Goal: Information Seeking & Learning: Learn about a topic

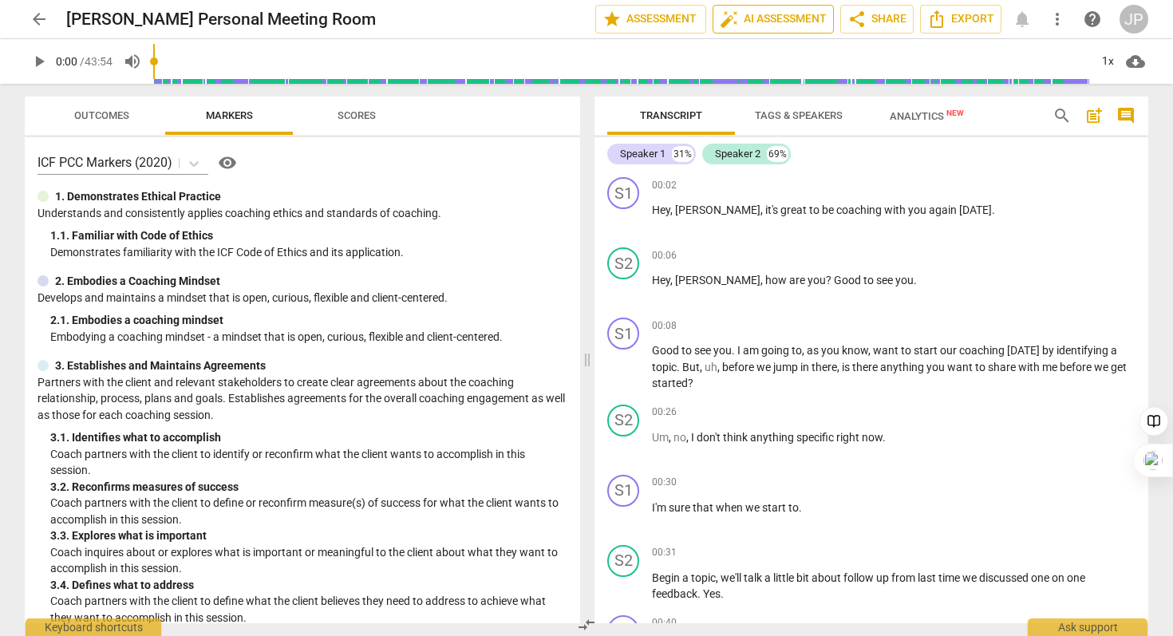
click at [782, 13] on span "auto_fix_high AI Assessment" at bounding box center [773, 19] width 107 height 19
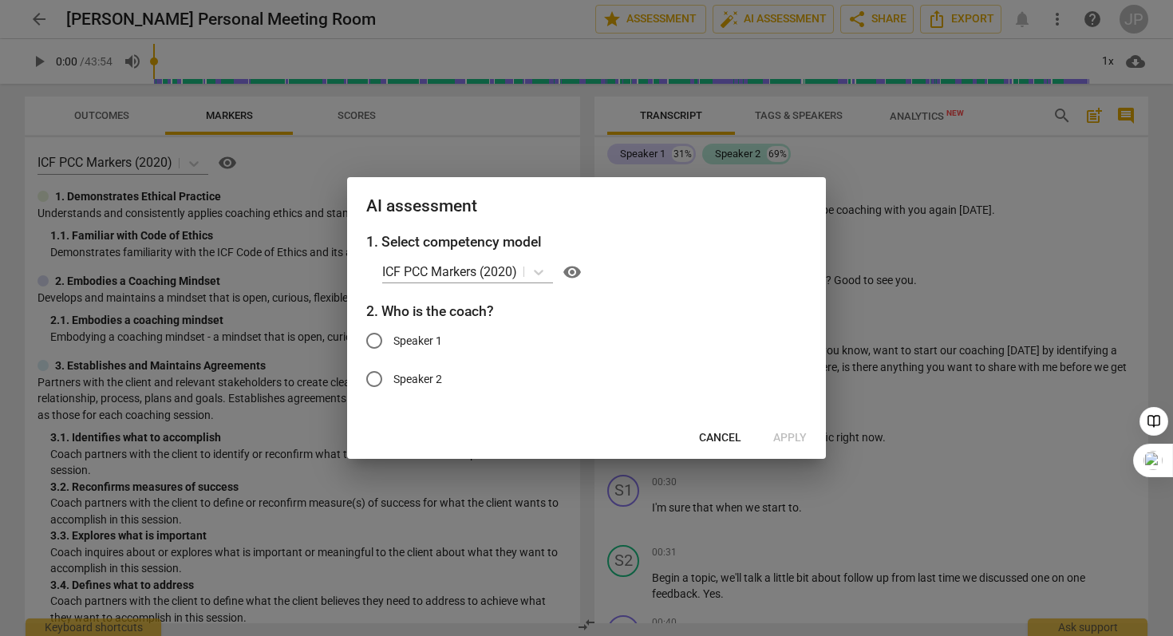
click at [732, 434] on span "Cancel" at bounding box center [720, 438] width 42 height 16
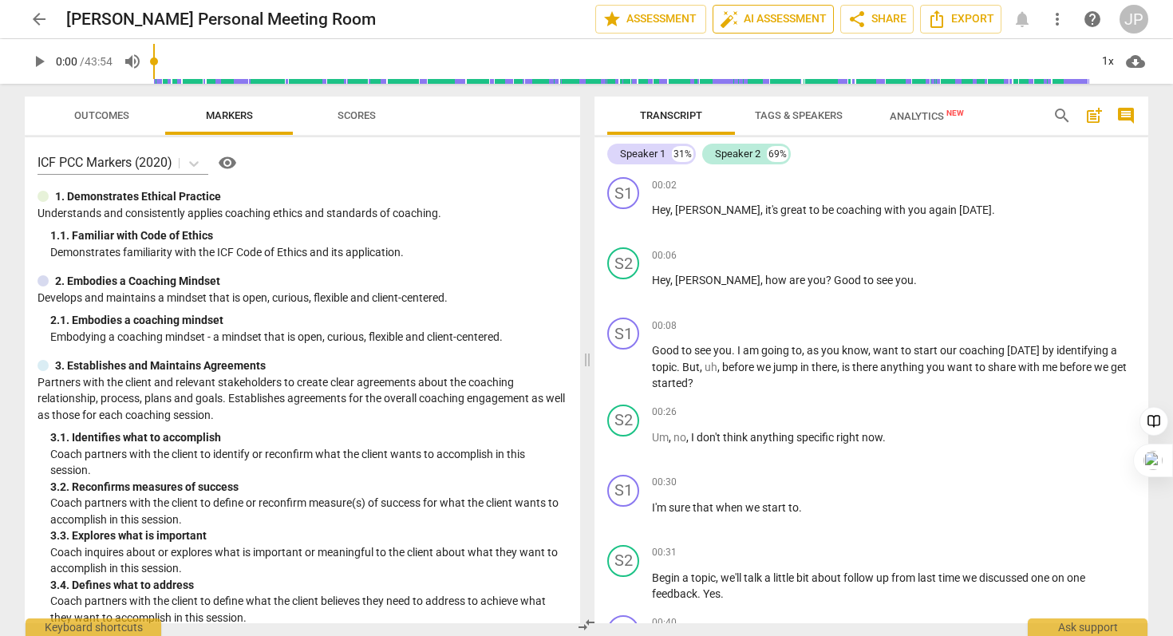
click at [756, 23] on span "auto_fix_high AI Assessment" at bounding box center [773, 19] width 107 height 19
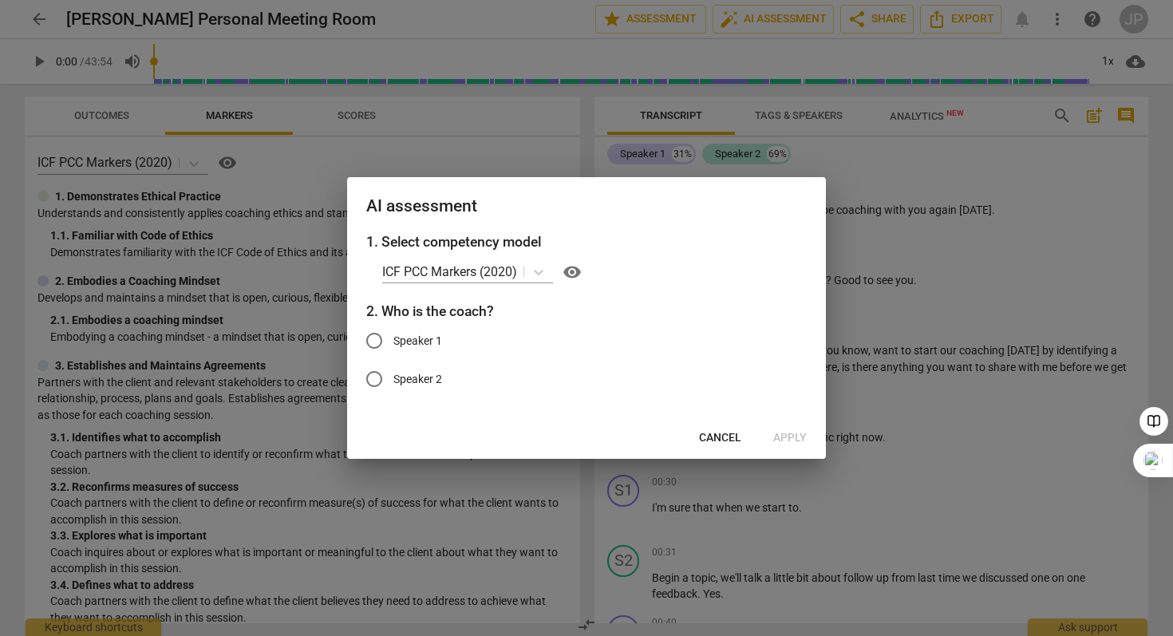
click at [1037, 258] on div at bounding box center [586, 318] width 1173 height 636
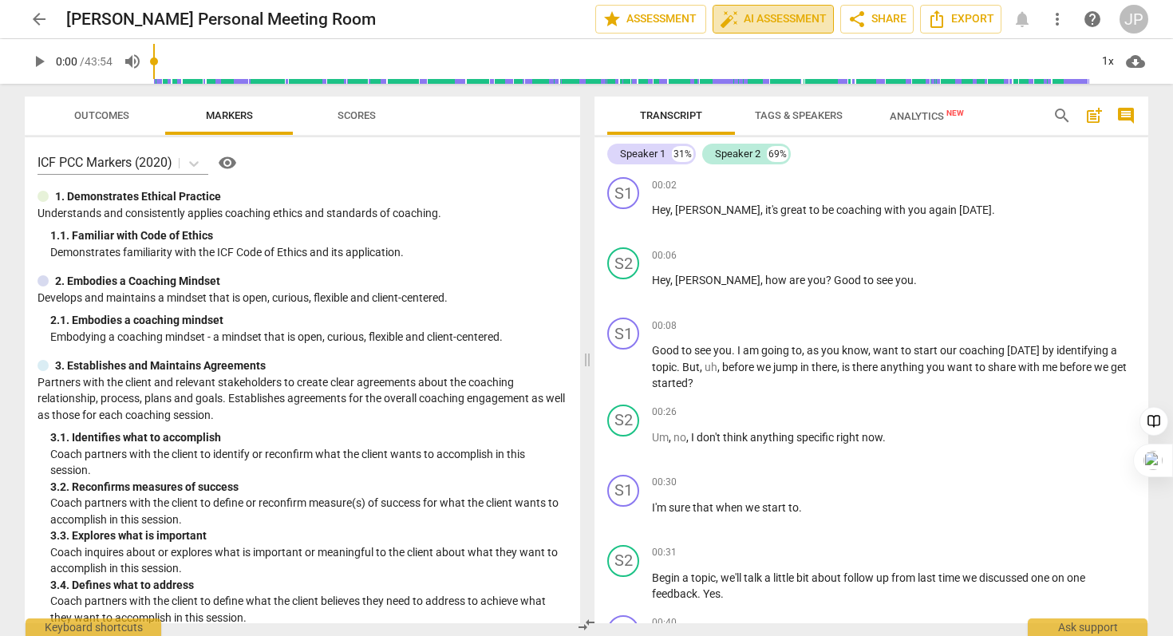
click at [809, 16] on span "auto_fix_high AI Assessment" at bounding box center [773, 19] width 107 height 19
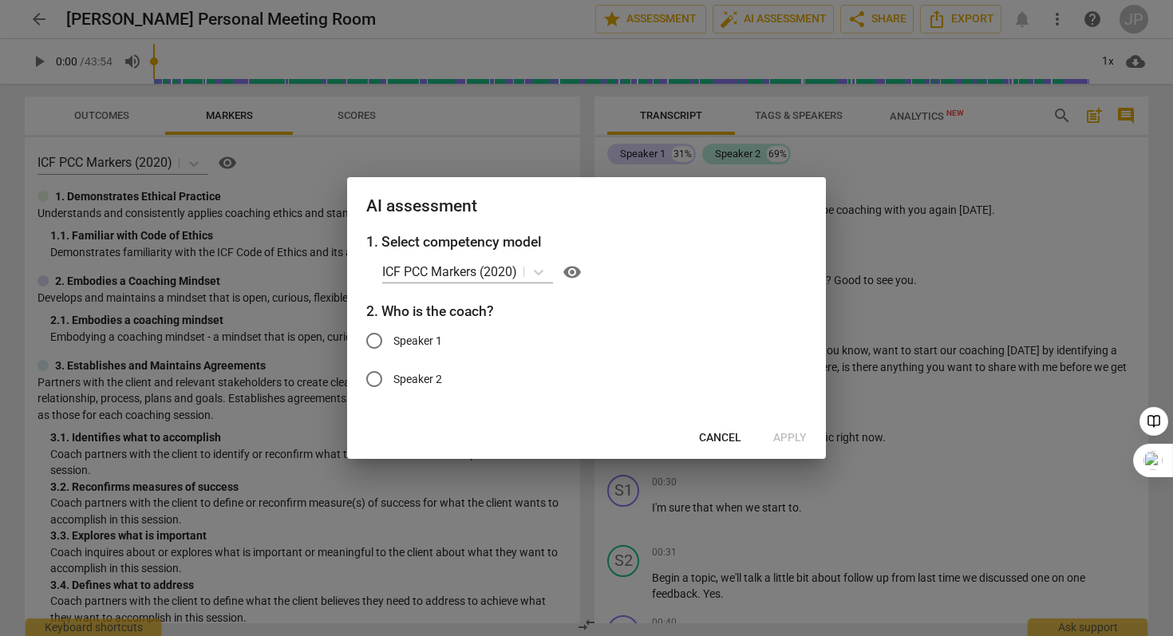
click at [378, 343] on input "Speaker 1" at bounding box center [374, 341] width 38 height 38
radio input "true"
click at [799, 443] on span "Apply" at bounding box center [790, 438] width 34 height 16
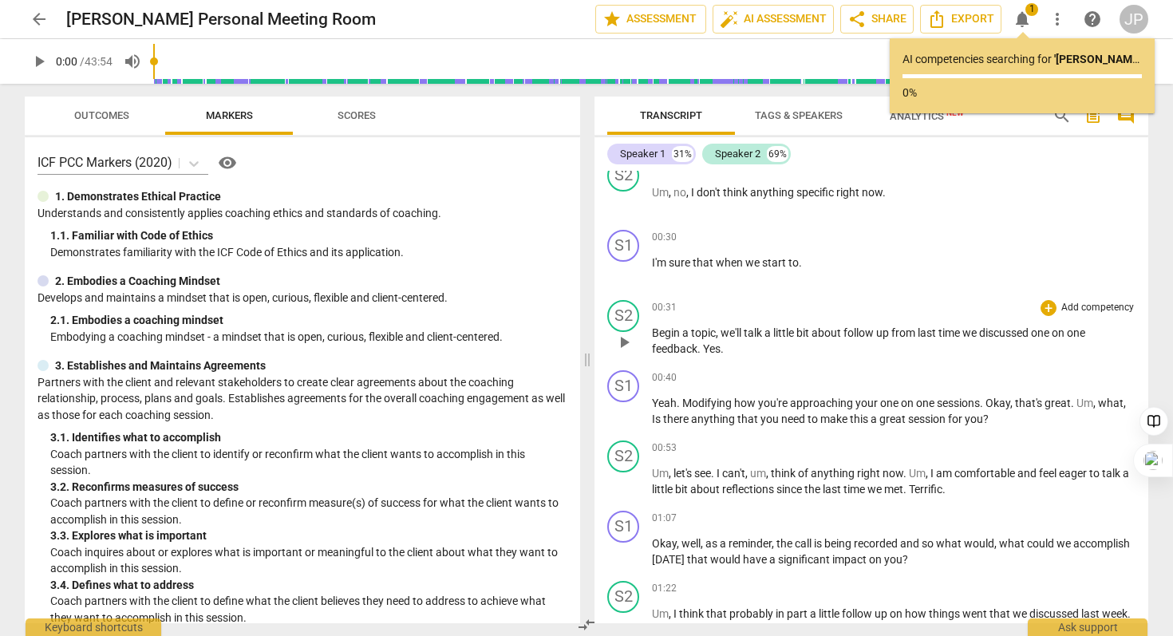
scroll to position [247, 0]
click at [628, 246] on div "S1" at bounding box center [623, 244] width 32 height 32
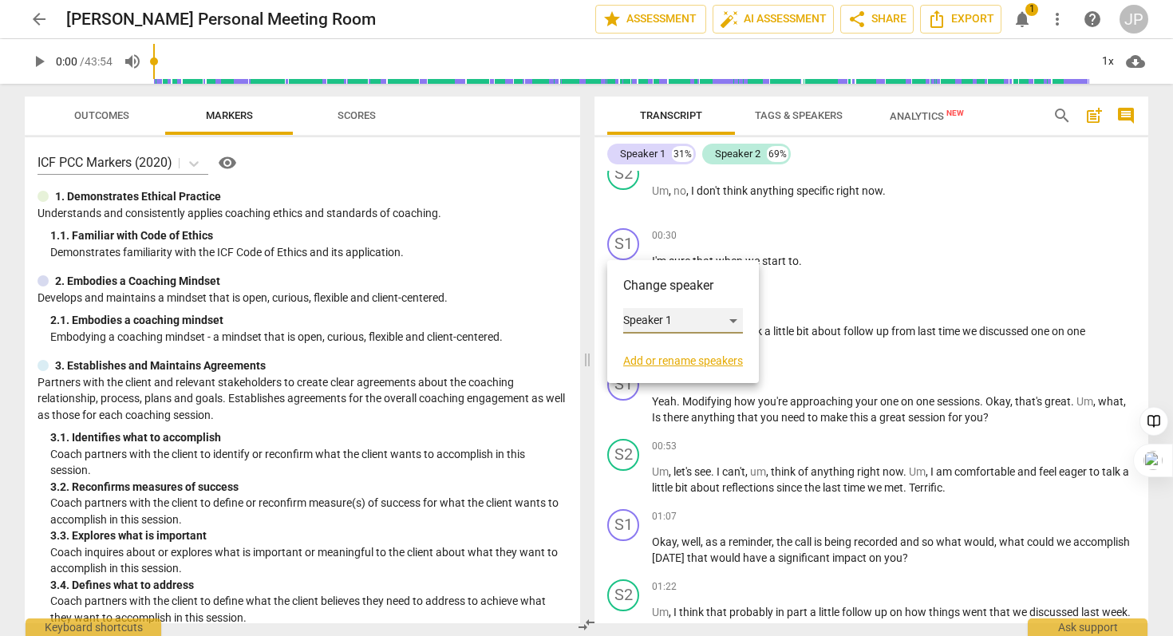
click at [737, 317] on div "Speaker 1" at bounding box center [683, 321] width 120 height 26
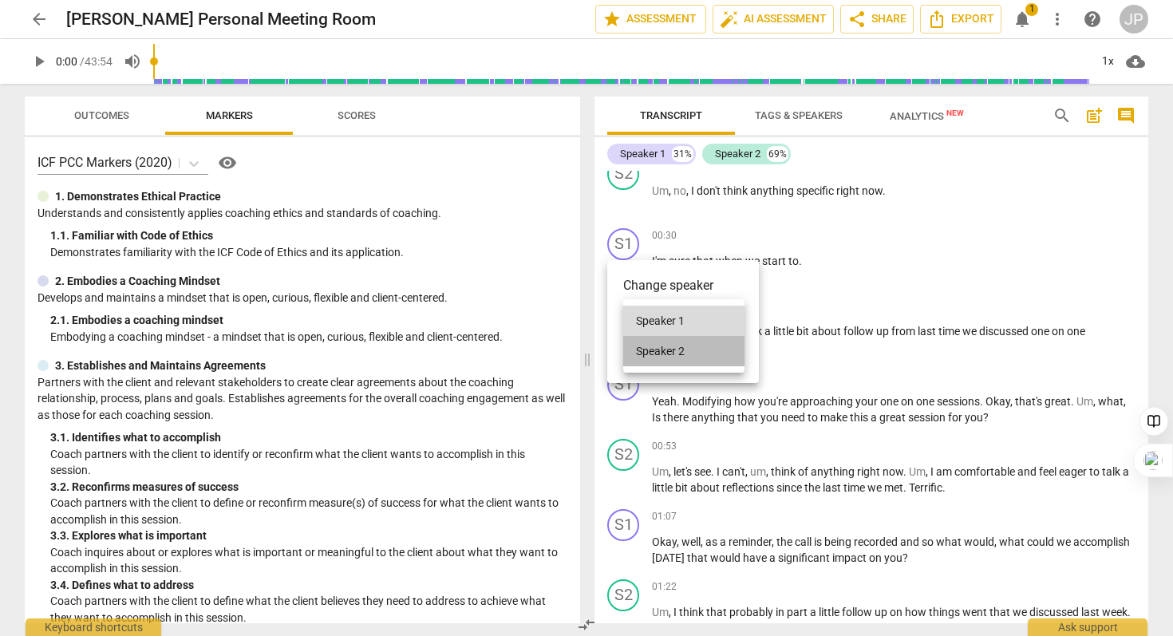
click at [684, 349] on li "Speaker 2" at bounding box center [683, 351] width 121 height 30
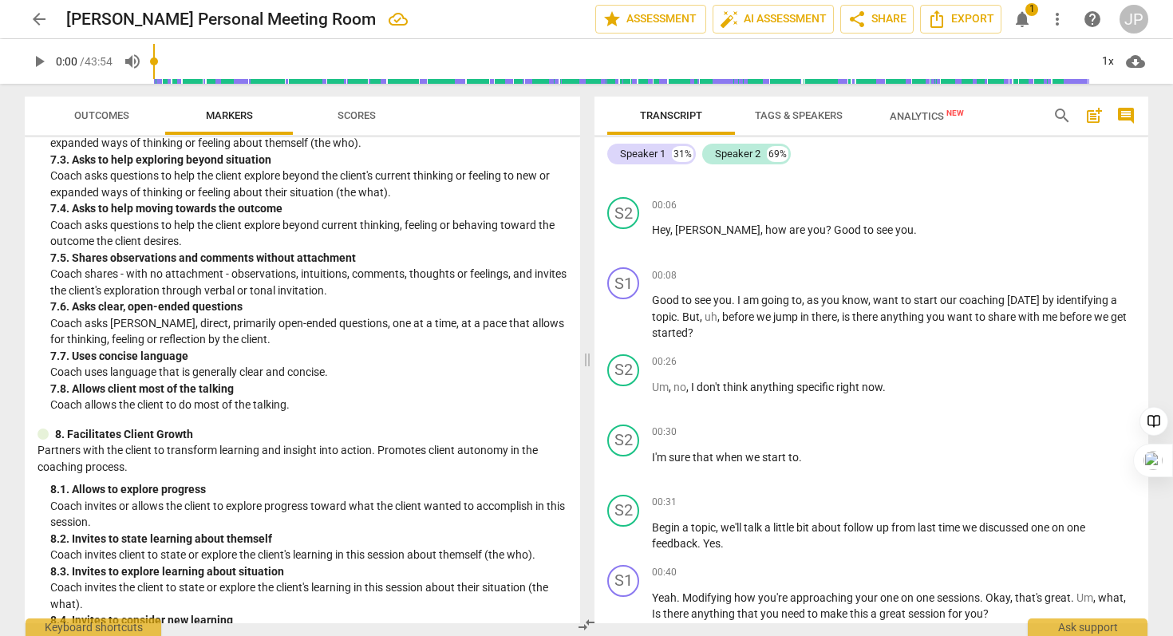
scroll to position [1681, 0]
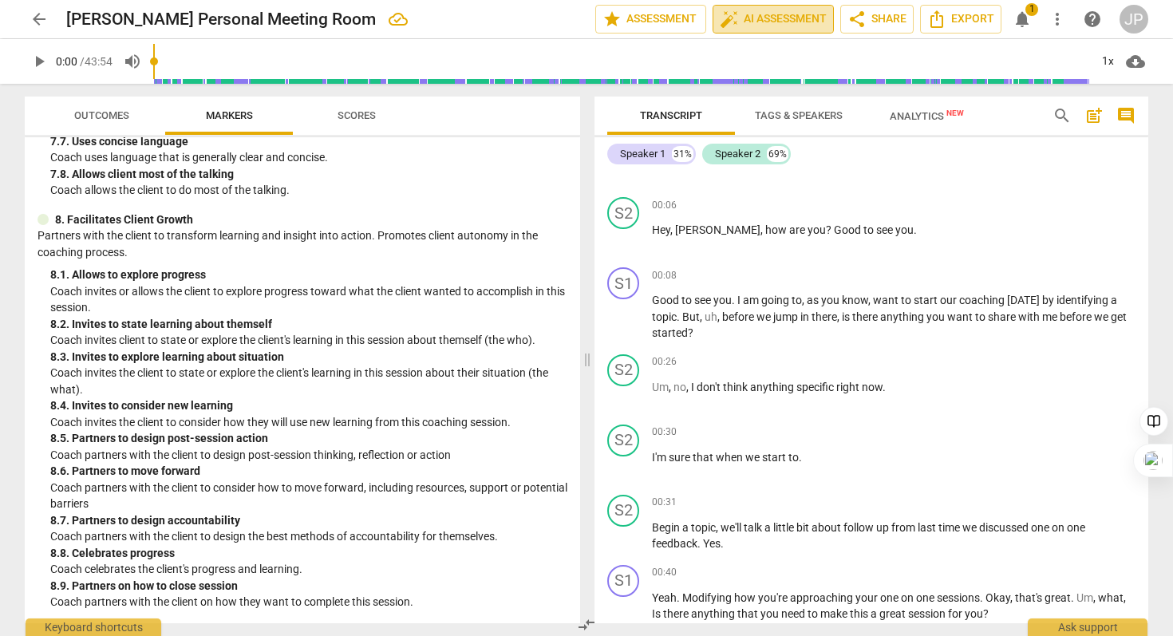
click at [755, 18] on span "auto_fix_high AI Assessment" at bounding box center [773, 19] width 107 height 19
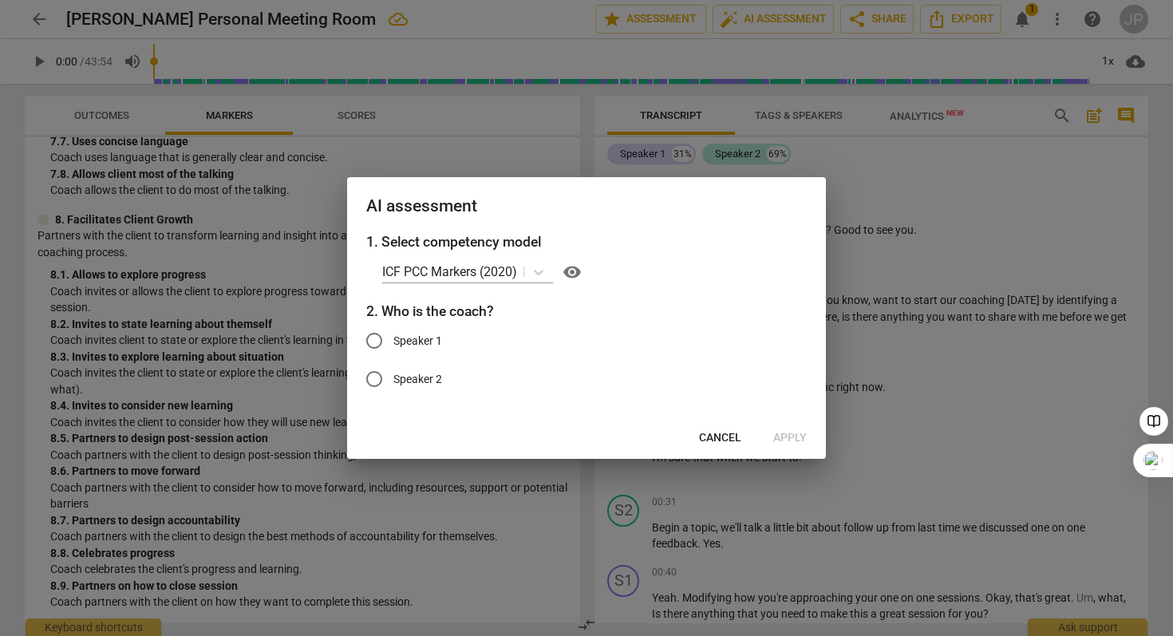
click at [1037, 247] on div at bounding box center [586, 318] width 1173 height 636
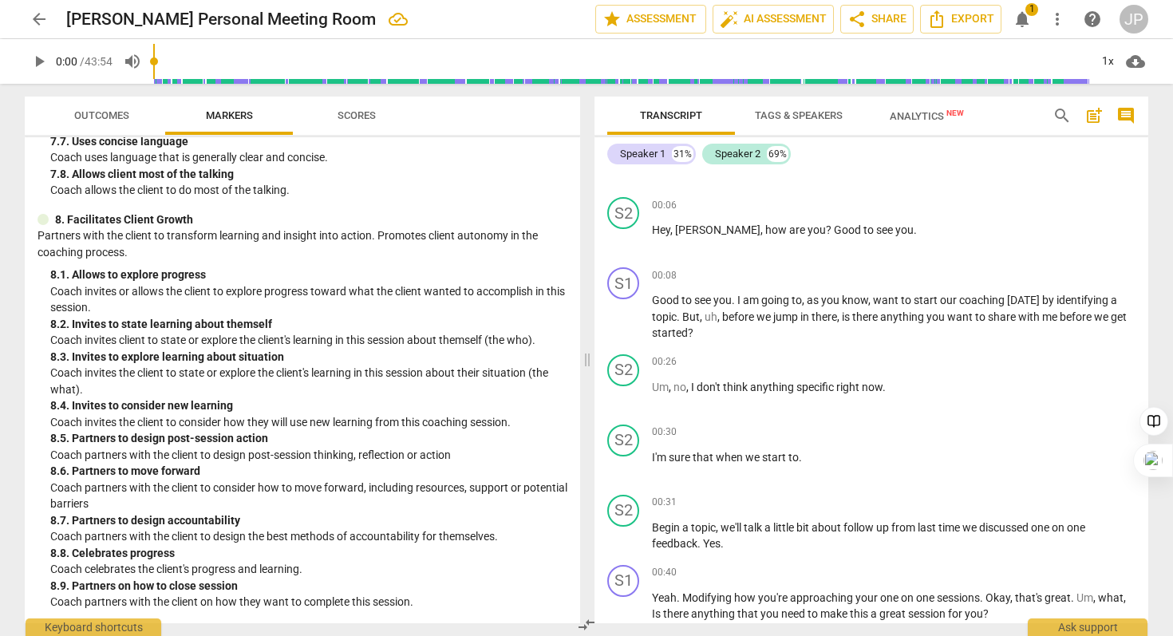
click at [357, 113] on span "Scores" at bounding box center [356, 115] width 38 height 12
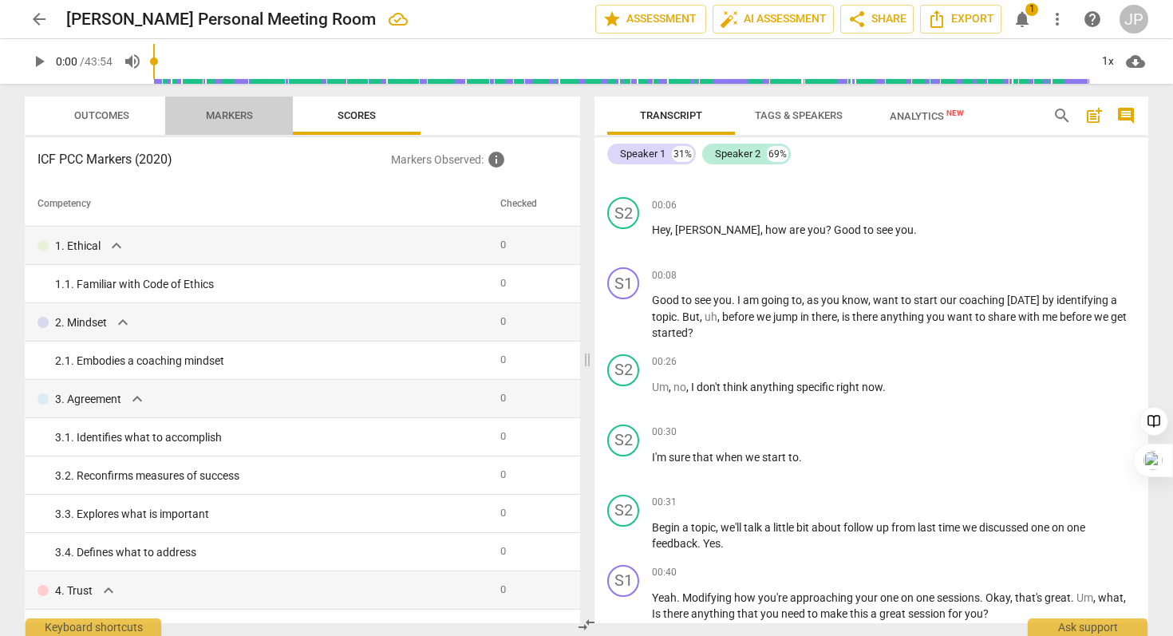
click at [231, 114] on span "Markers" at bounding box center [229, 115] width 47 height 12
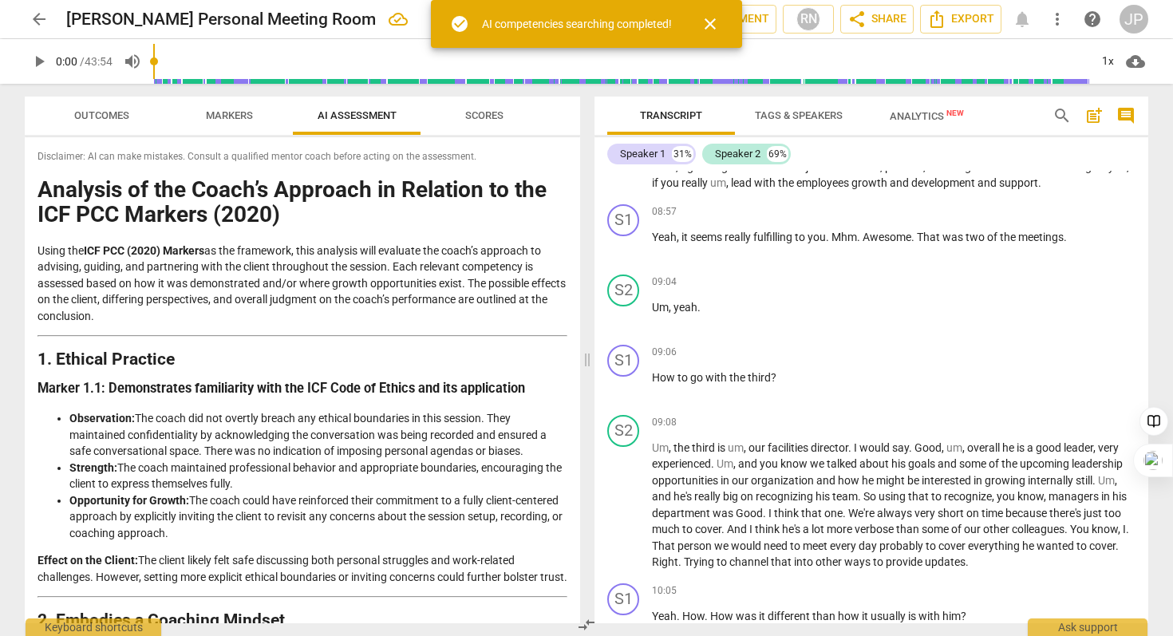
scroll to position [2276, 0]
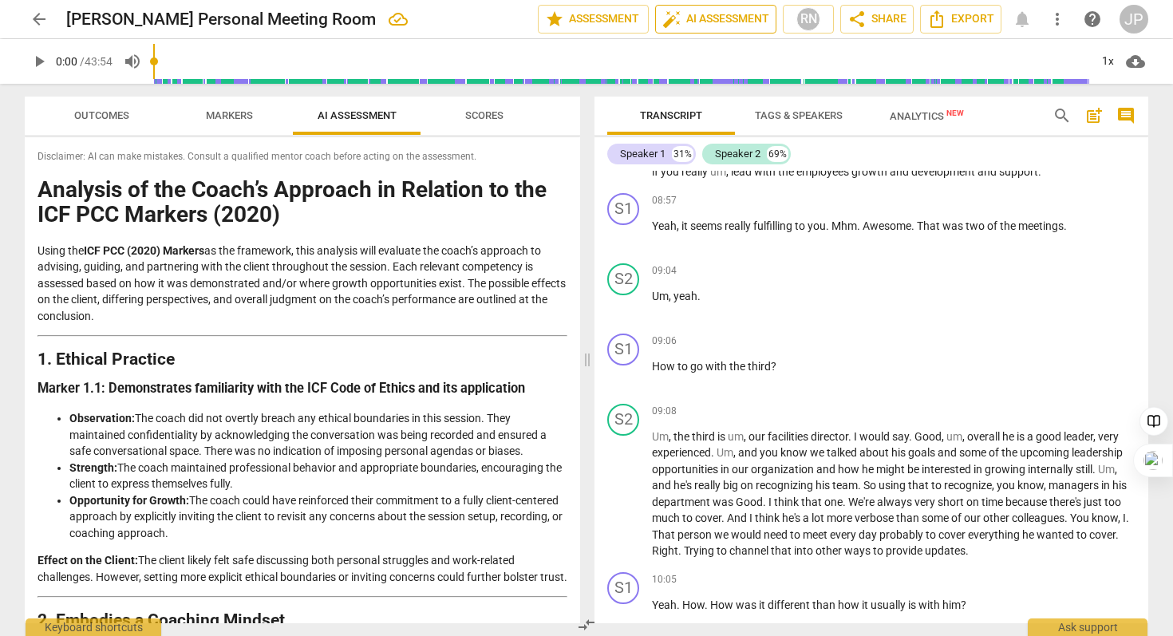
click at [709, 28] on span "auto_fix_high AI Assessment" at bounding box center [715, 19] width 107 height 19
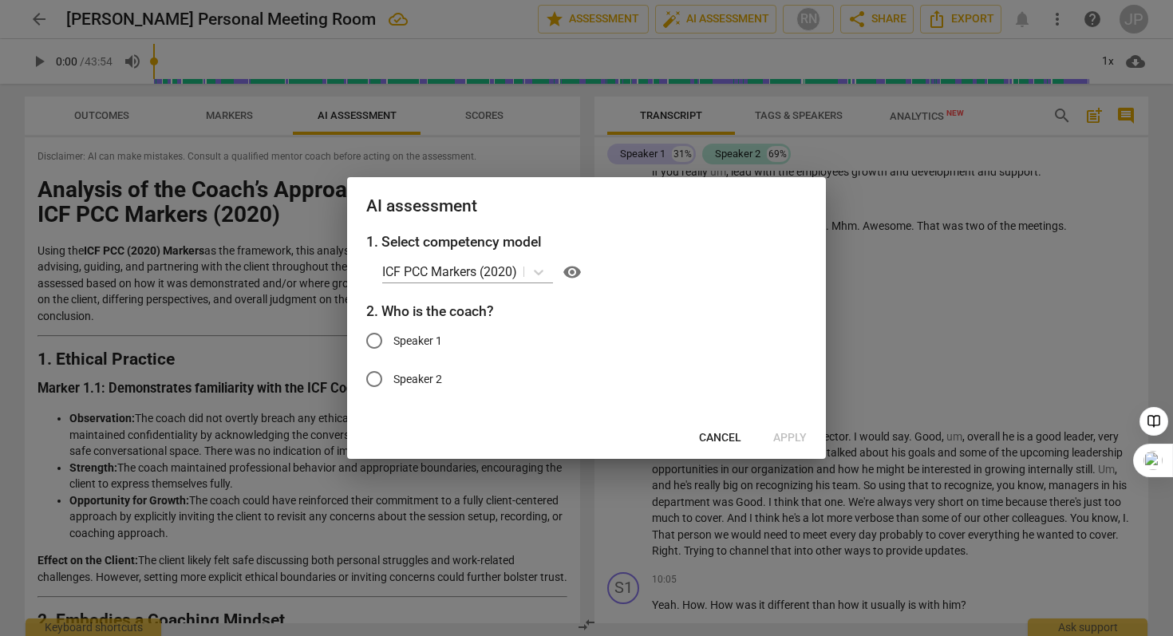
click at [375, 339] on input "Speaker 1" at bounding box center [374, 341] width 38 height 38
radio input "true"
click at [789, 441] on span "Apply" at bounding box center [790, 438] width 34 height 16
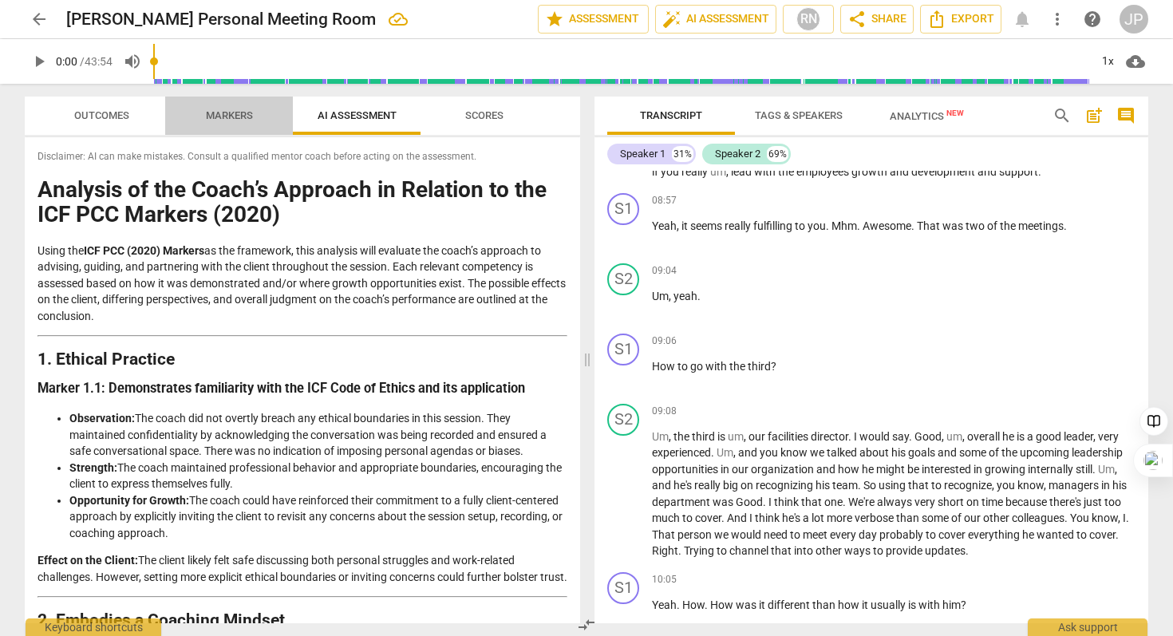
click at [237, 119] on span "Markers" at bounding box center [229, 115] width 47 height 12
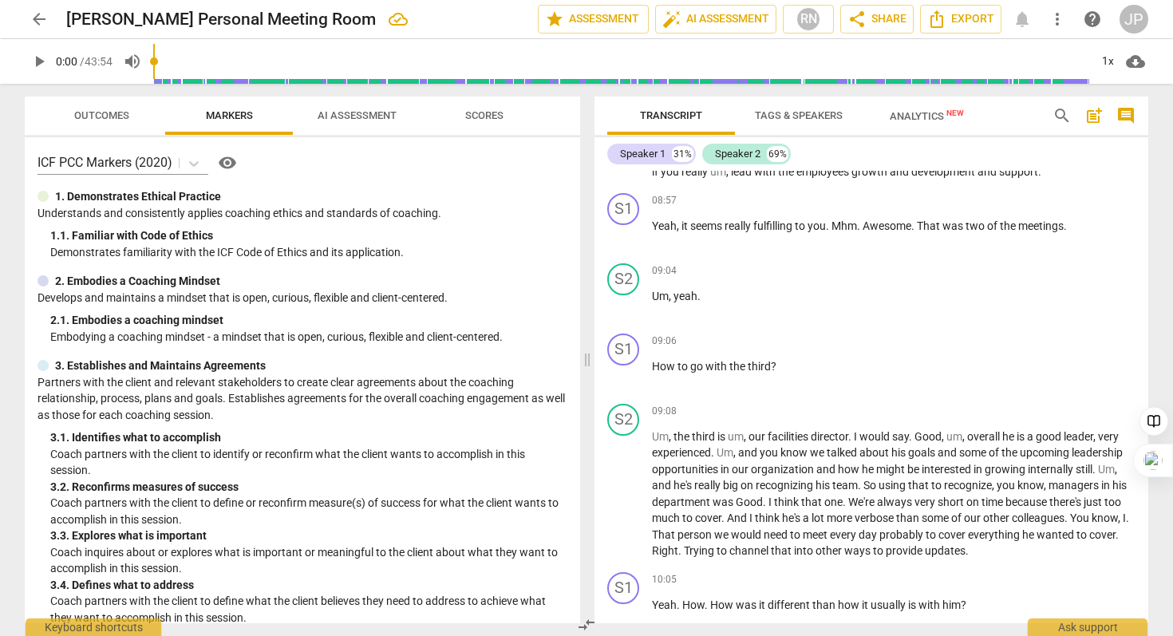
click at [112, 103] on button "Outcomes" at bounding box center [101, 116] width 128 height 38
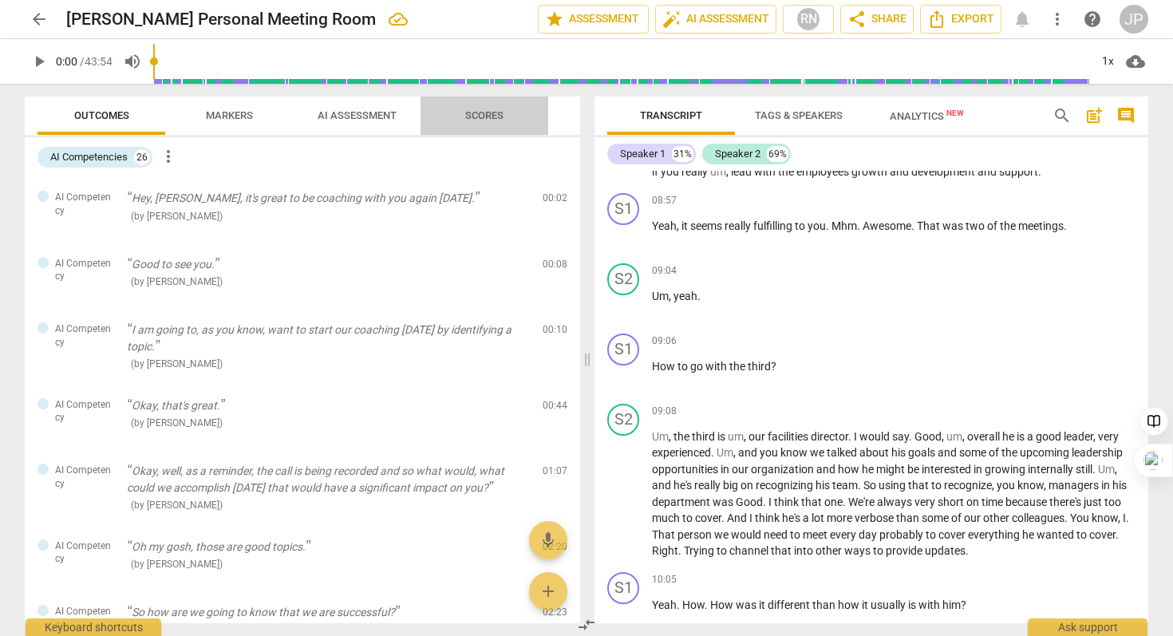
click at [507, 112] on span "Scores" at bounding box center [484, 116] width 77 height 22
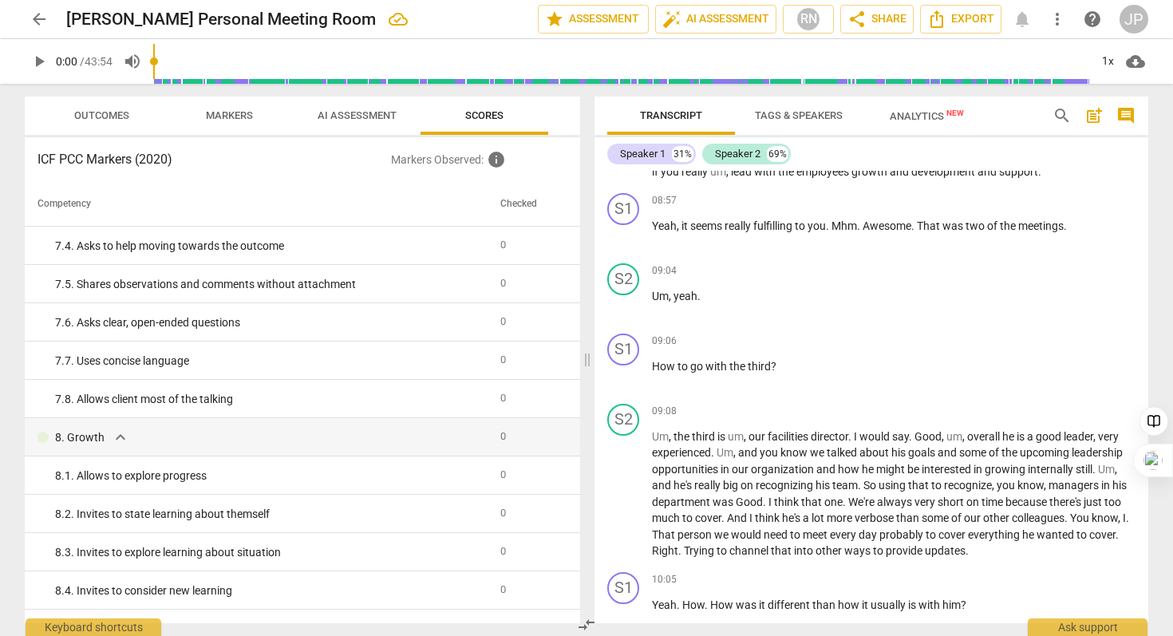
scroll to position [1403, 0]
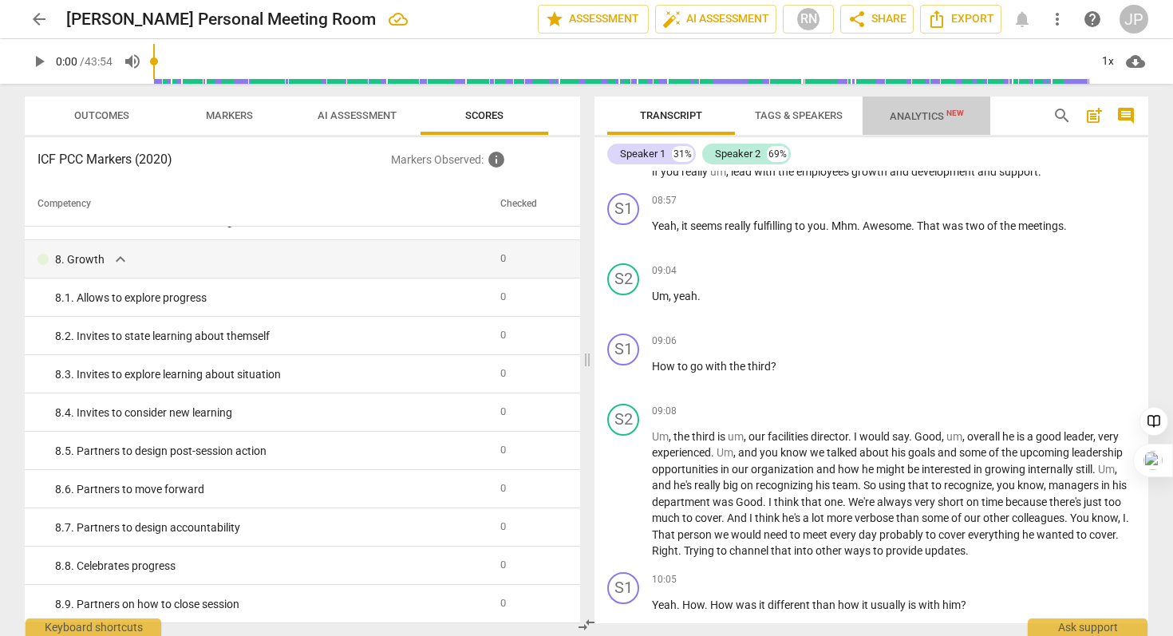
click at [915, 118] on span "Analytics New" at bounding box center [927, 116] width 74 height 12
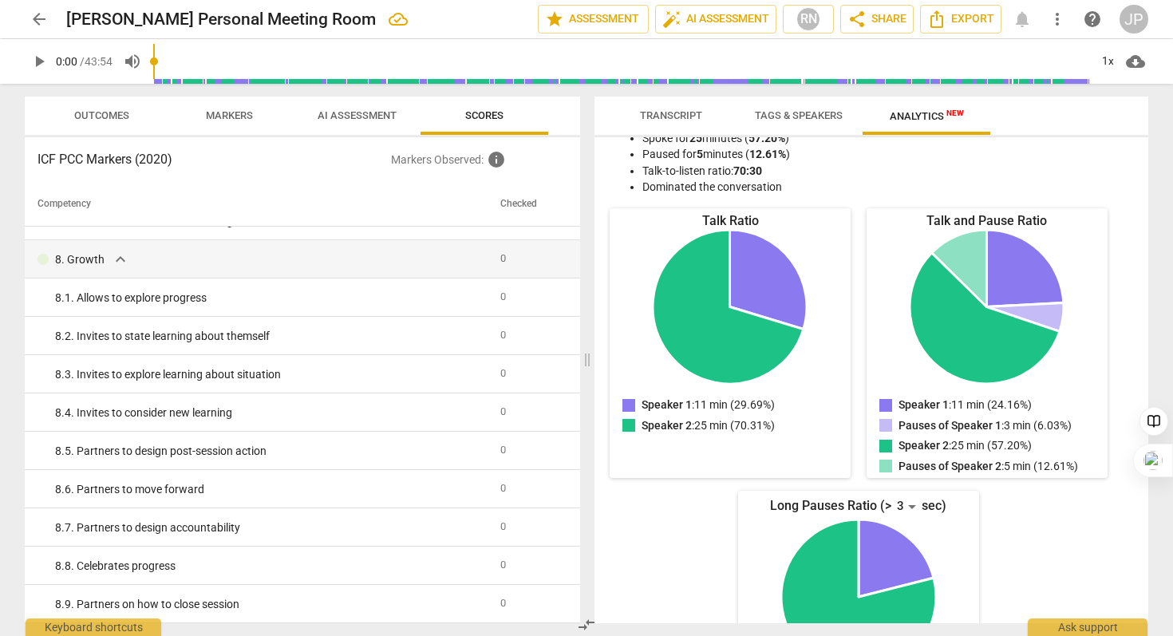
scroll to position [0, 0]
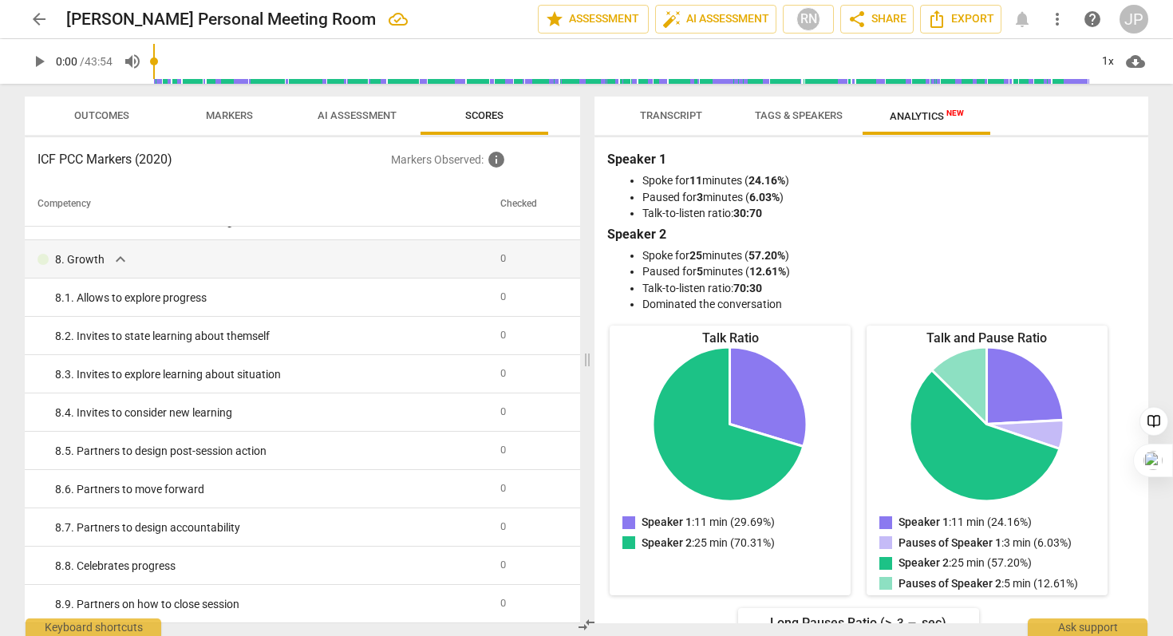
click at [349, 110] on span "AI Assessment" at bounding box center [357, 115] width 79 height 12
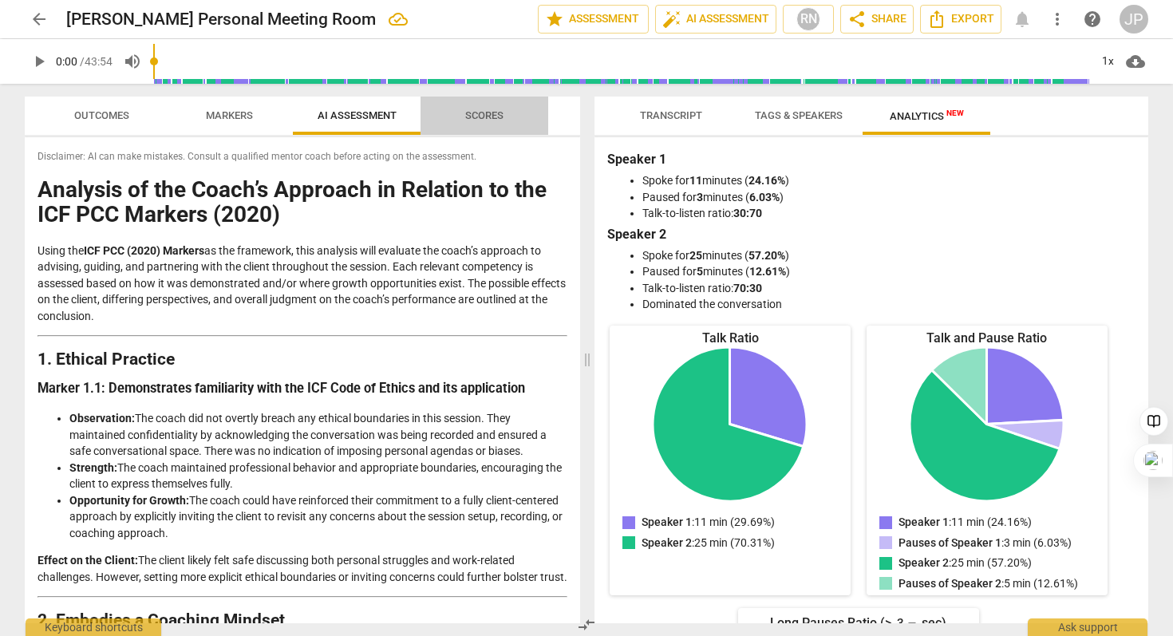
click at [491, 116] on span "Scores" at bounding box center [484, 115] width 38 height 12
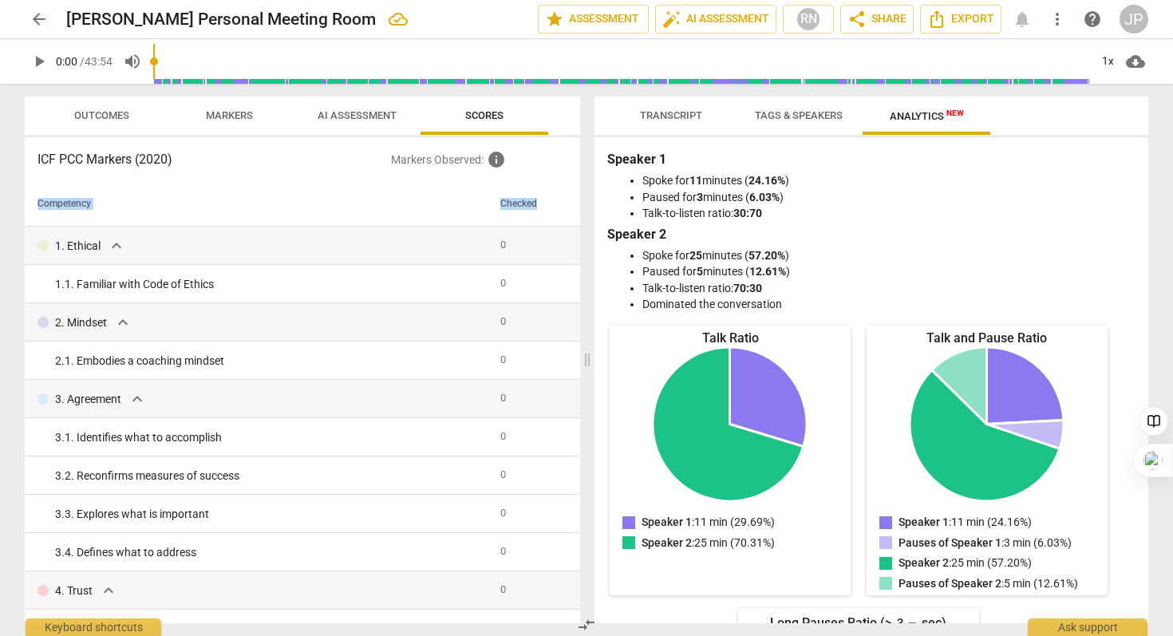
drag, startPoint x: 574, startPoint y: 199, endPoint x: 580, endPoint y: 284, distance: 85.6
click at [580, 284] on div "Outcomes Markers AI Assessment Scores ICF PCC Markers (2020) Markers Observed :…" at bounding box center [299, 360] width 574 height 552
click at [379, 227] on td "1. Ethical expand_more" at bounding box center [259, 246] width 469 height 38
click at [227, 110] on span "Markers" at bounding box center [229, 115] width 47 height 12
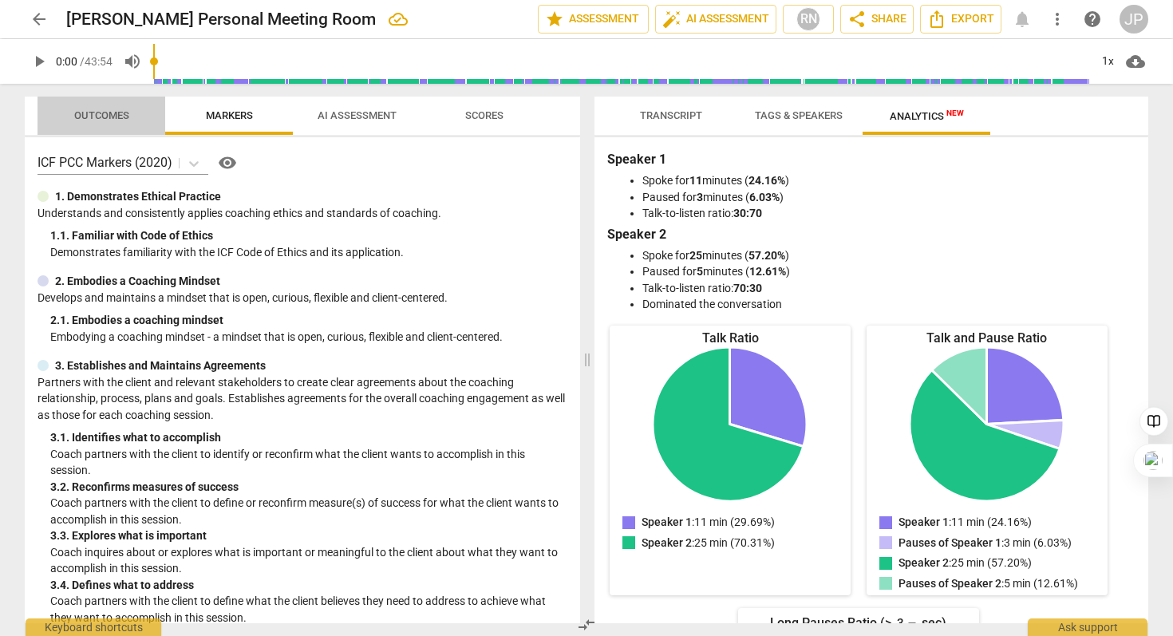
click at [103, 112] on span "Outcomes" at bounding box center [101, 115] width 55 height 12
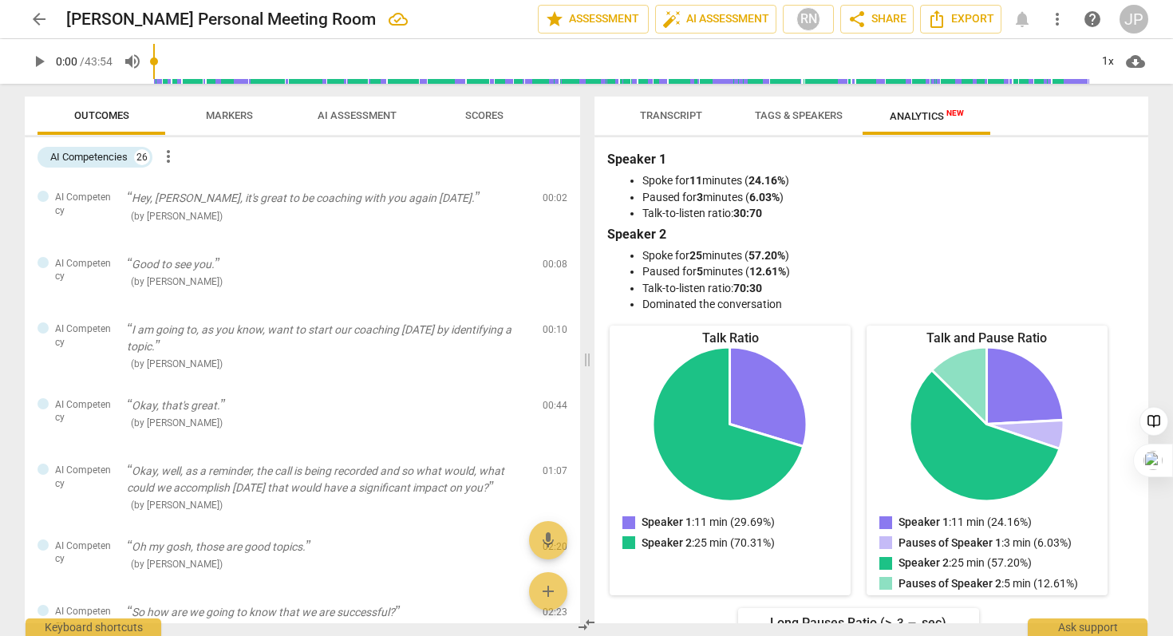
click at [236, 111] on span "Markers" at bounding box center [229, 115] width 47 height 12
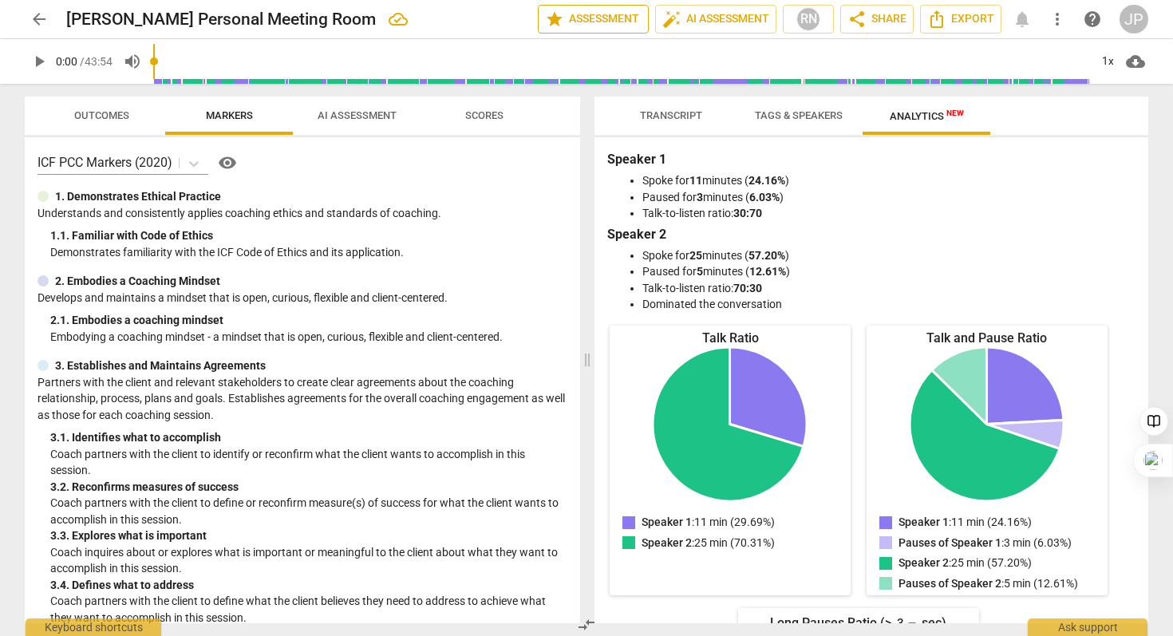
click at [617, 14] on span "star Assessment" at bounding box center [593, 19] width 97 height 19
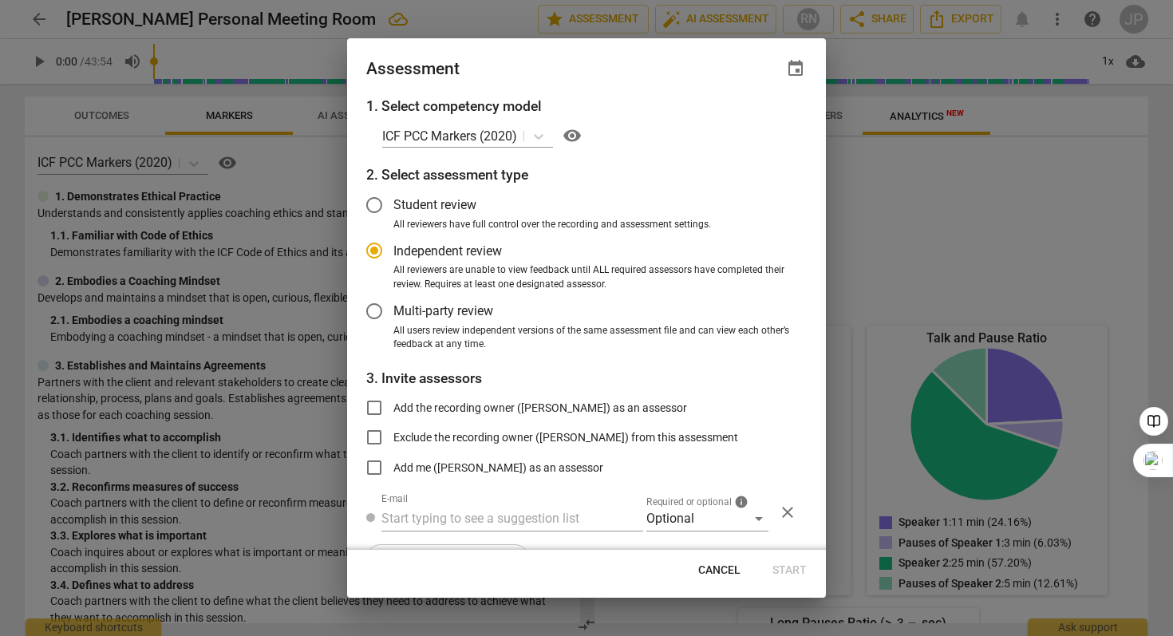
scroll to position [41, 0]
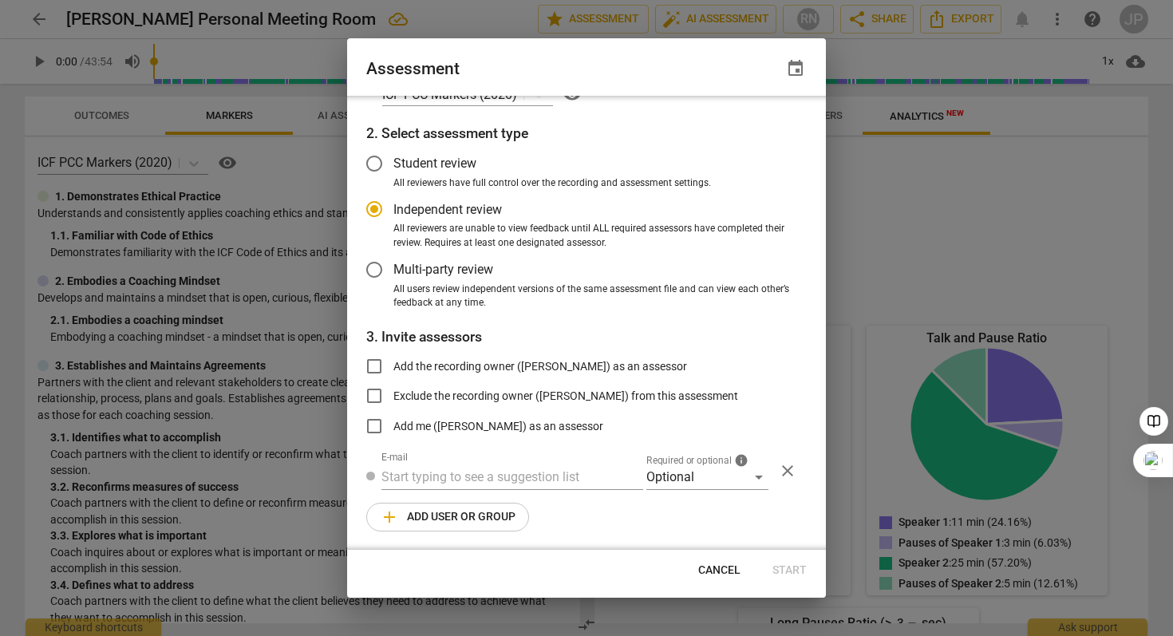
click at [992, 175] on div at bounding box center [586, 318] width 1173 height 636
radio input "false"
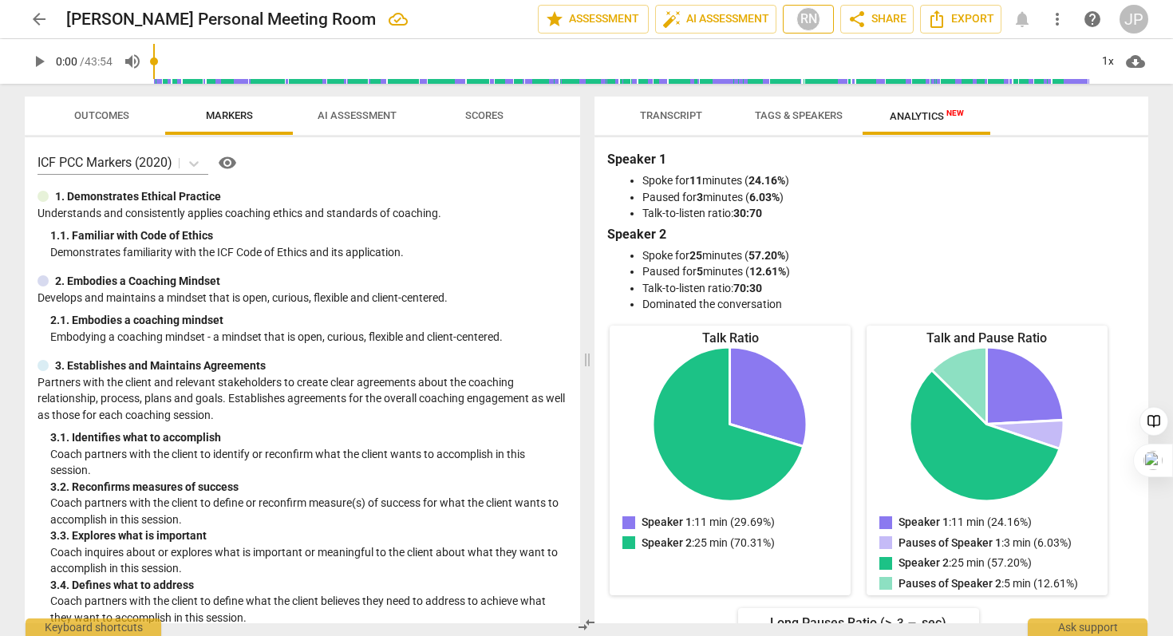
click at [809, 20] on div "RN" at bounding box center [808, 19] width 24 height 24
click at [882, 22] on div at bounding box center [586, 318] width 1173 height 636
click at [691, 120] on span "Transcript" at bounding box center [671, 115] width 62 height 12
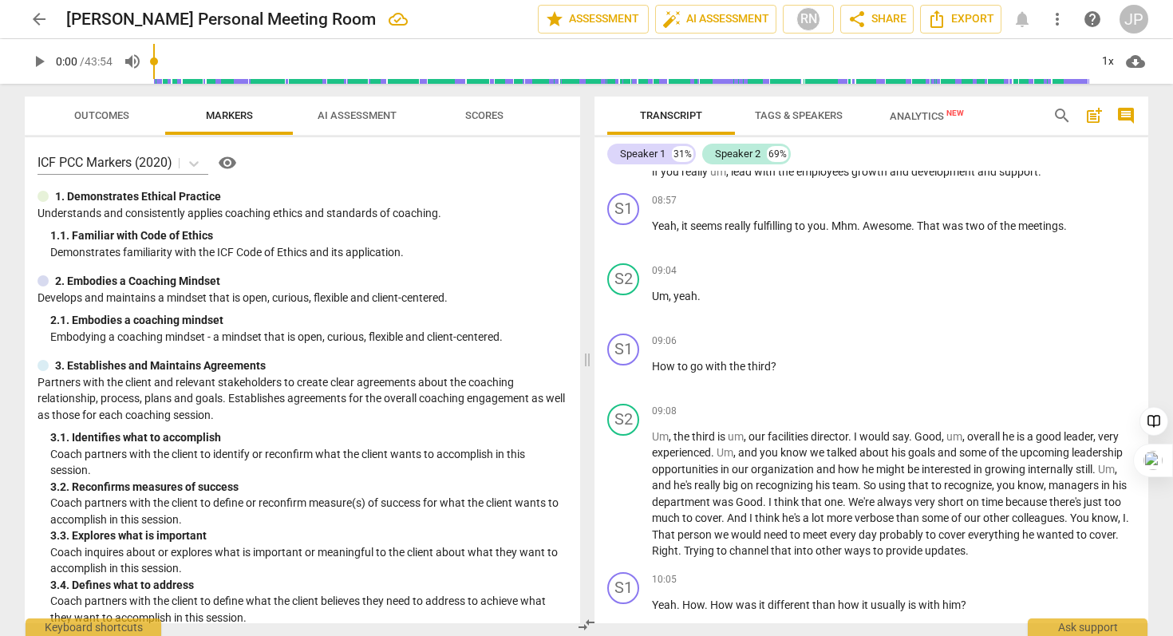
click at [750, 127] on button "Tags & Speakers" at bounding box center [799, 116] width 128 height 38
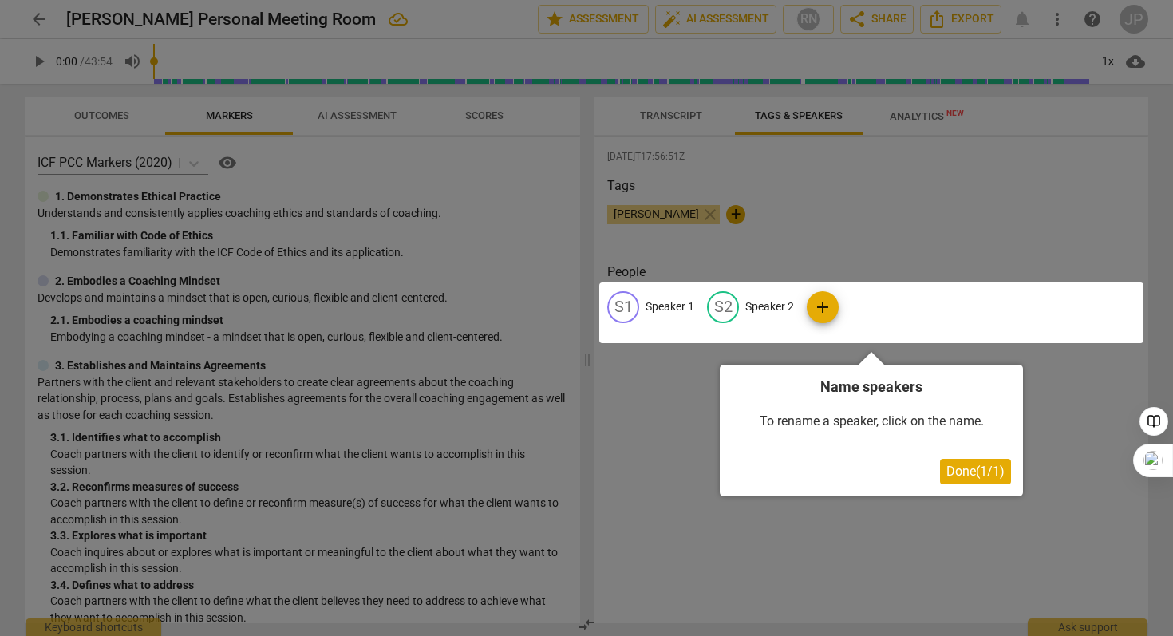
click at [961, 476] on span "Done ( 1 / 1 )" at bounding box center [975, 471] width 58 height 15
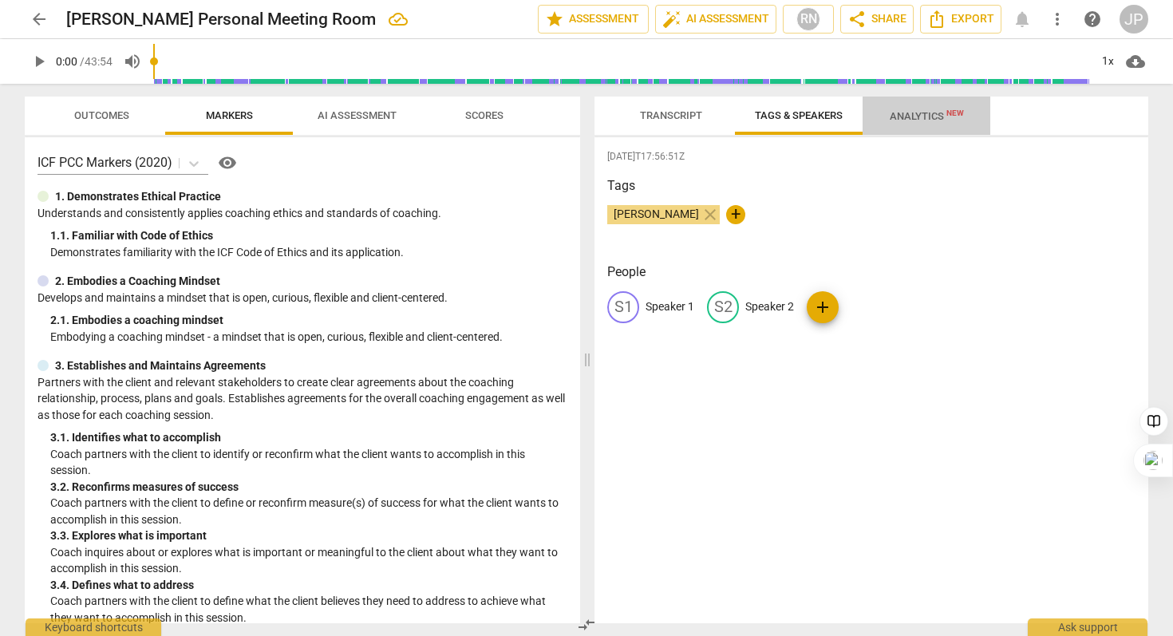
click at [930, 113] on span "Analytics New" at bounding box center [927, 116] width 74 height 12
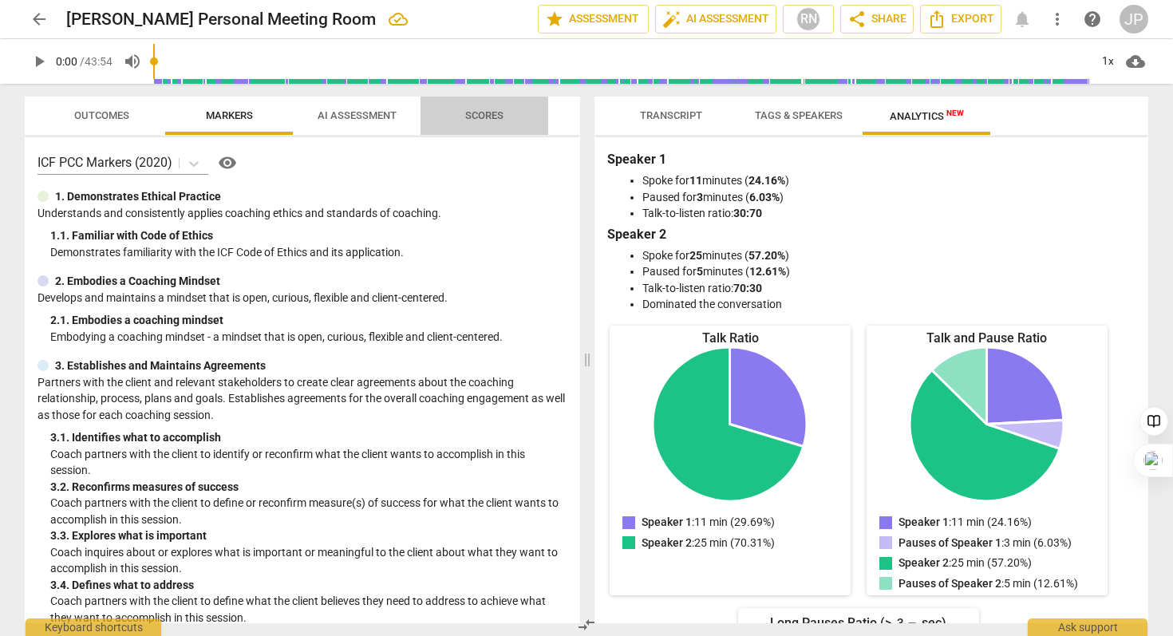
click at [486, 114] on span "Scores" at bounding box center [484, 115] width 38 height 12
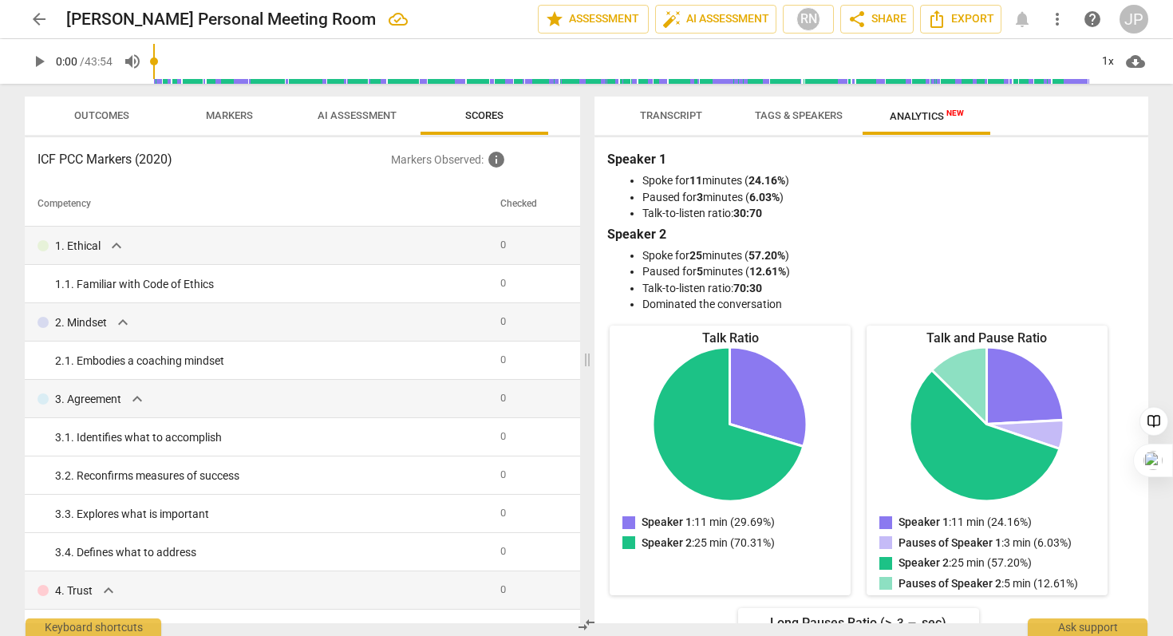
click at [243, 105] on span "Markers" at bounding box center [229, 116] width 85 height 22
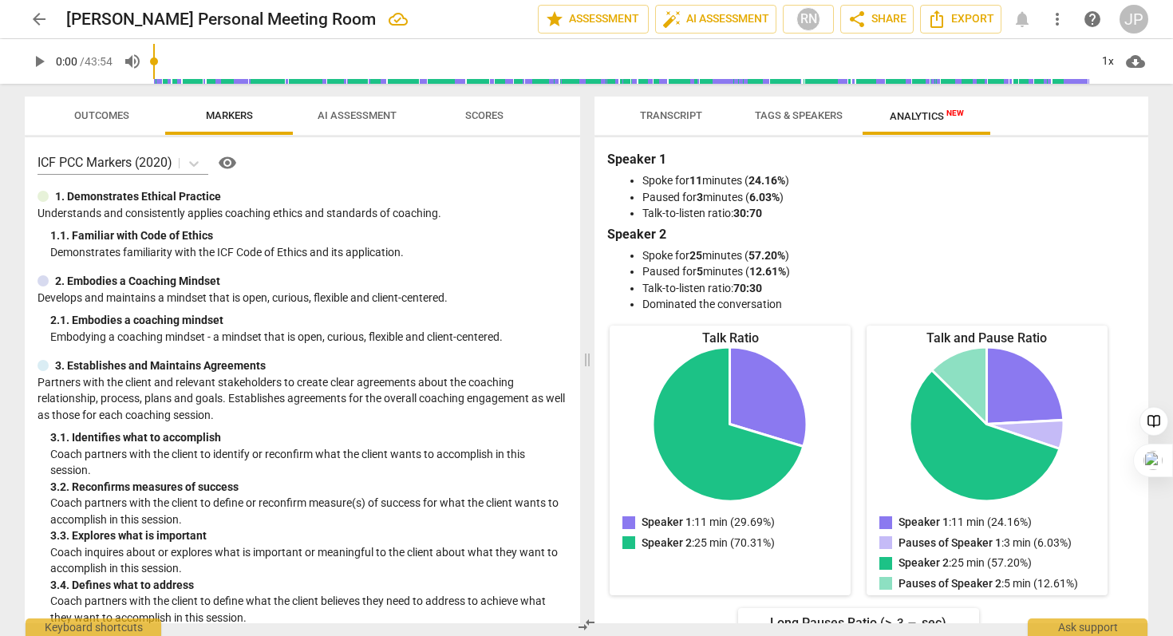
click at [107, 114] on span "Outcomes" at bounding box center [101, 115] width 55 height 12
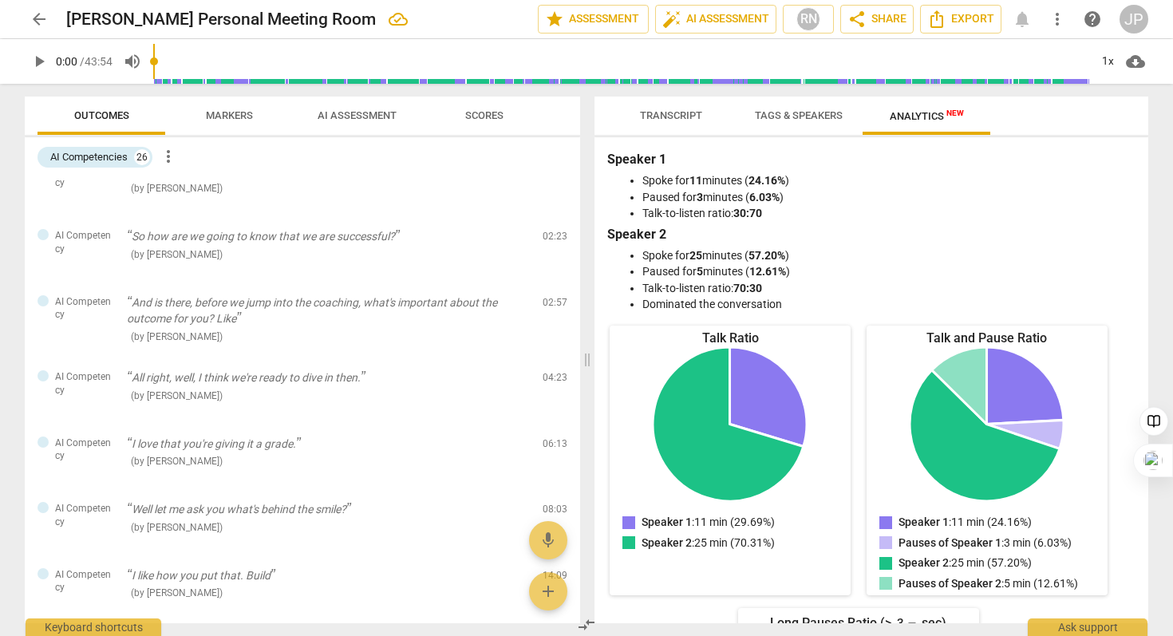
scroll to position [0, 0]
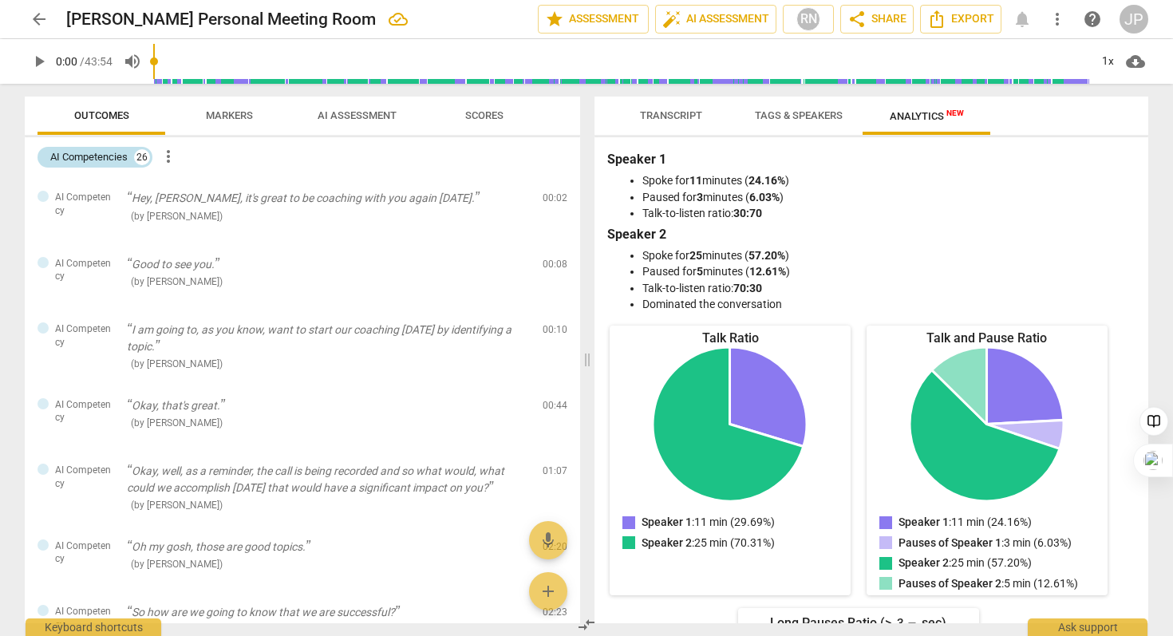
click at [93, 156] on div "AI Competencies" at bounding box center [88, 157] width 77 height 16
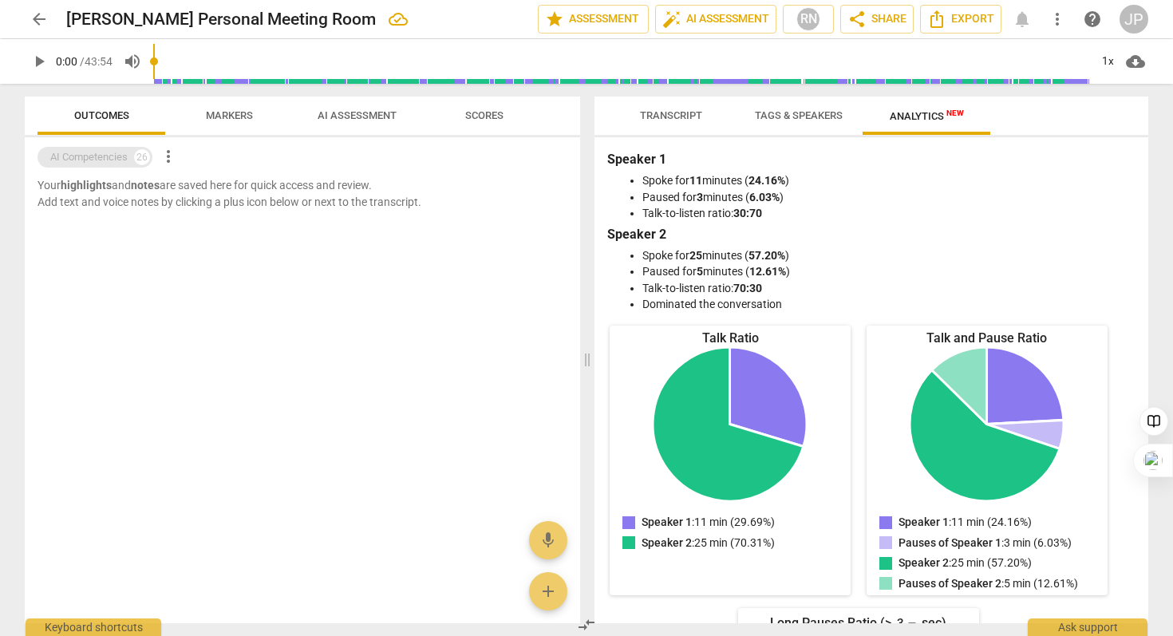
click at [93, 156] on div "AI Competencies" at bounding box center [88, 157] width 77 height 16
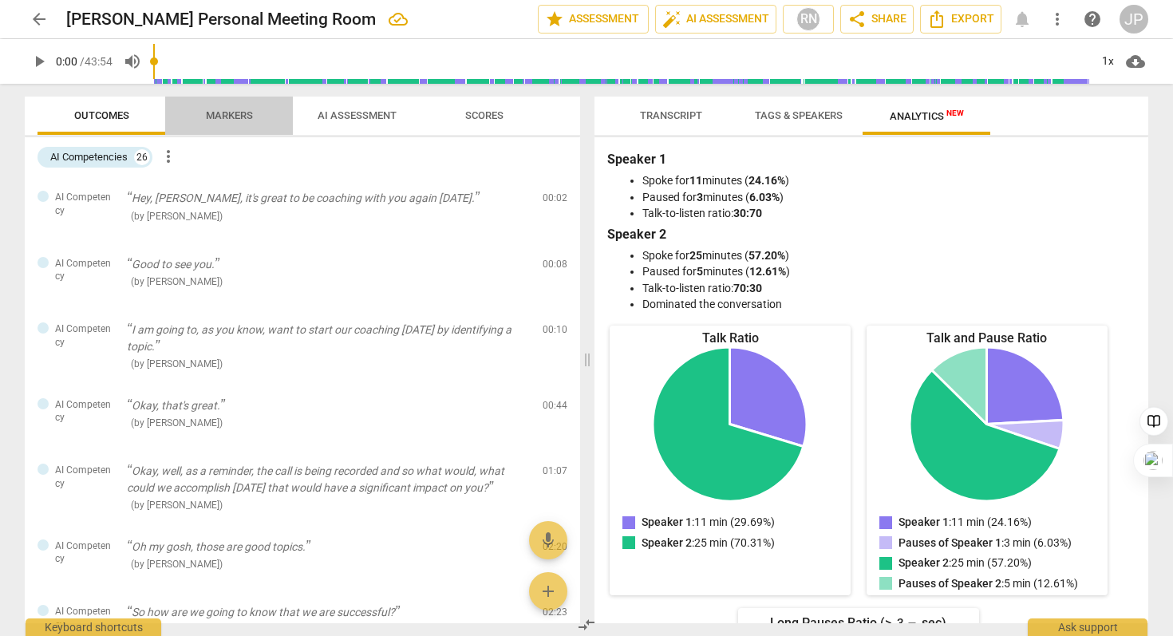
click at [237, 119] on span "Markers" at bounding box center [229, 115] width 47 height 12
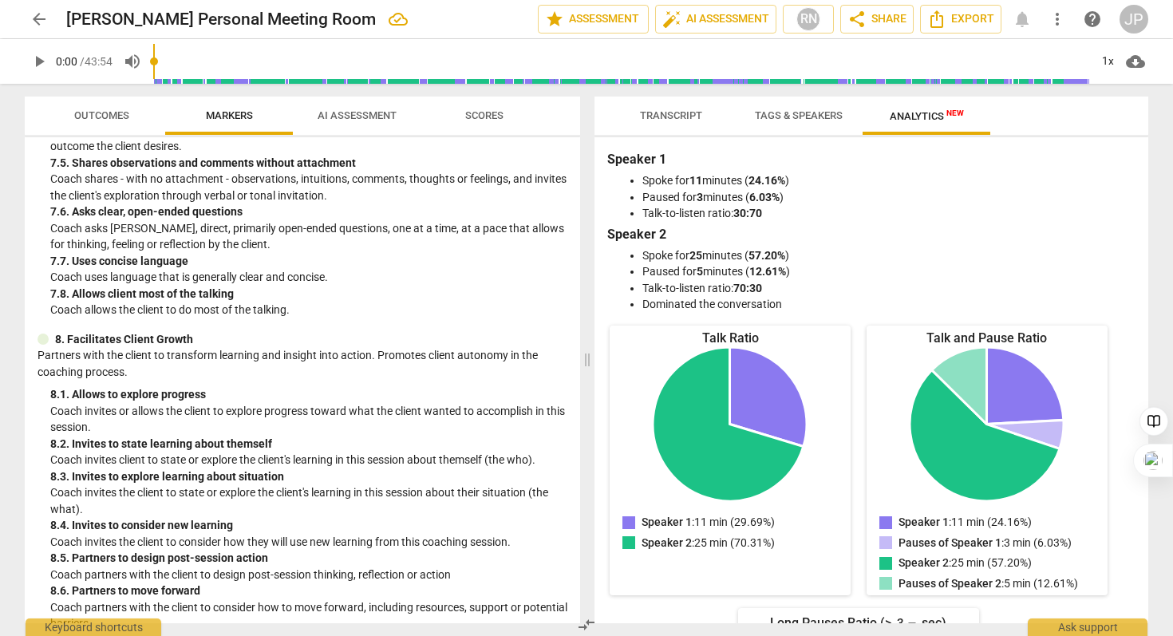
scroll to position [1681, 0]
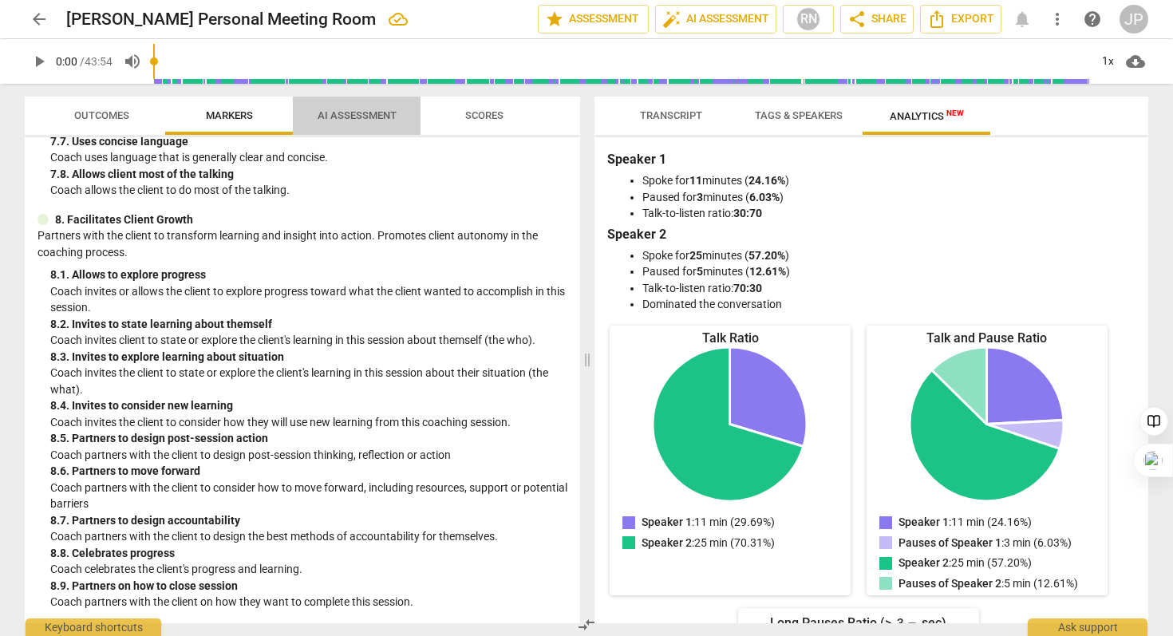
click at [368, 112] on span "AI Assessment" at bounding box center [357, 115] width 79 height 12
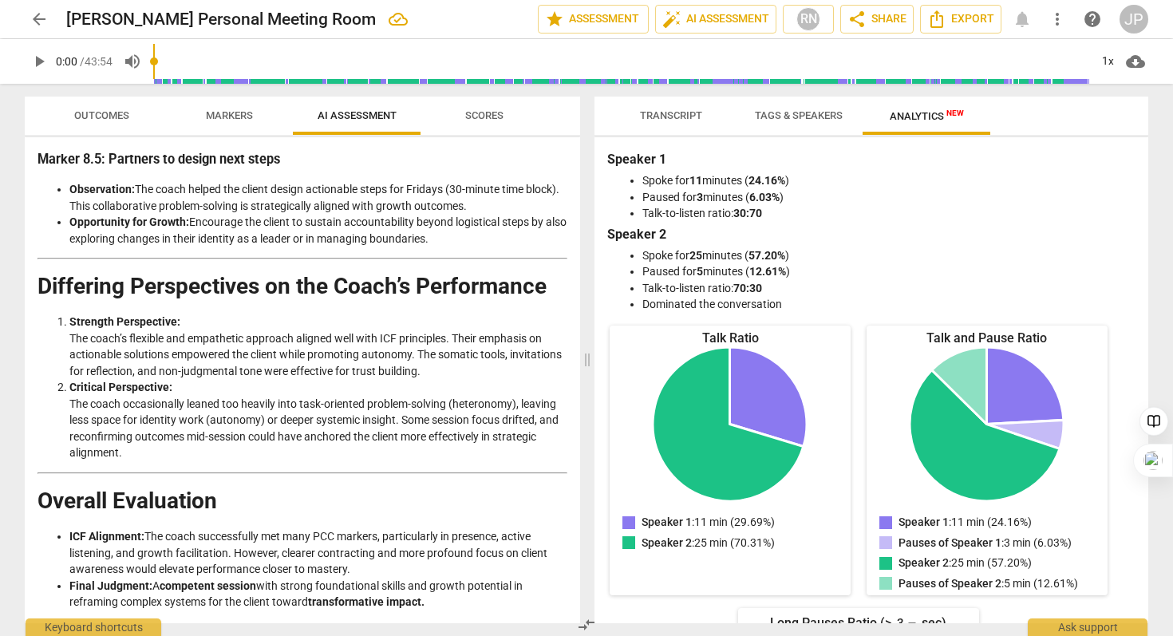
scroll to position [2339, 0]
click at [487, 117] on span "Scores" at bounding box center [484, 115] width 38 height 12
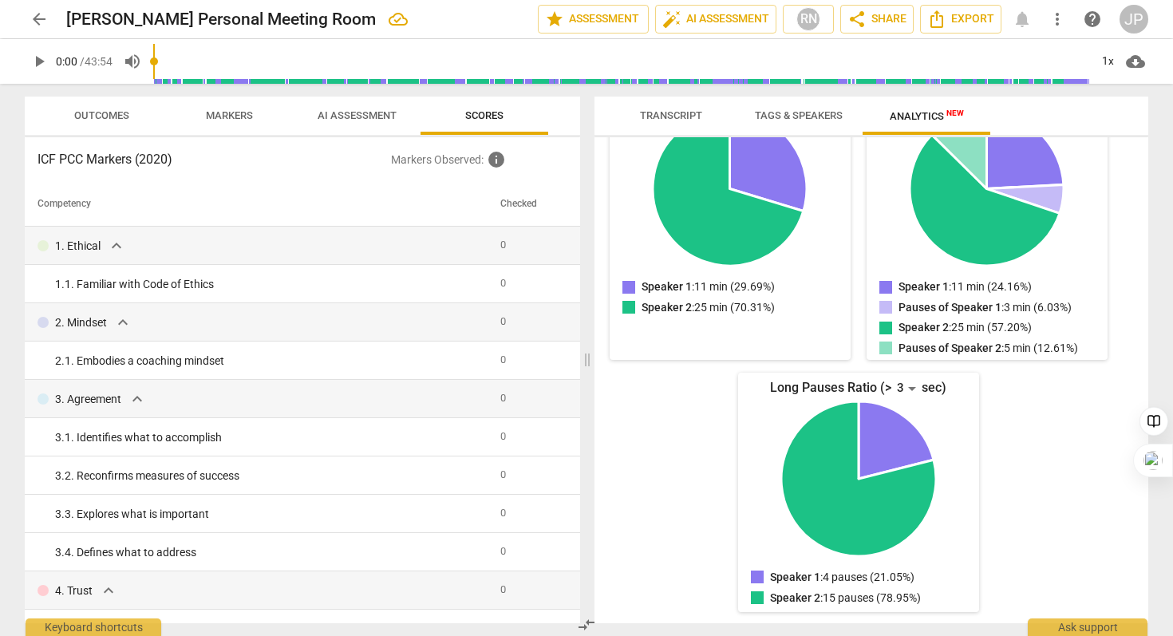
scroll to position [0, 0]
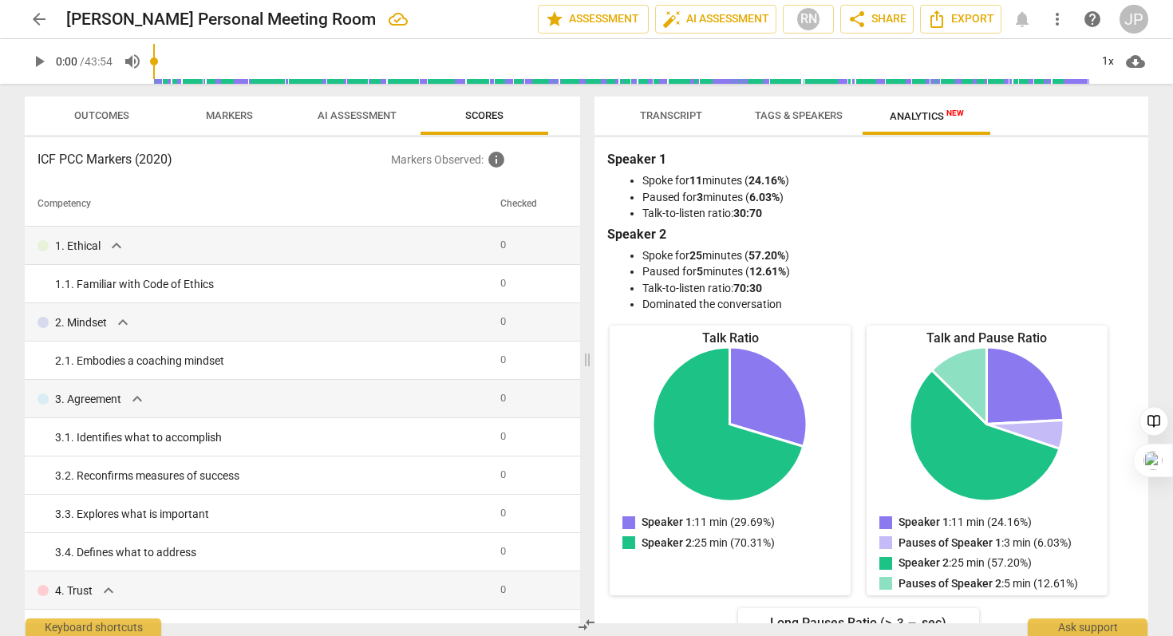
click at [656, 113] on span "Transcript" at bounding box center [671, 115] width 62 height 12
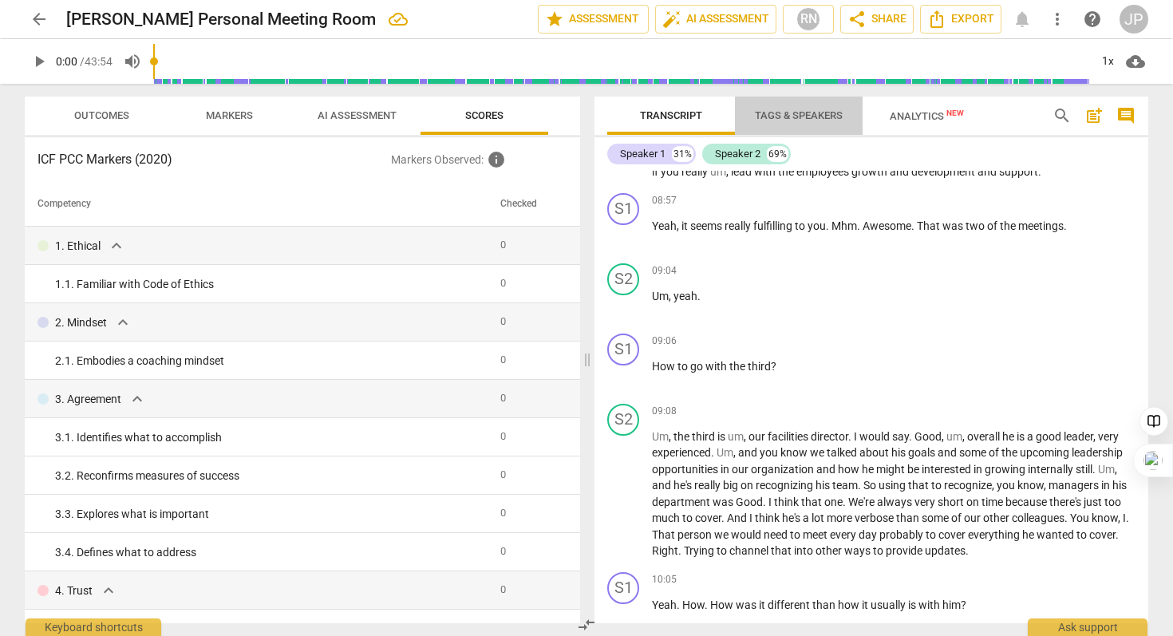
click at [791, 108] on span "Tags & Speakers" at bounding box center [799, 116] width 126 height 22
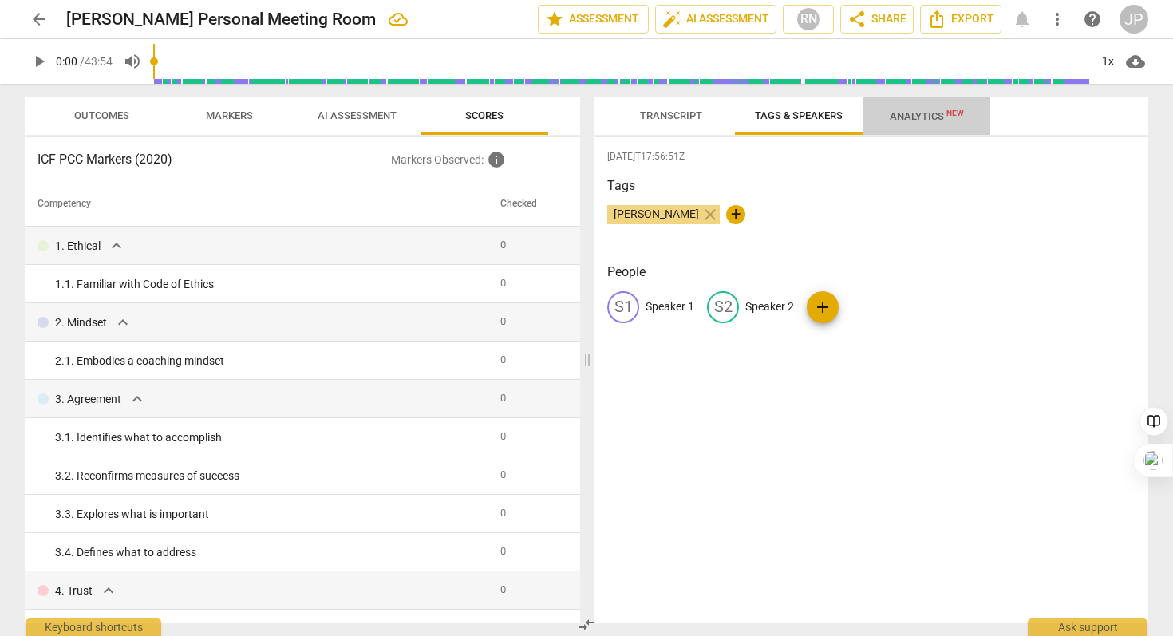
click at [914, 113] on span "Analytics New" at bounding box center [927, 116] width 74 height 12
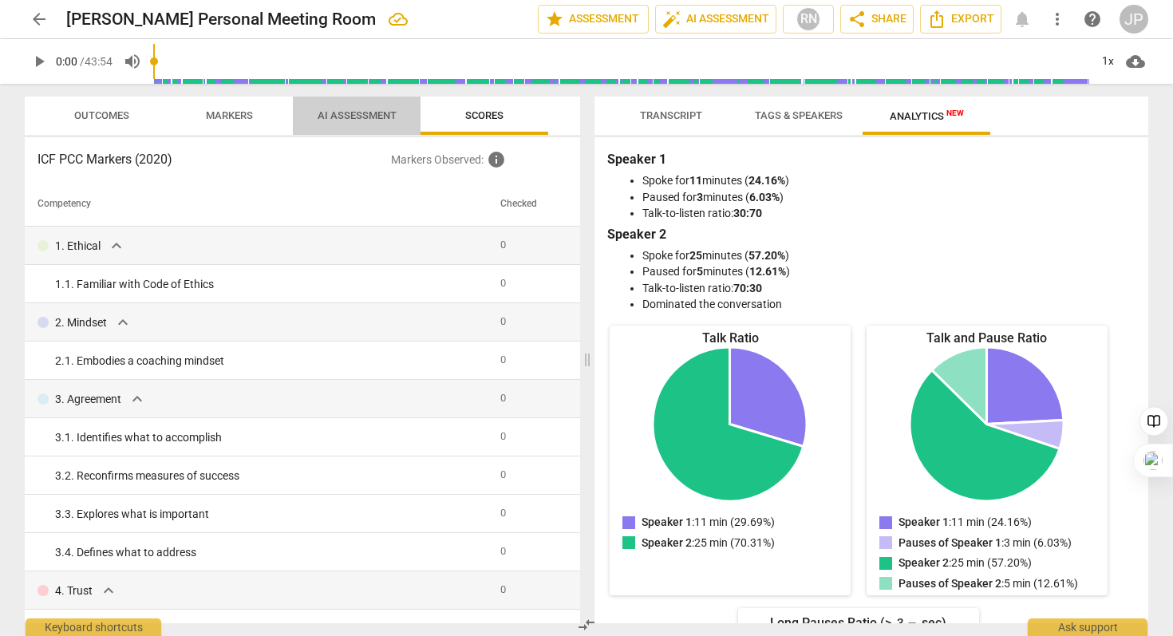
click at [366, 109] on span "AI Assessment" at bounding box center [356, 116] width 117 height 22
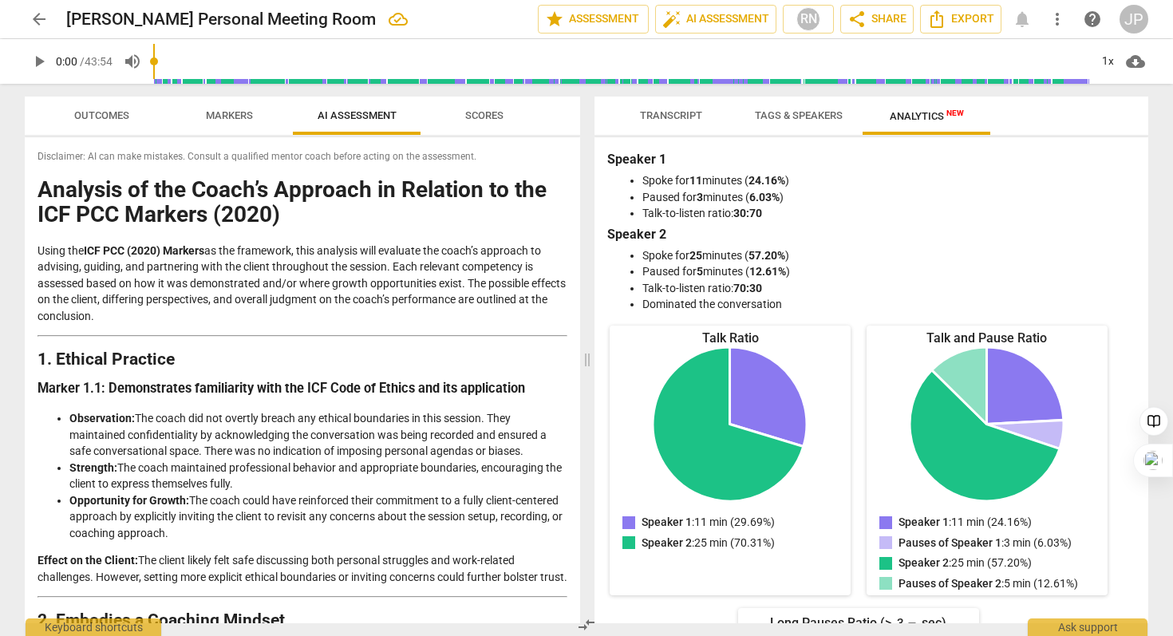
click at [45, 18] on span "arrow_back" at bounding box center [39, 19] width 19 height 19
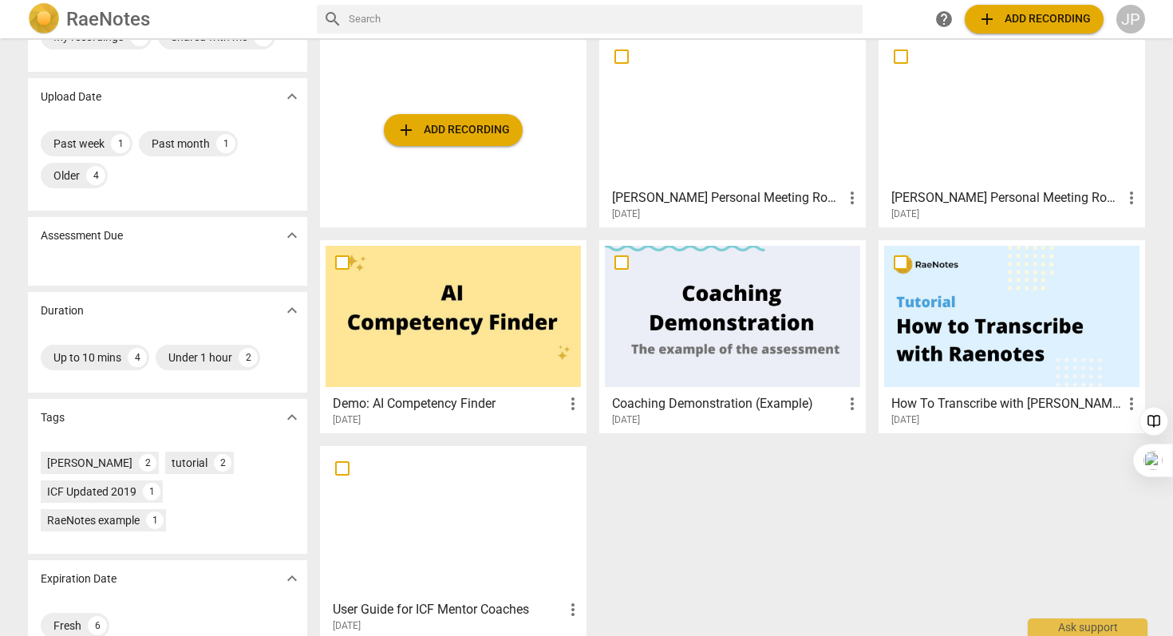
scroll to position [46, 0]
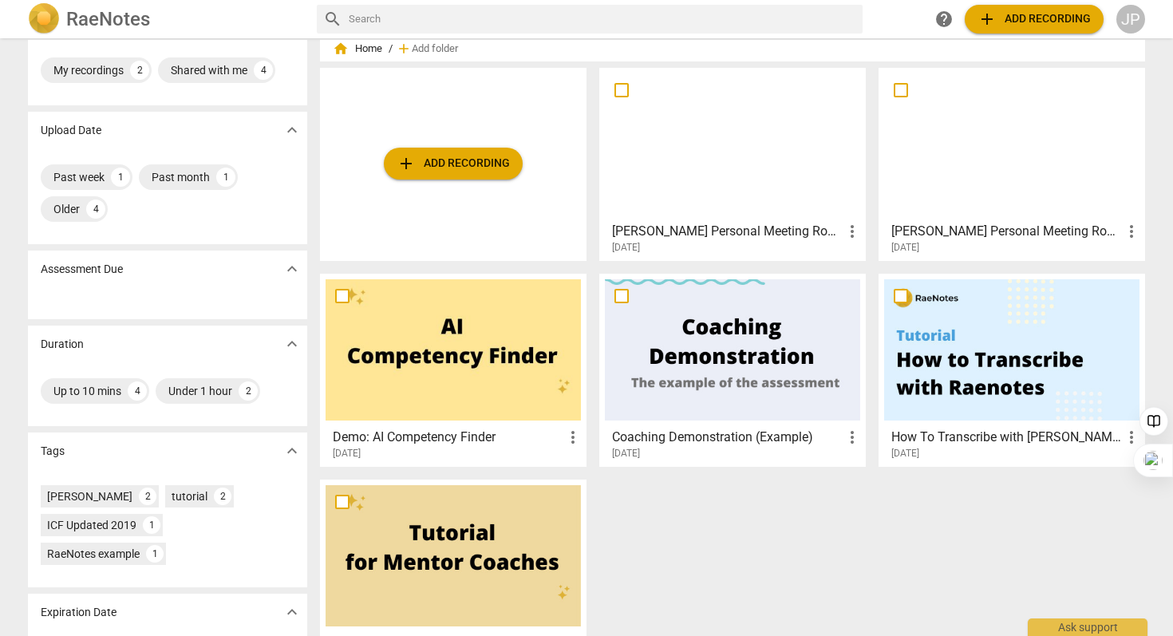
click at [1024, 176] on div at bounding box center [1011, 143] width 255 height 141
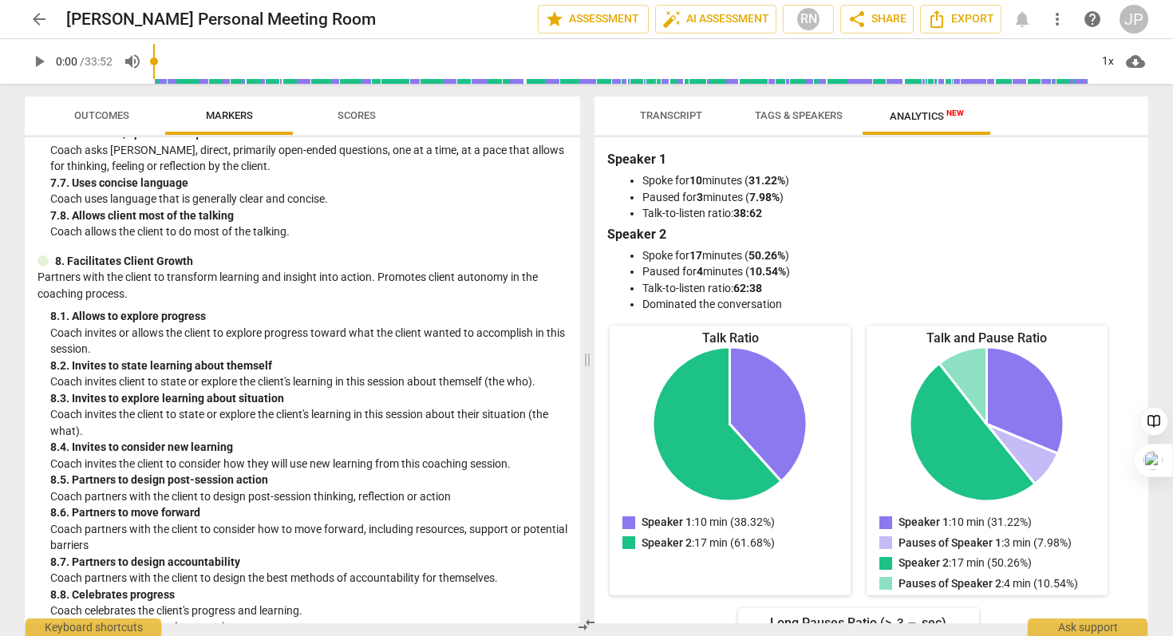
scroll to position [1681, 0]
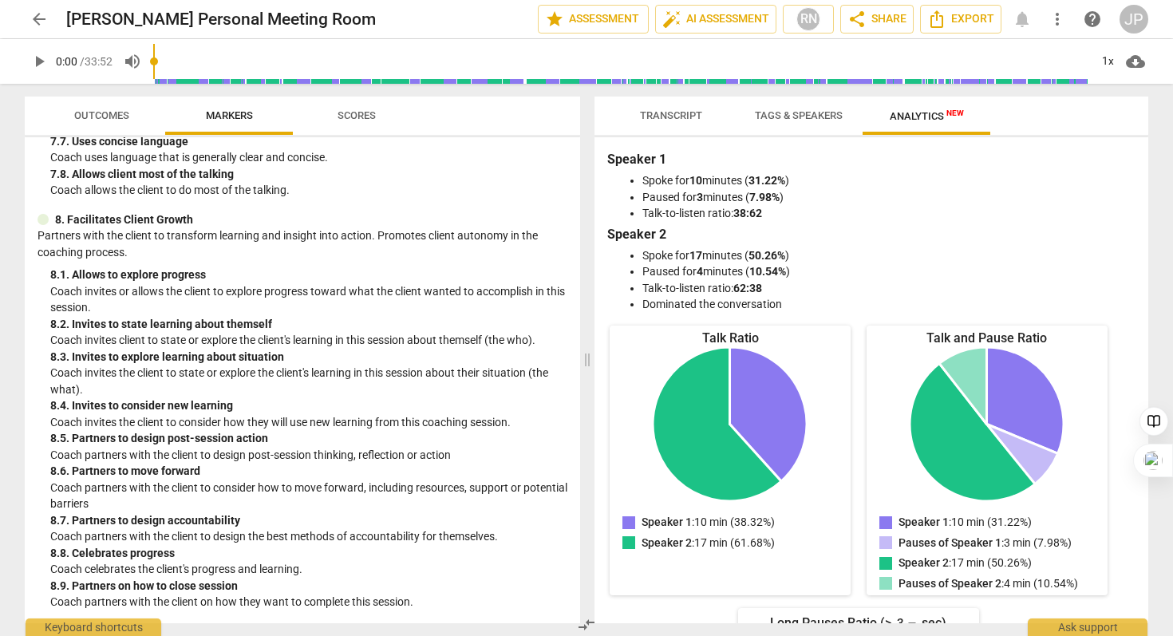
click at [359, 105] on span "Scores" at bounding box center [356, 116] width 77 height 22
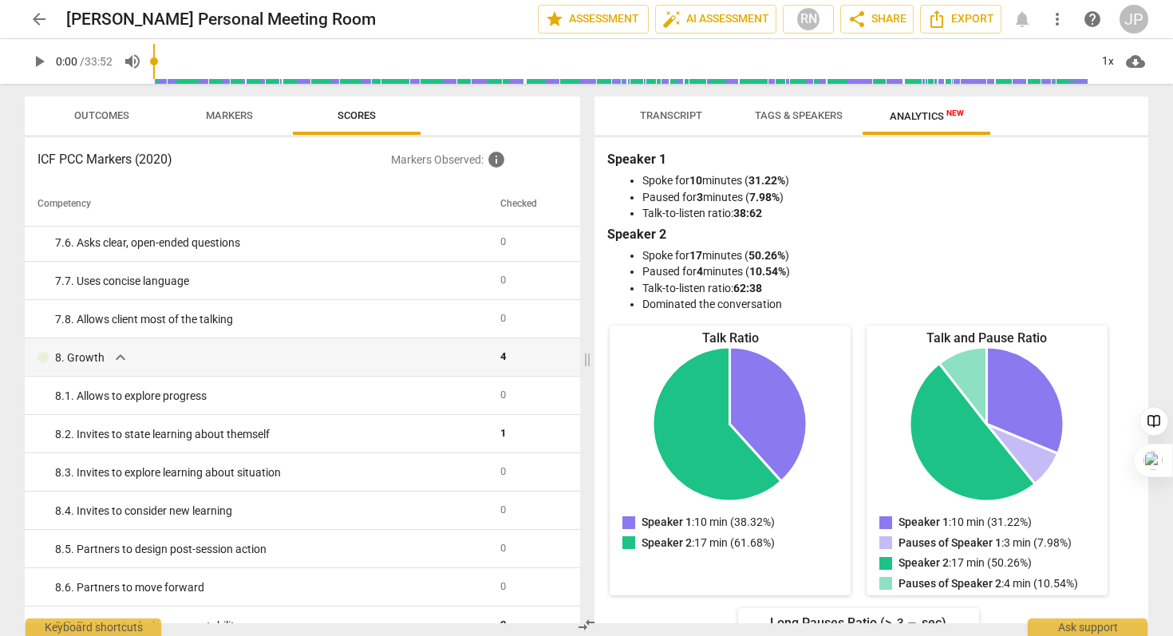
scroll to position [1403, 0]
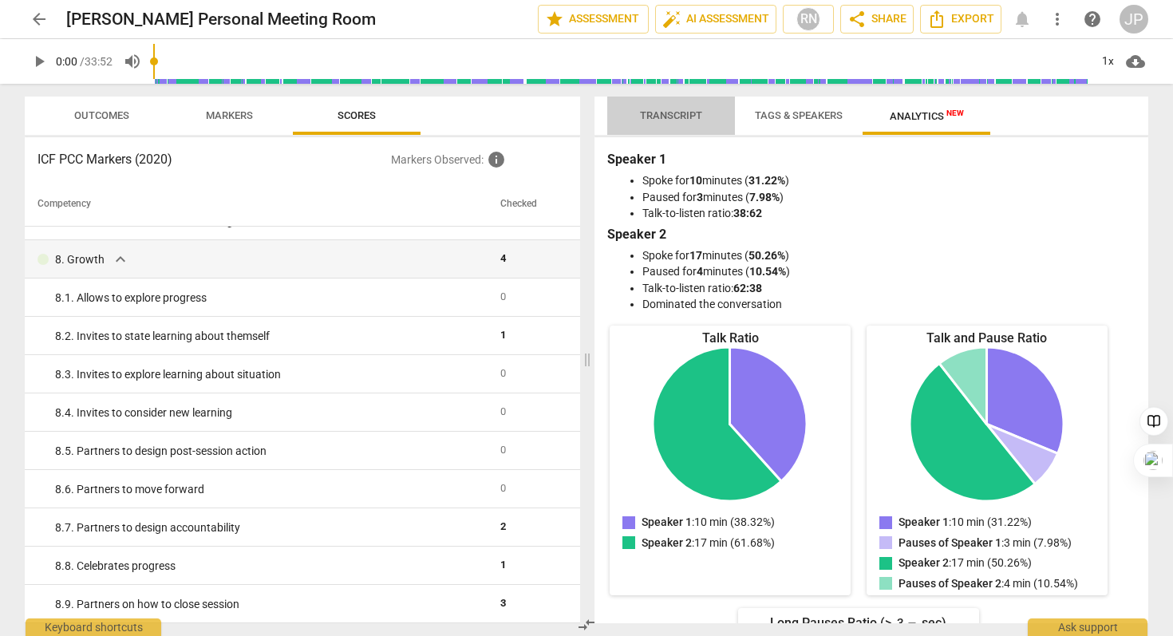
click at [689, 112] on span "Transcript" at bounding box center [671, 115] width 62 height 12
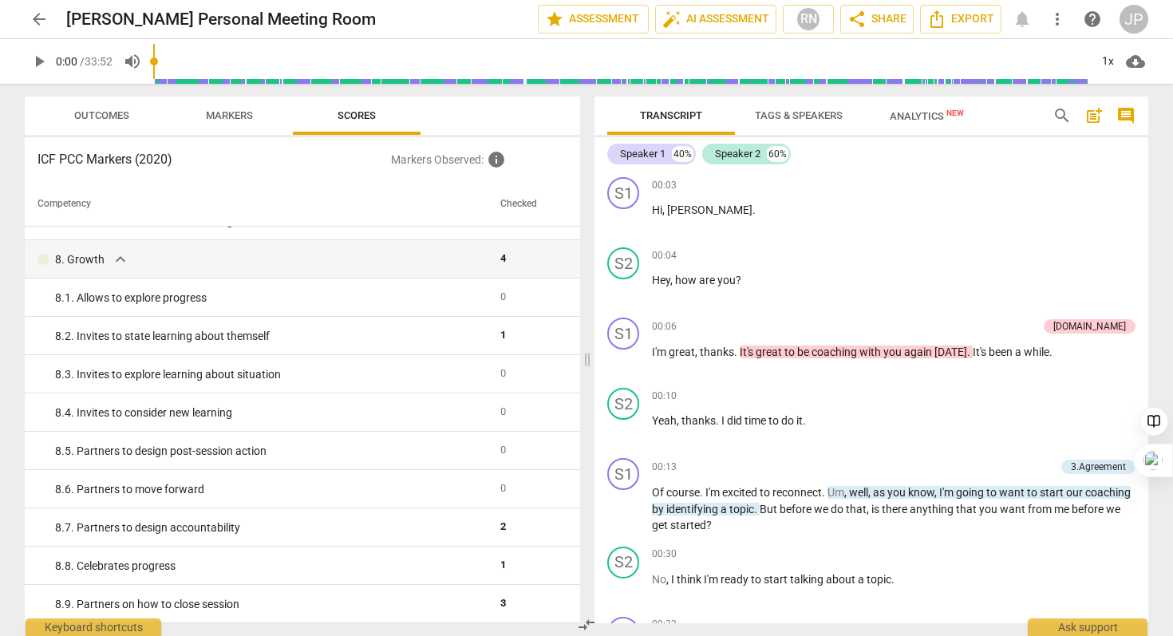
click at [807, 111] on span "Tags & Speakers" at bounding box center [799, 115] width 88 height 12
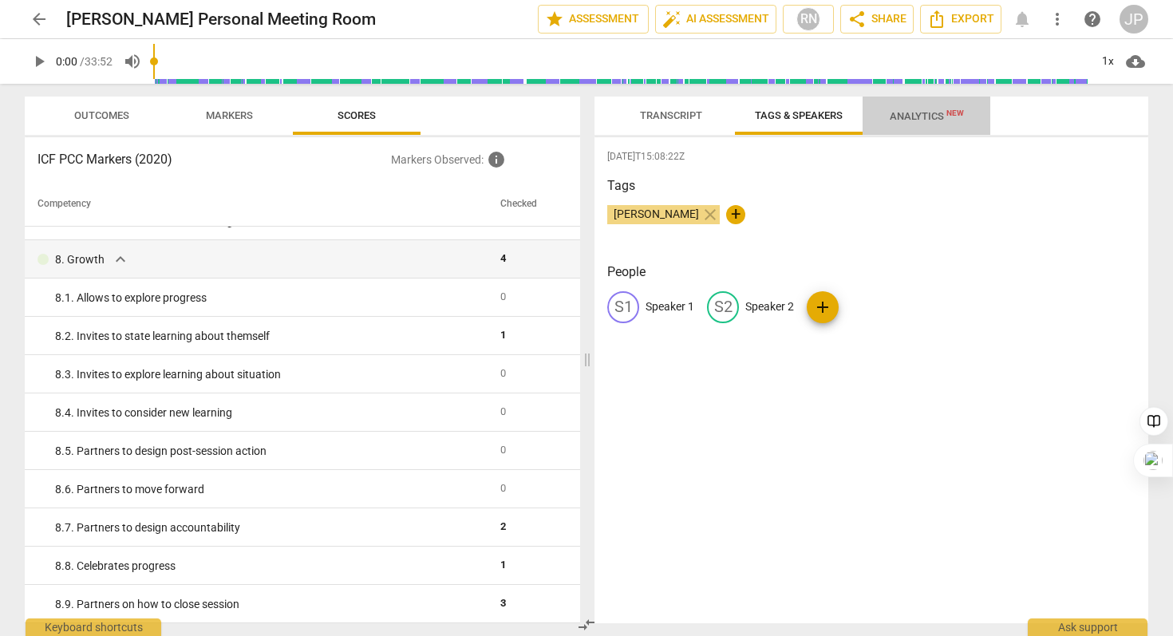
click at [929, 119] on span "Analytics New" at bounding box center [927, 116] width 74 height 12
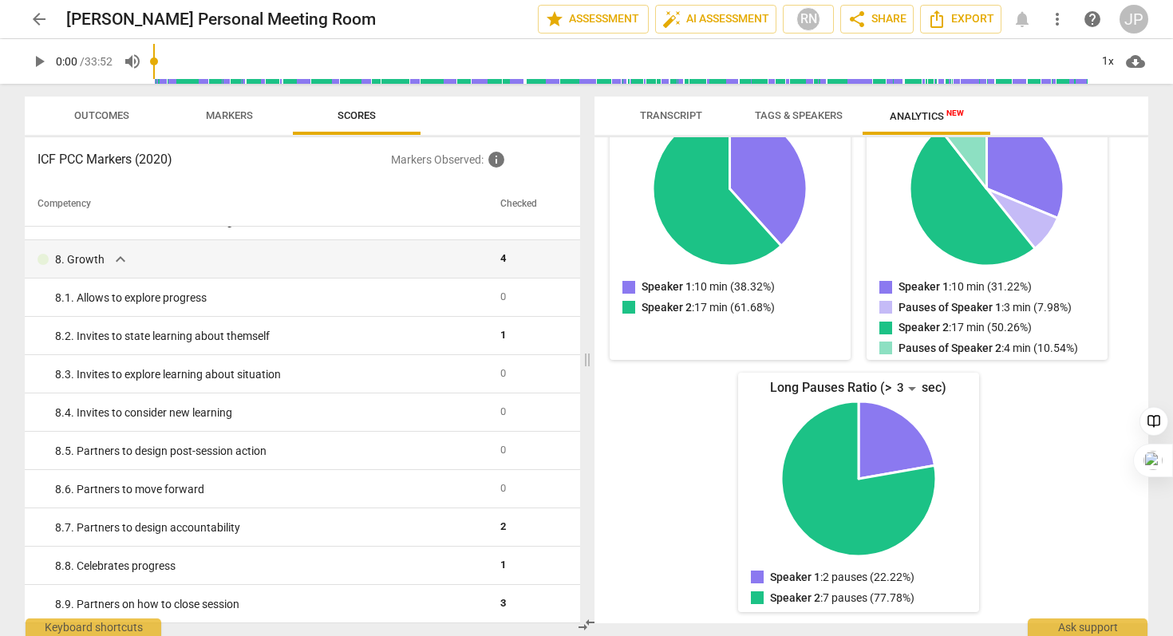
scroll to position [0, 0]
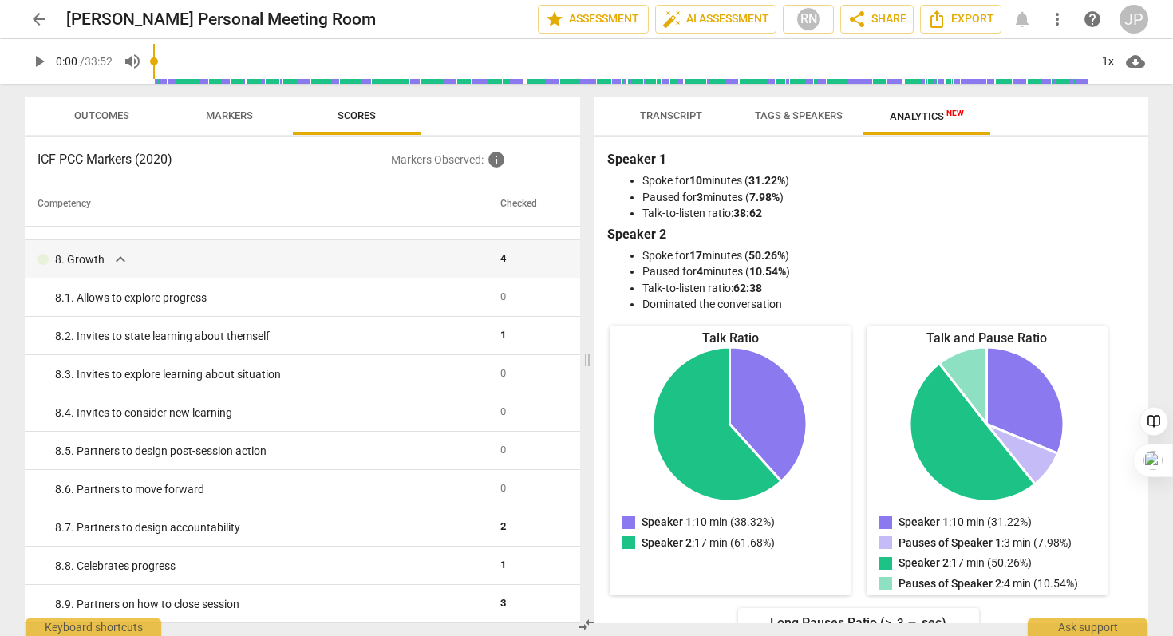
click at [99, 117] on span "Outcomes" at bounding box center [101, 115] width 55 height 12
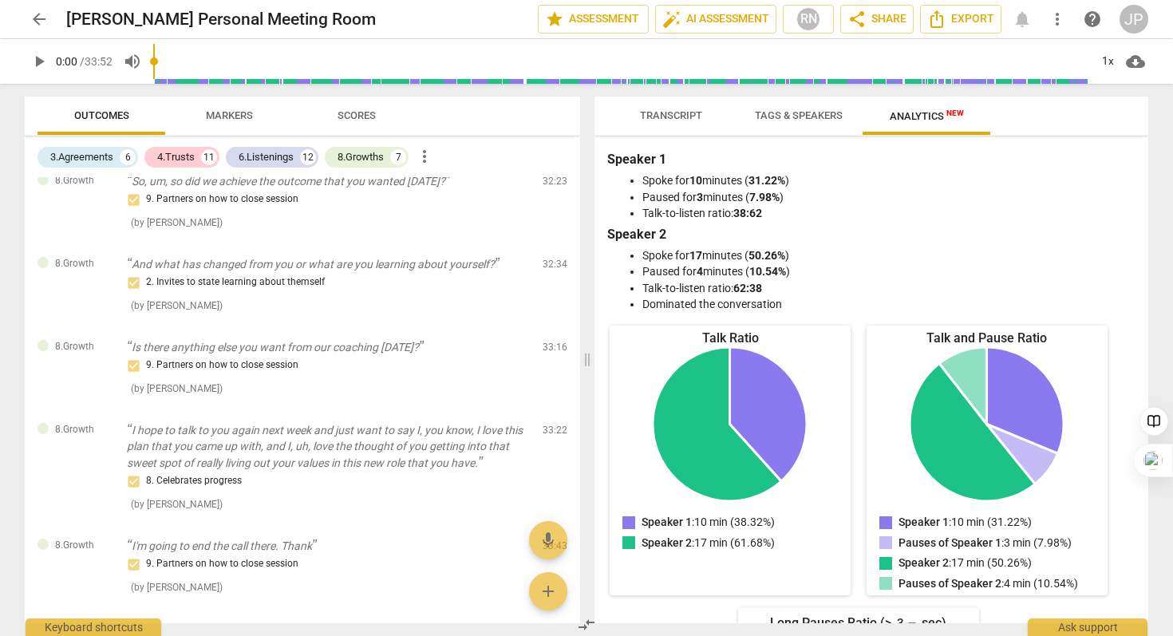
scroll to position [2931, 0]
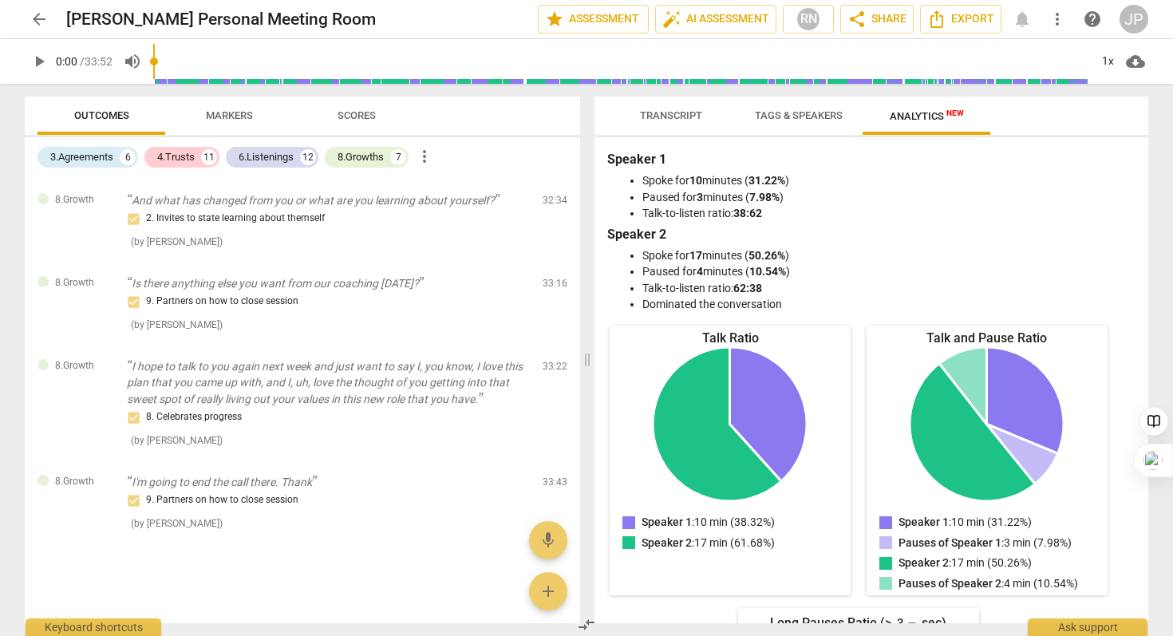
click at [39, 21] on span "arrow_back" at bounding box center [39, 19] width 19 height 19
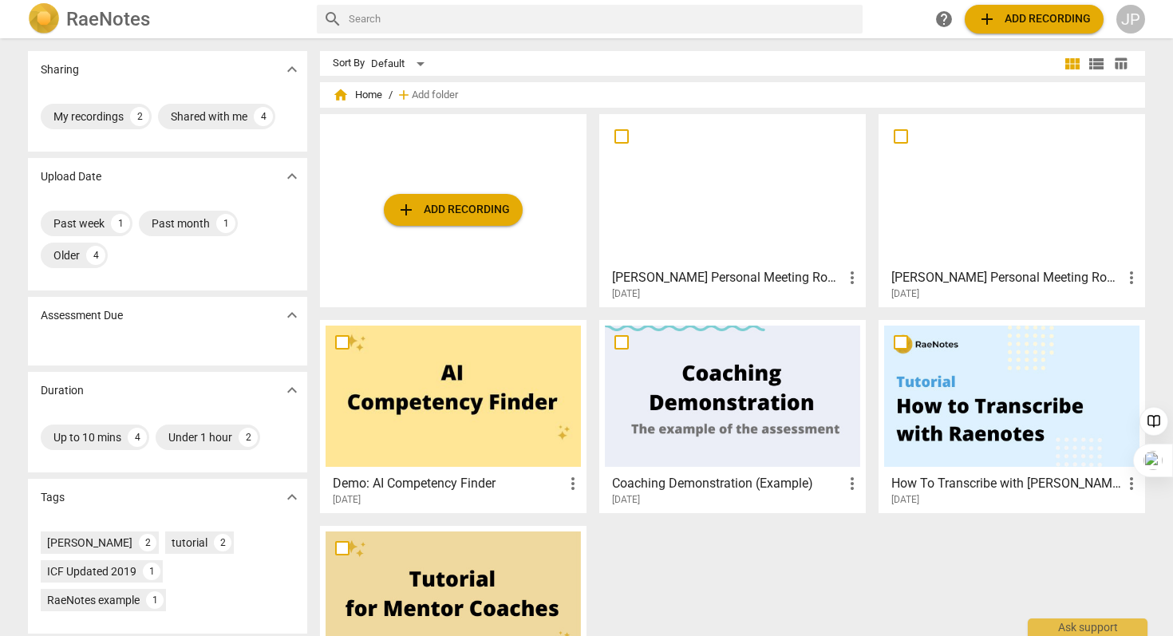
click at [466, 436] on div at bounding box center [453, 396] width 255 height 141
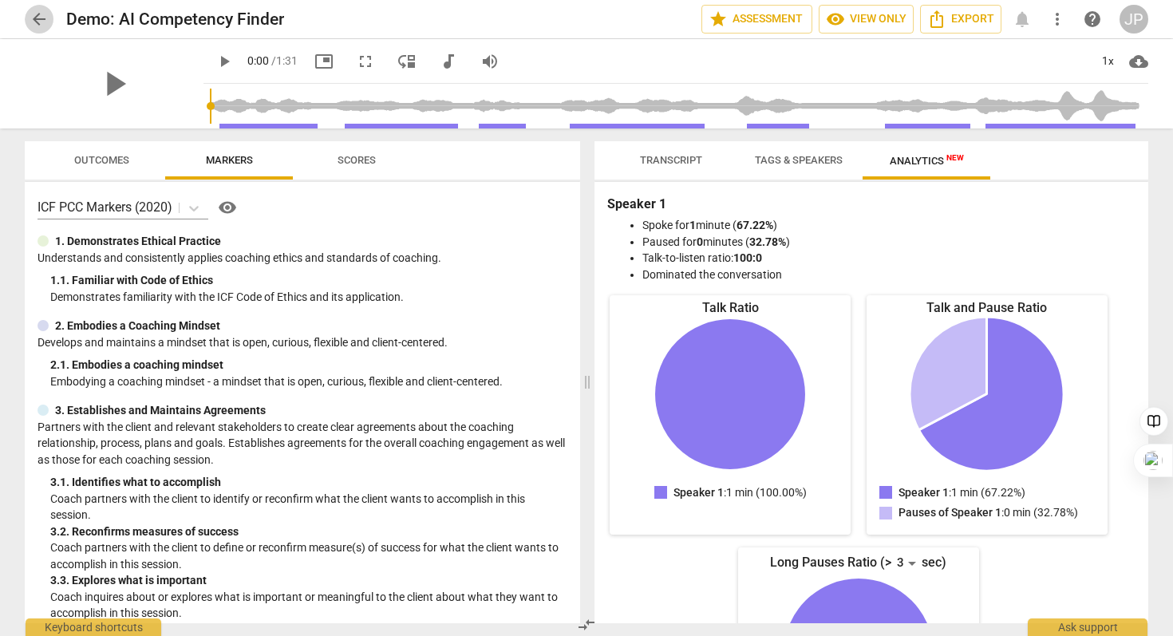
click at [41, 16] on span "arrow_back" at bounding box center [39, 19] width 19 height 19
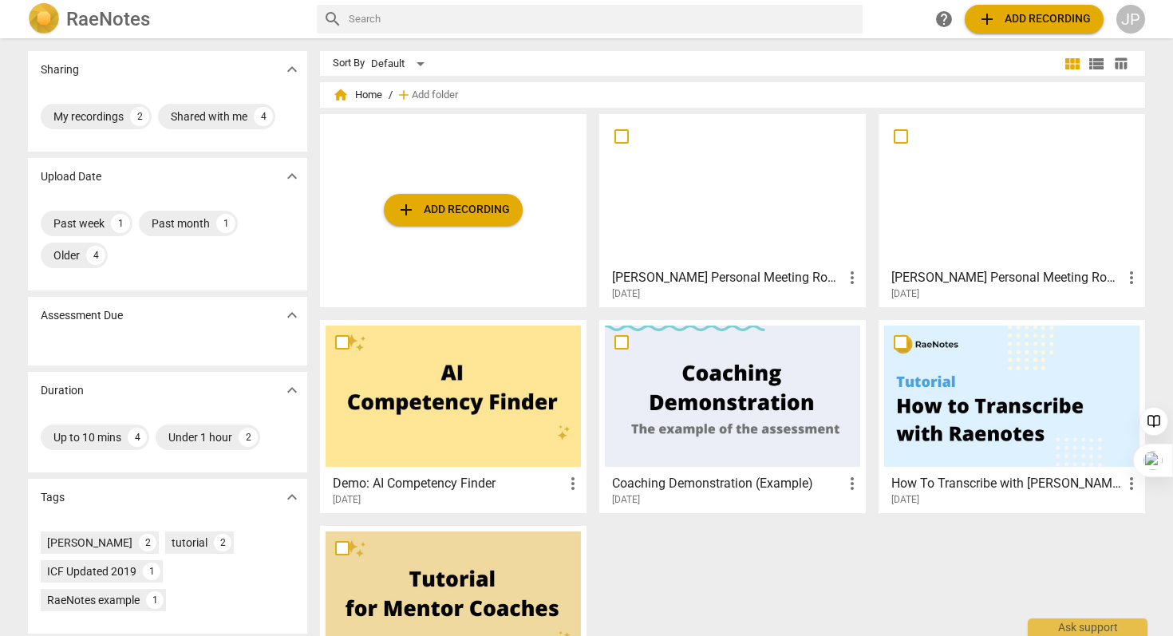
click at [701, 180] on div at bounding box center [732, 190] width 255 height 141
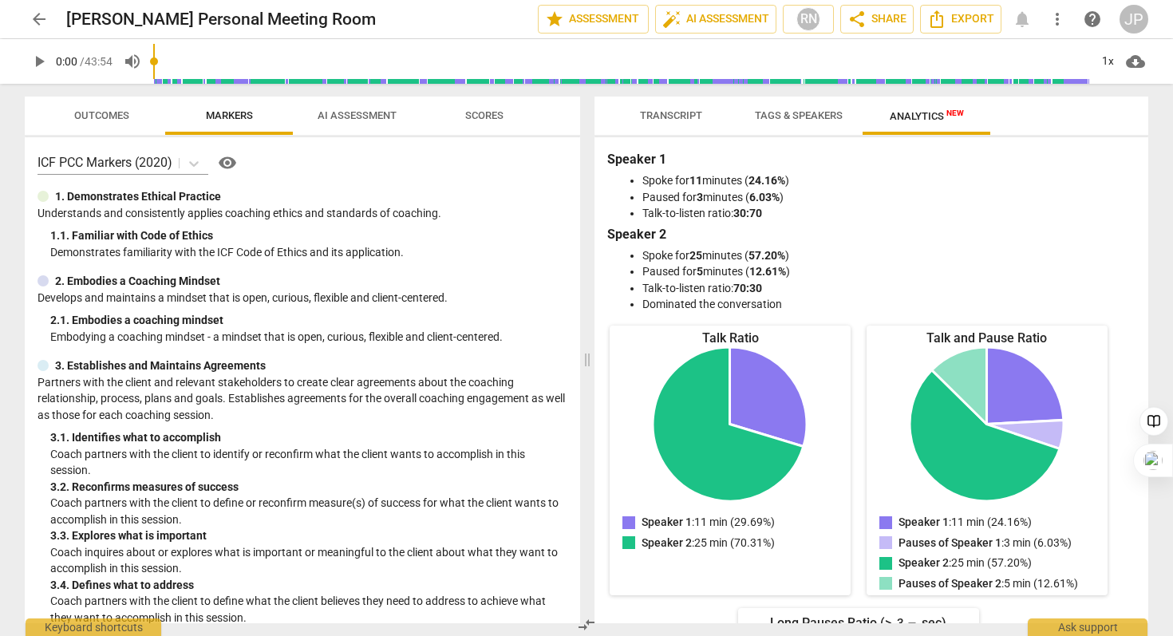
click at [225, 163] on span "visibility" at bounding box center [227, 162] width 19 height 19
click at [1090, 14] on span "help" at bounding box center [1092, 19] width 19 height 19
click at [572, 22] on span "star Assessment" at bounding box center [593, 19] width 97 height 19
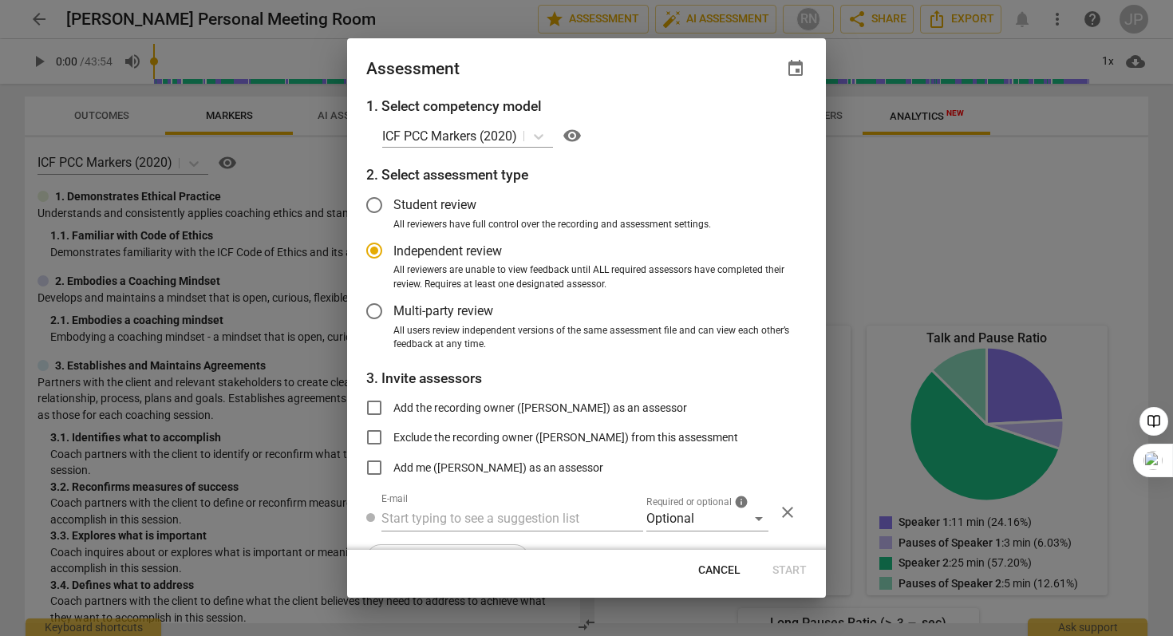
scroll to position [41, 0]
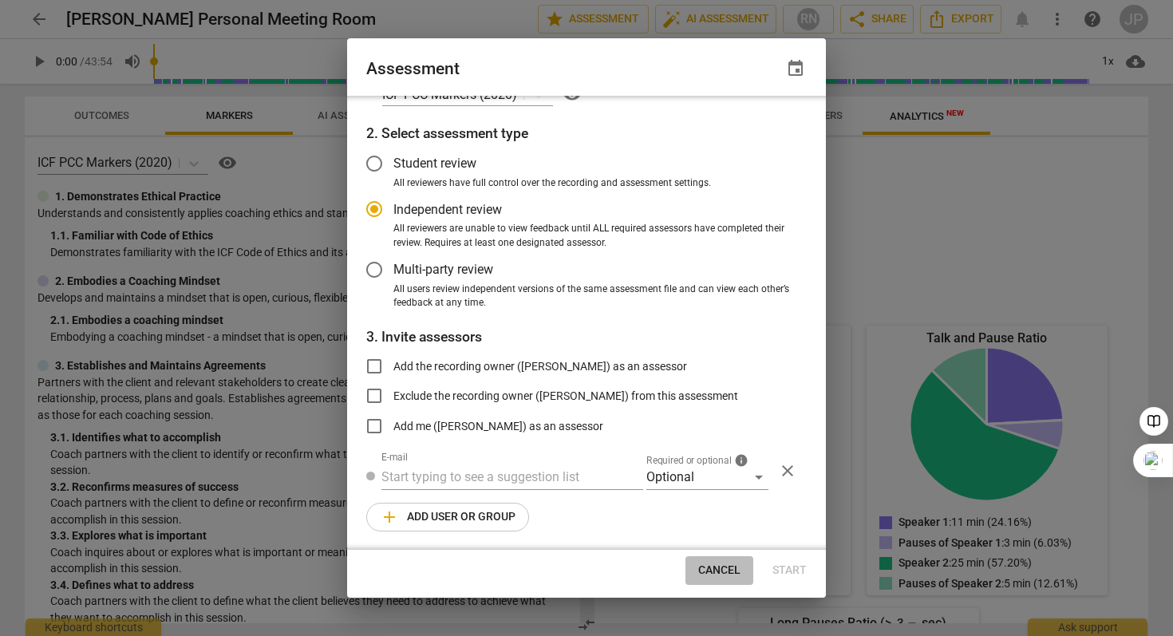
click at [729, 574] on span "Cancel" at bounding box center [719, 570] width 42 height 16
radio input "false"
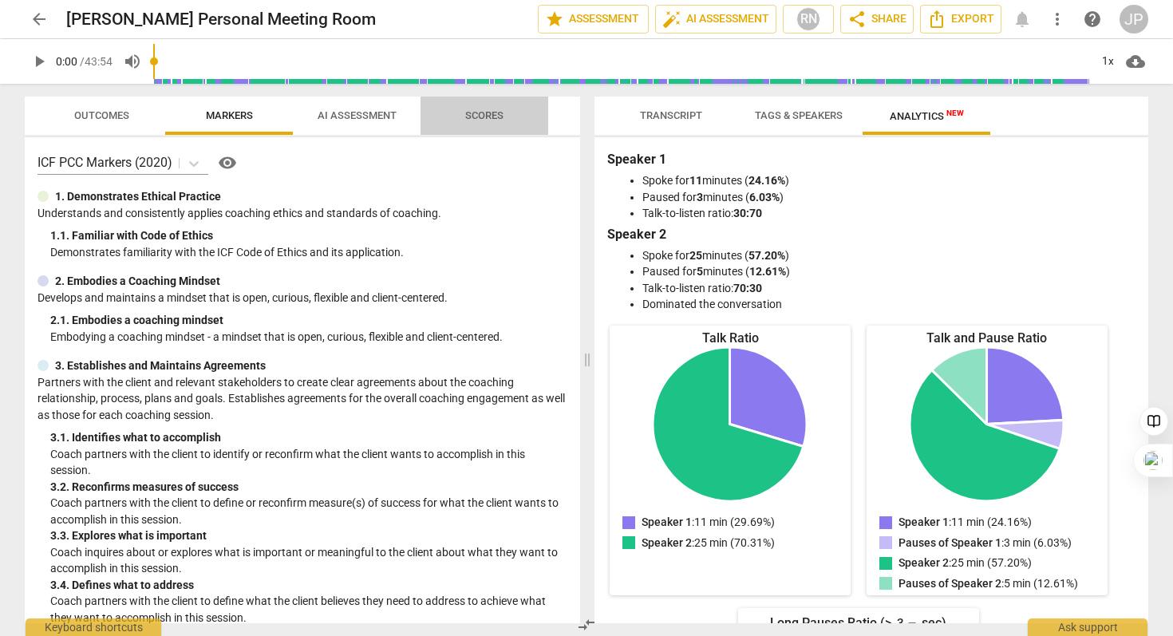
click at [490, 110] on span "Scores" at bounding box center [484, 115] width 38 height 12
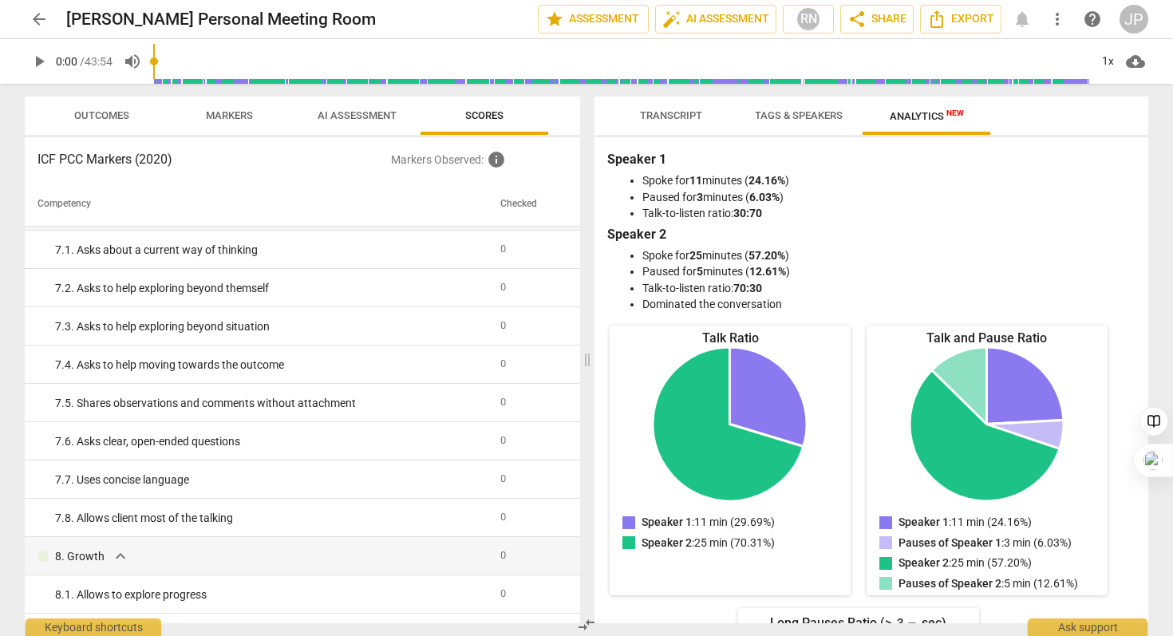
scroll to position [1403, 0]
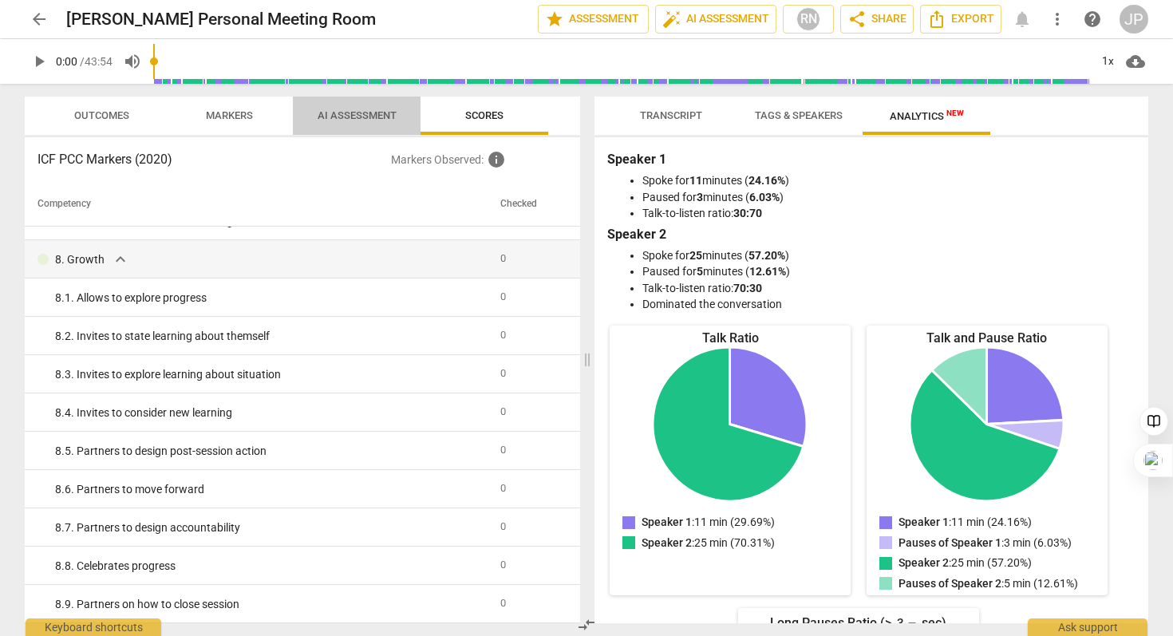
click at [332, 112] on span "AI Assessment" at bounding box center [357, 115] width 79 height 12
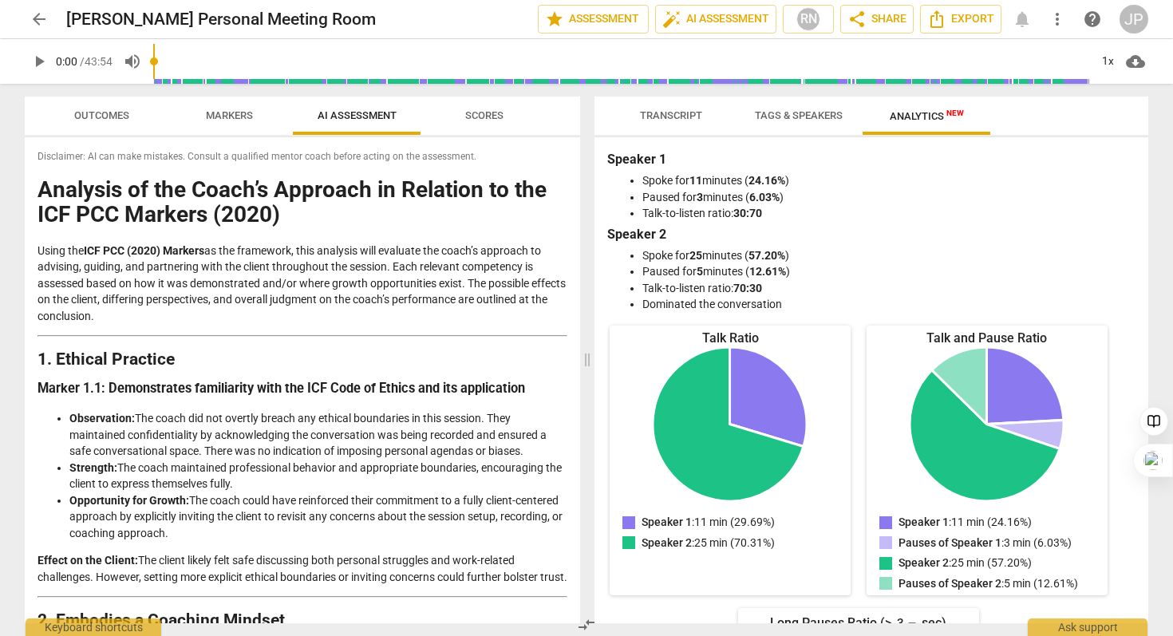
click at [243, 112] on span "Markers" at bounding box center [229, 115] width 47 height 12
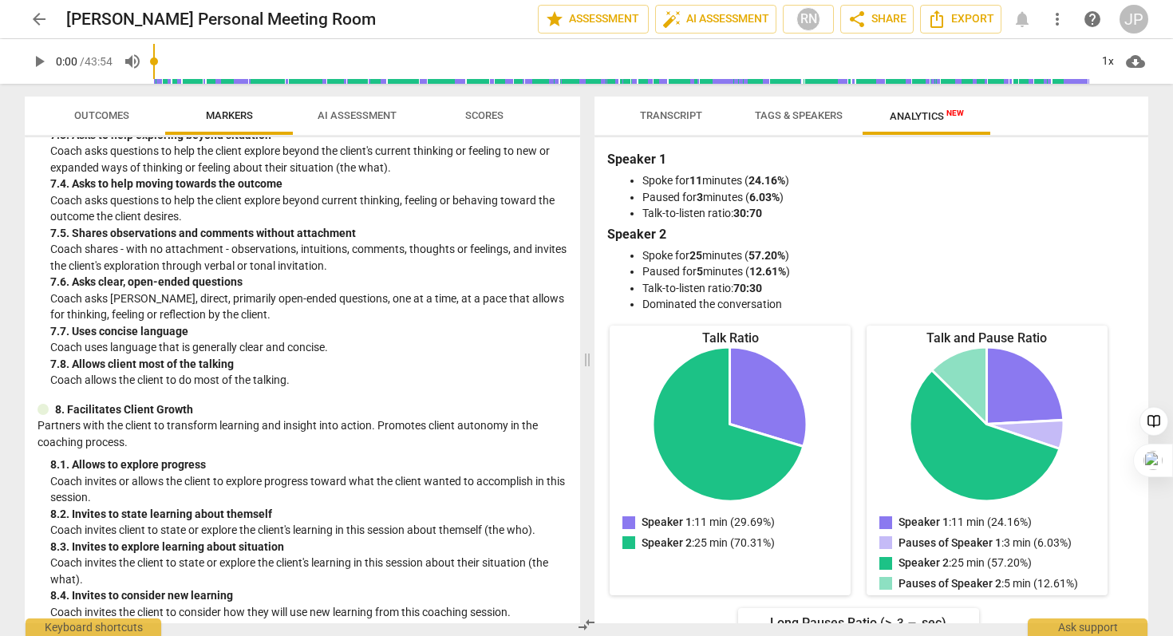
scroll to position [1681, 0]
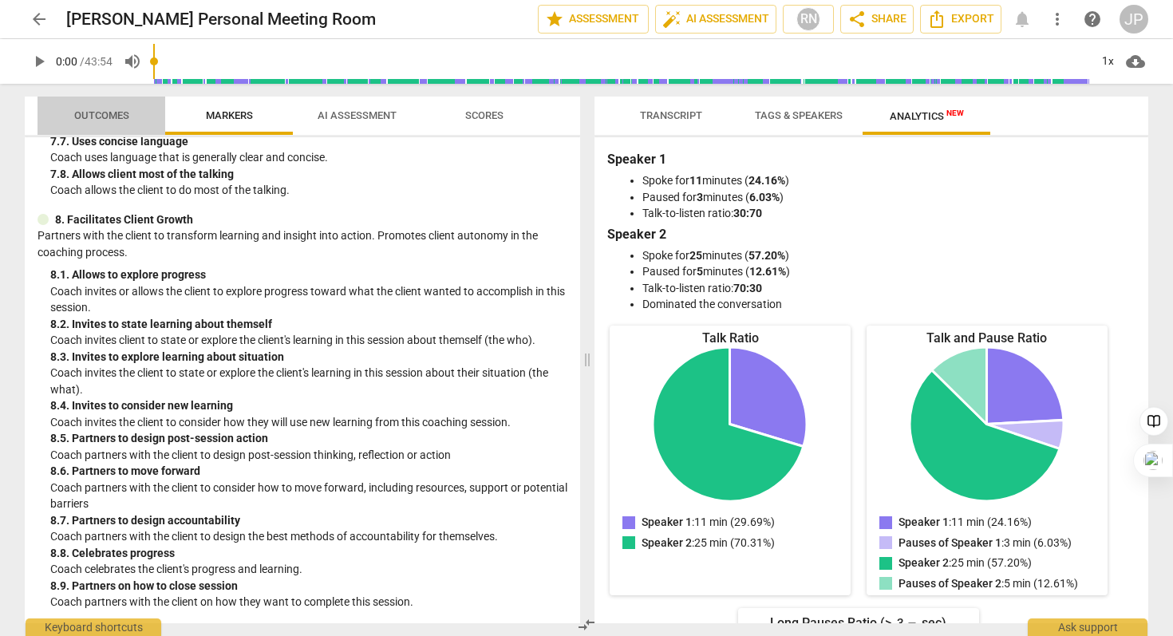
click at [95, 117] on span "Outcomes" at bounding box center [101, 115] width 55 height 12
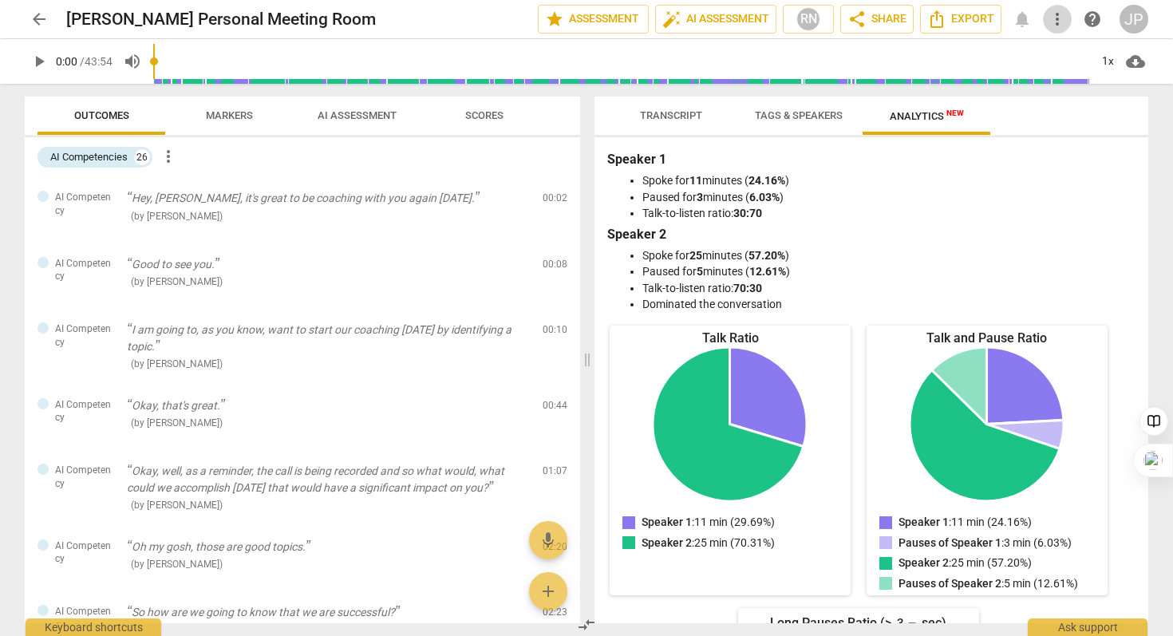
click at [1061, 24] on span "more_vert" at bounding box center [1057, 19] width 19 height 19
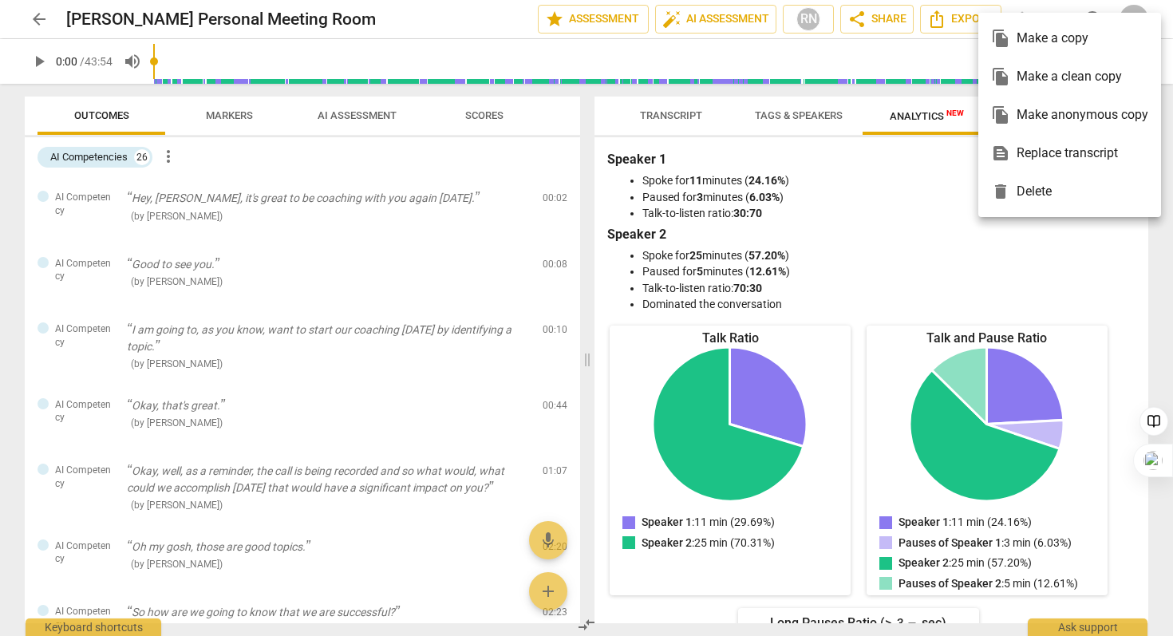
click at [936, 238] on div at bounding box center [586, 318] width 1173 height 636
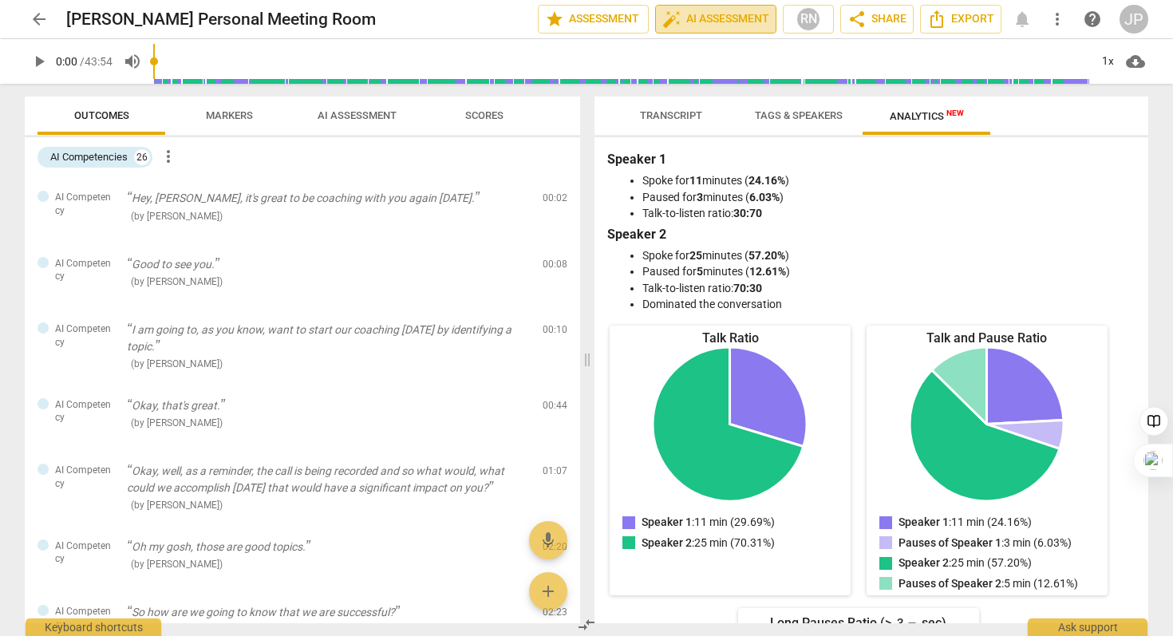
click at [681, 19] on span "auto_fix_high AI Assessment" at bounding box center [715, 19] width 107 height 19
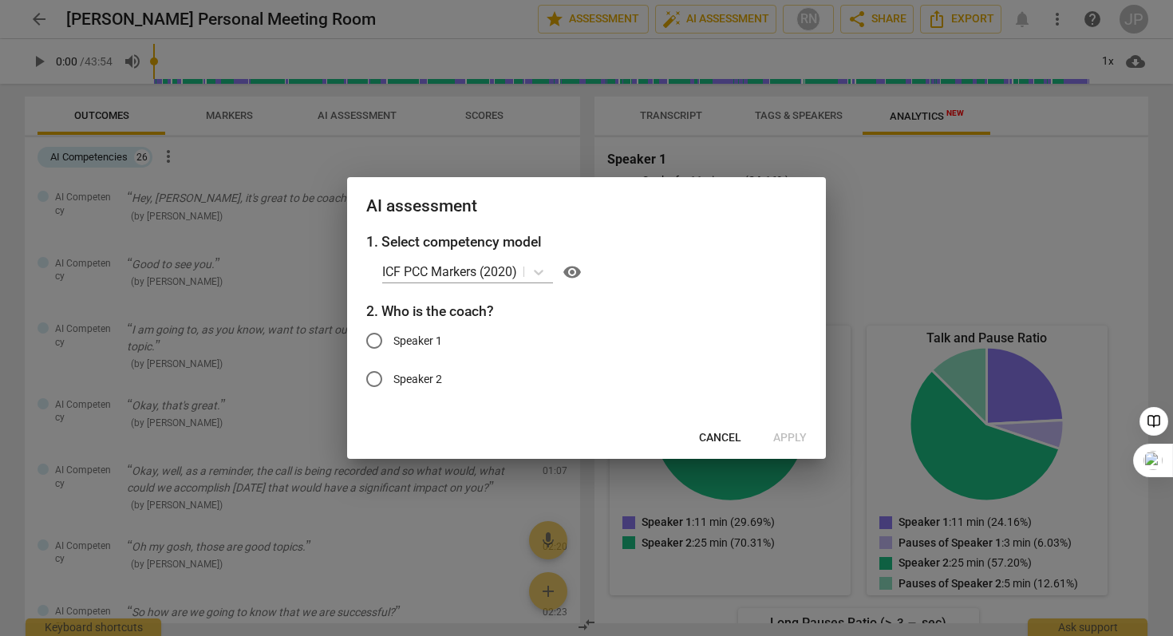
click at [377, 341] on input "Speaker 1" at bounding box center [374, 341] width 38 height 38
radio input "true"
click at [788, 432] on span "Apply" at bounding box center [790, 438] width 34 height 16
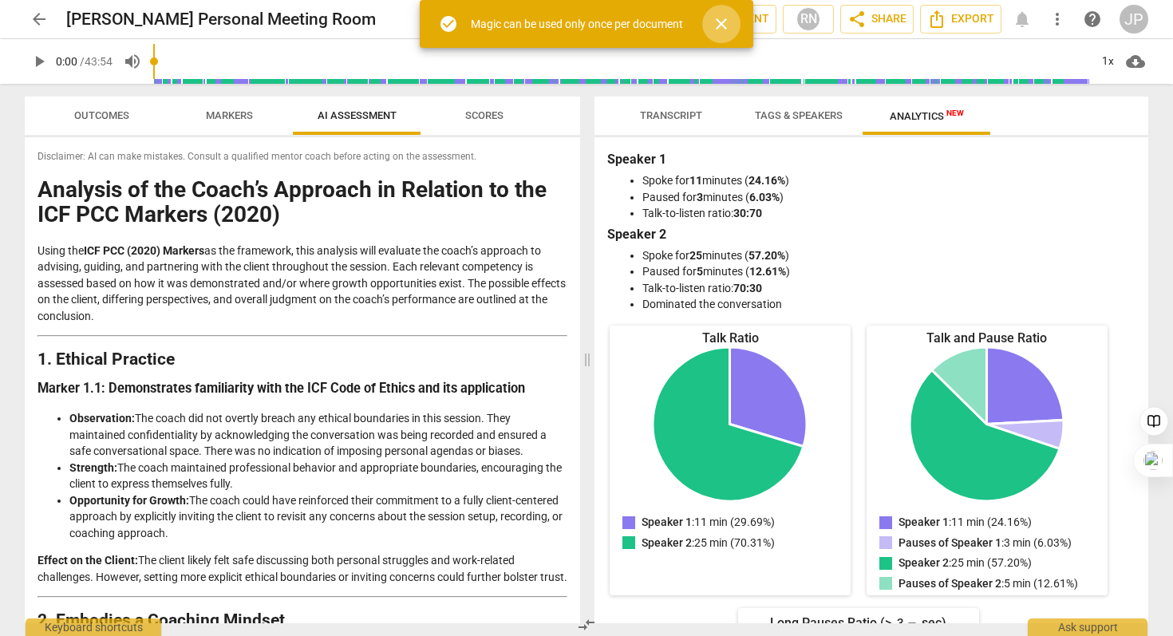
click at [720, 24] on span "close" at bounding box center [721, 23] width 19 height 19
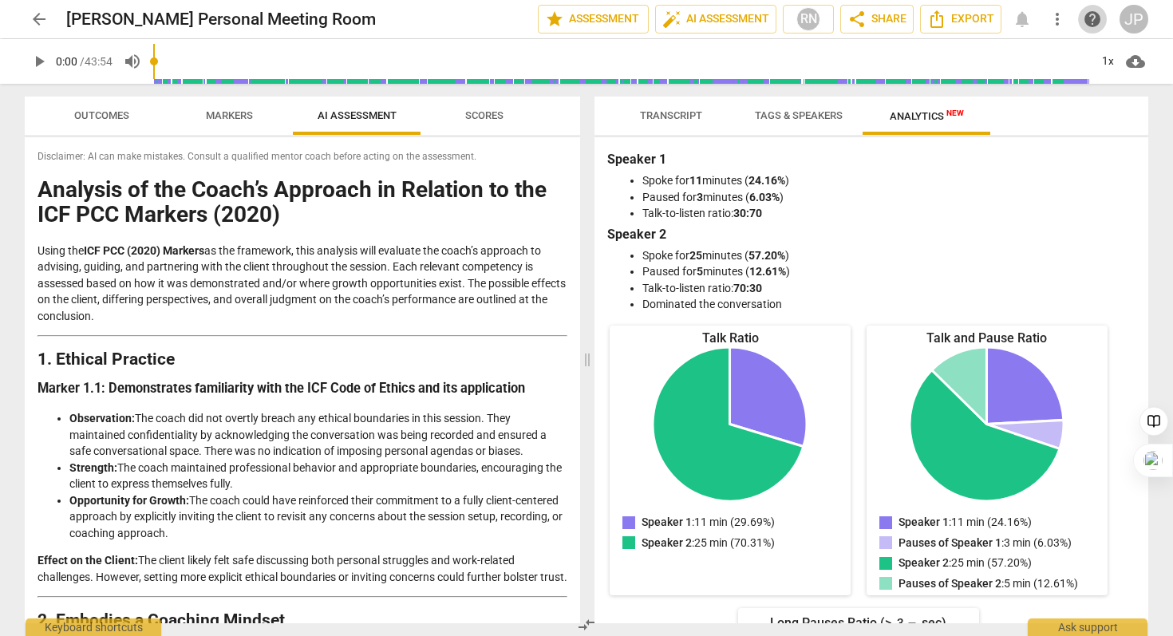
click at [1095, 22] on span "help" at bounding box center [1092, 19] width 19 height 19
click at [109, 114] on span "Outcomes" at bounding box center [101, 115] width 55 height 12
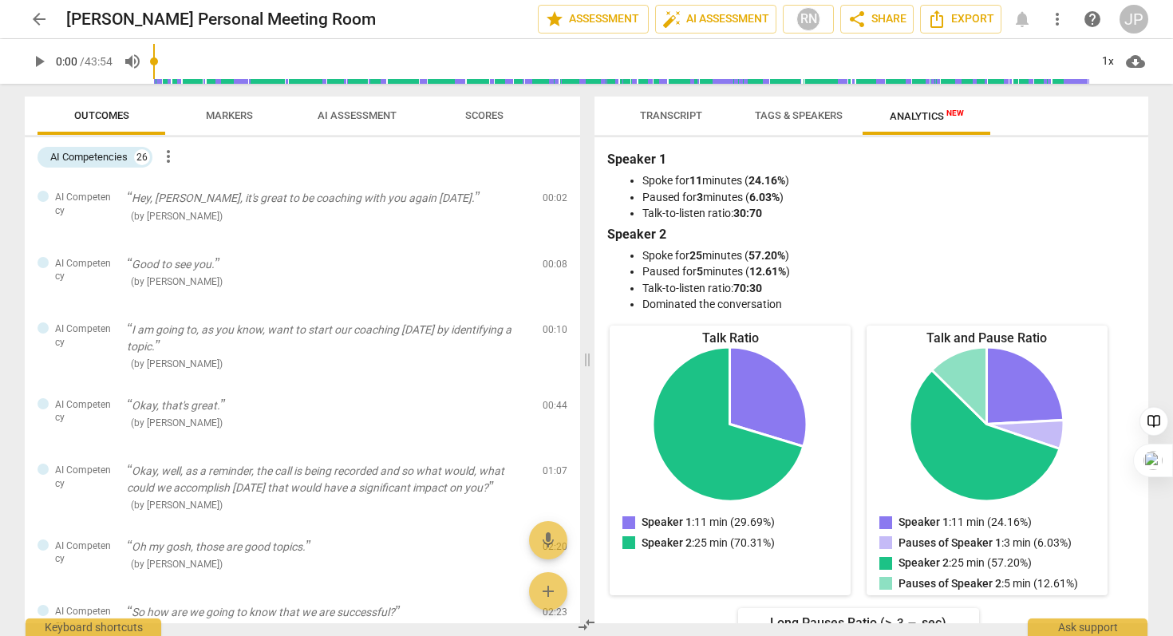
click at [207, 121] on span "Markers" at bounding box center [229, 116] width 85 height 22
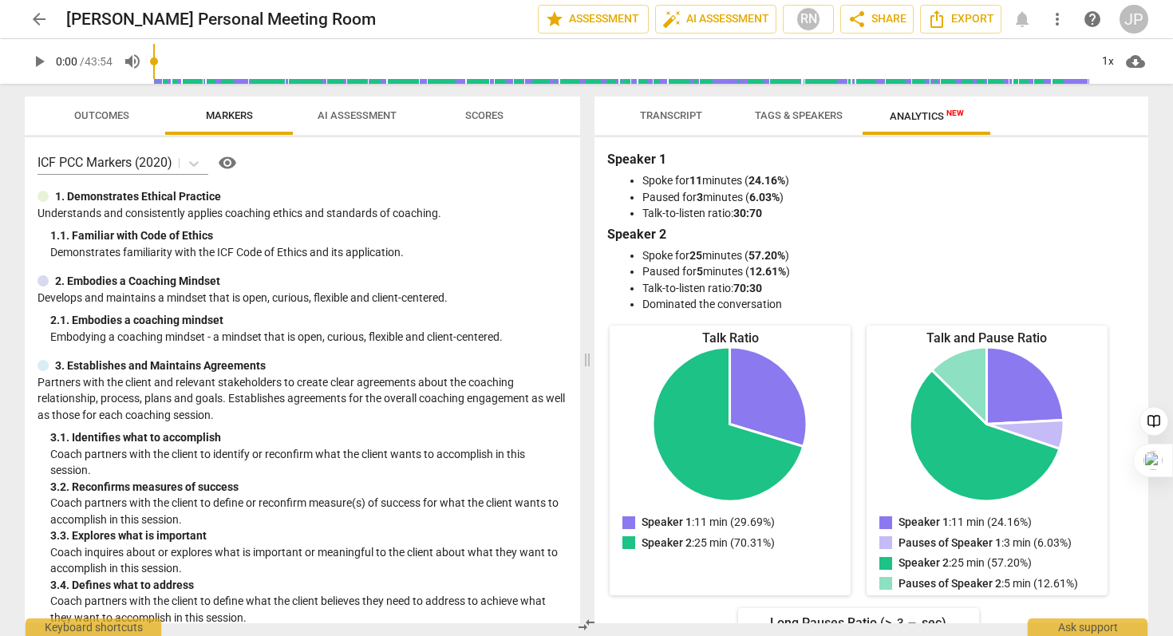
click at [336, 115] on span "AI Assessment" at bounding box center [357, 115] width 79 height 12
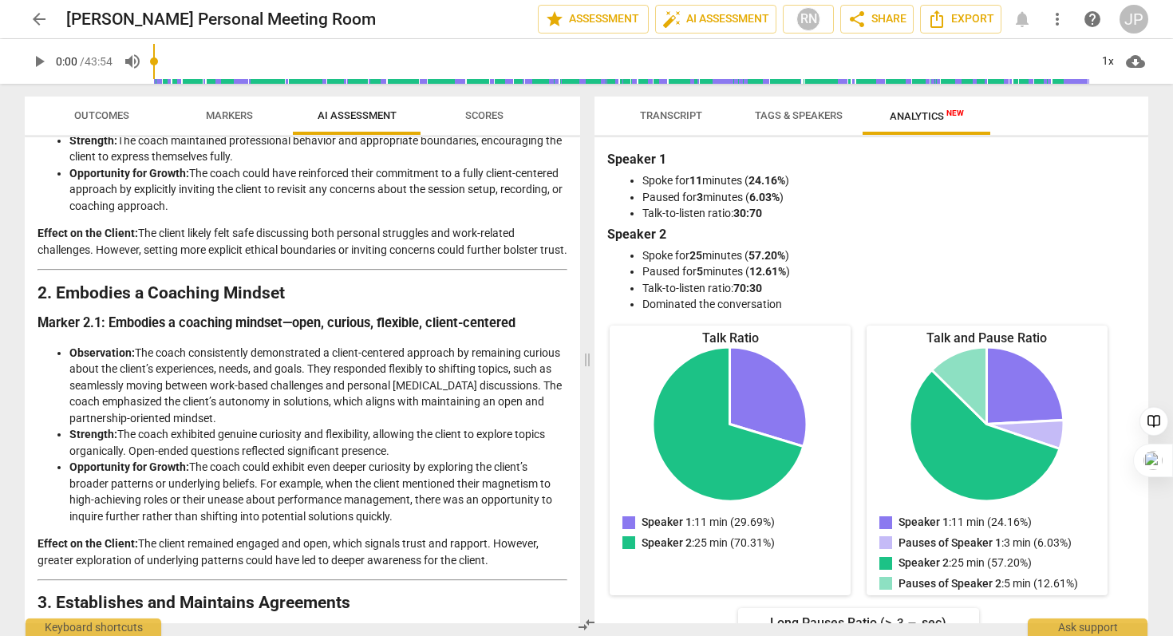
scroll to position [329, 0]
drag, startPoint x: 224, startPoint y: 187, endPoint x: 258, endPoint y: 201, distance: 36.5
click at [258, 201] on li "Opportunity for Growth: The coach could have reinforced their commitment to a f…" at bounding box center [318, 188] width 498 height 49
copy li "inviting the client to revisit any concerns about the session setup, recording,…"
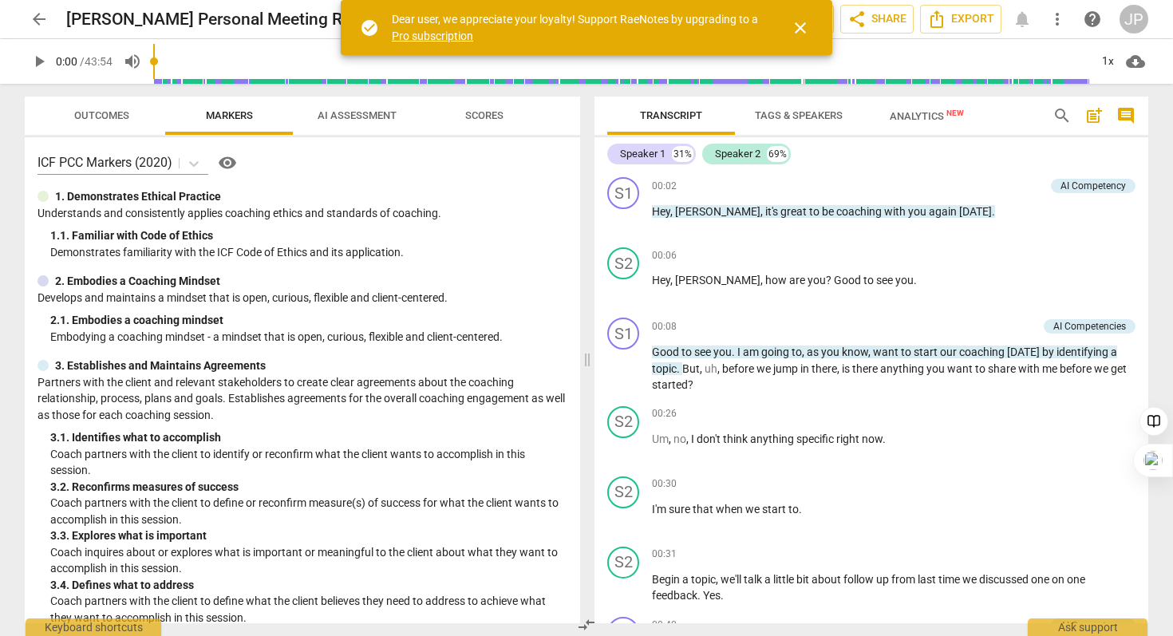
click at [485, 114] on span "Scores" at bounding box center [484, 115] width 38 height 12
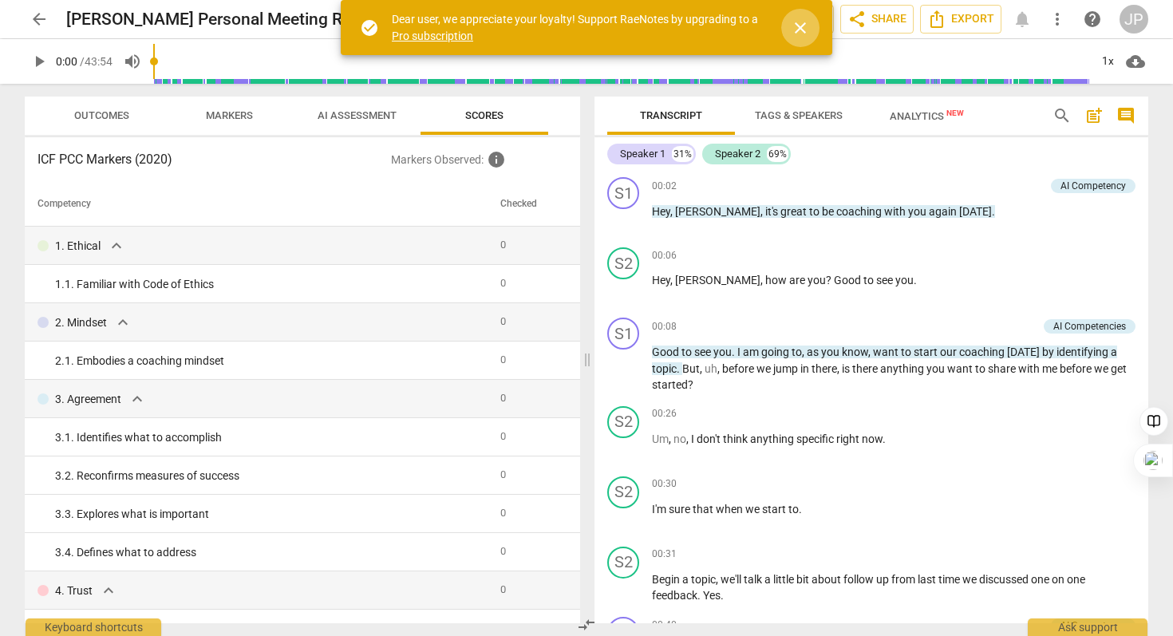
click at [804, 30] on span "close" at bounding box center [800, 27] width 19 height 19
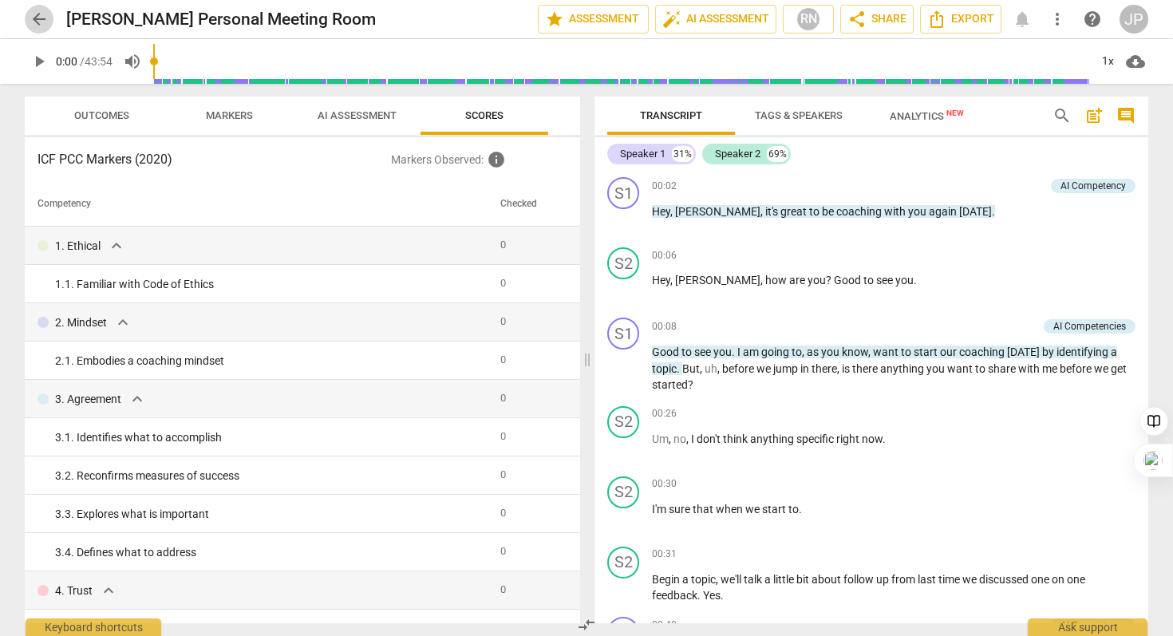
click at [44, 18] on span "arrow_back" at bounding box center [39, 19] width 19 height 19
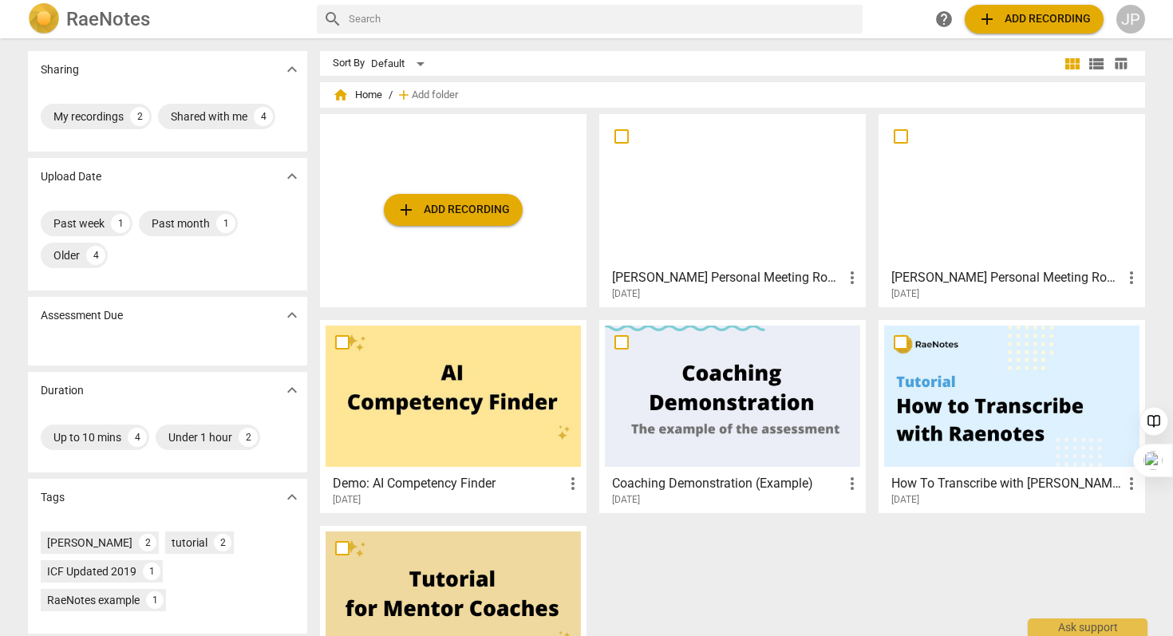
click at [1049, 213] on div at bounding box center [1011, 190] width 255 height 141
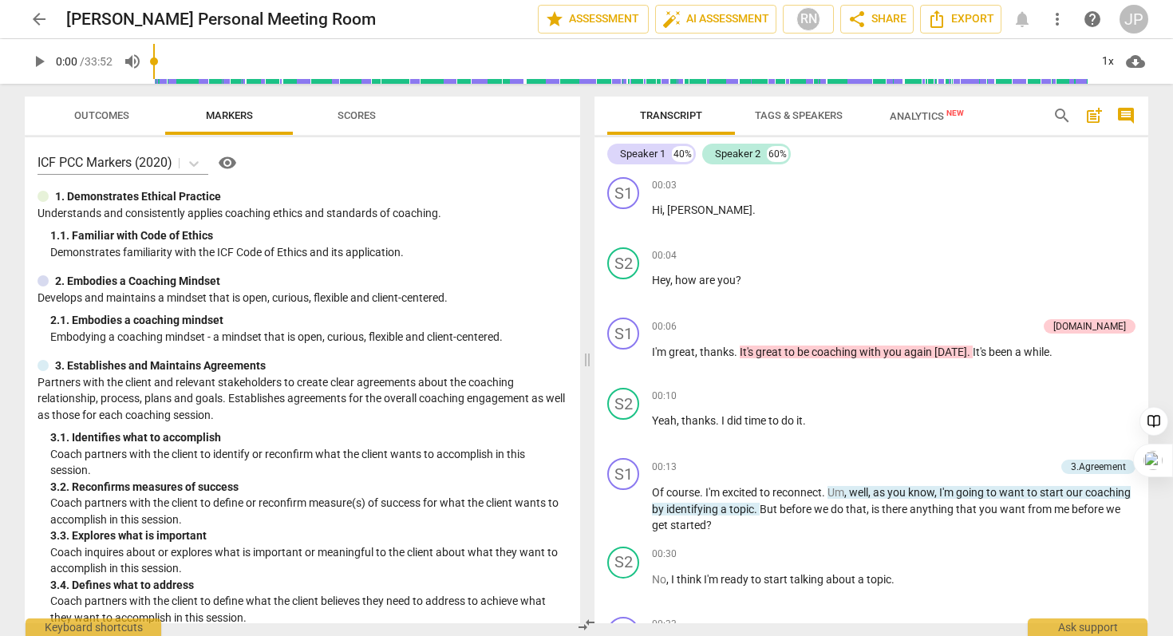
click at [929, 112] on span "Analytics New" at bounding box center [927, 116] width 74 height 12
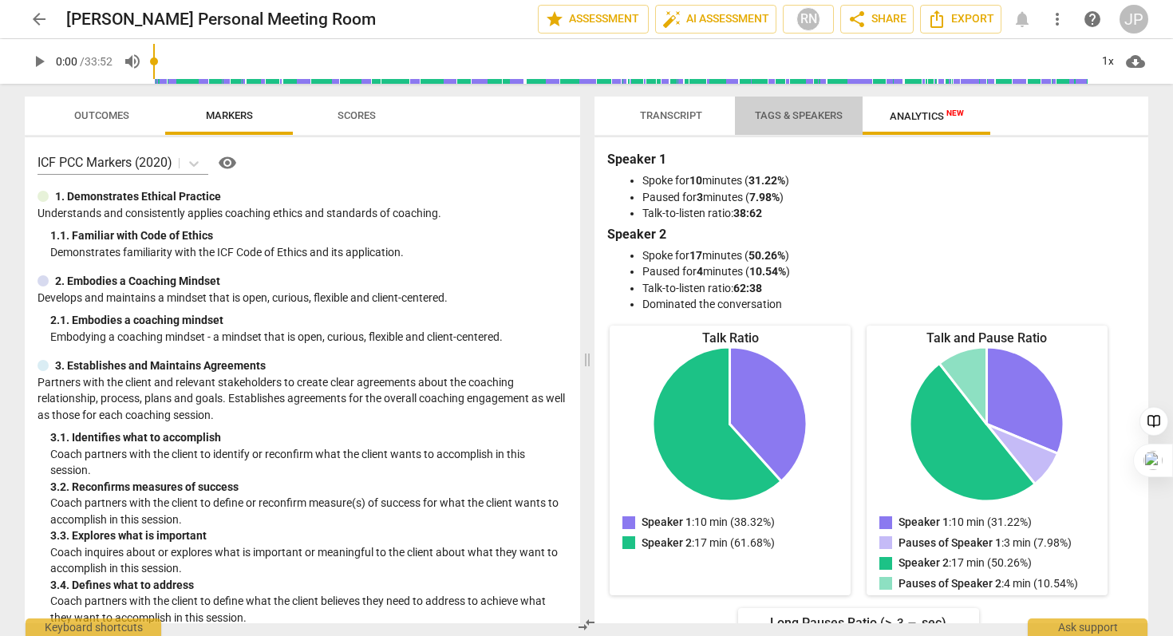
click at [787, 121] on span "Tags & Speakers" at bounding box center [799, 116] width 126 height 22
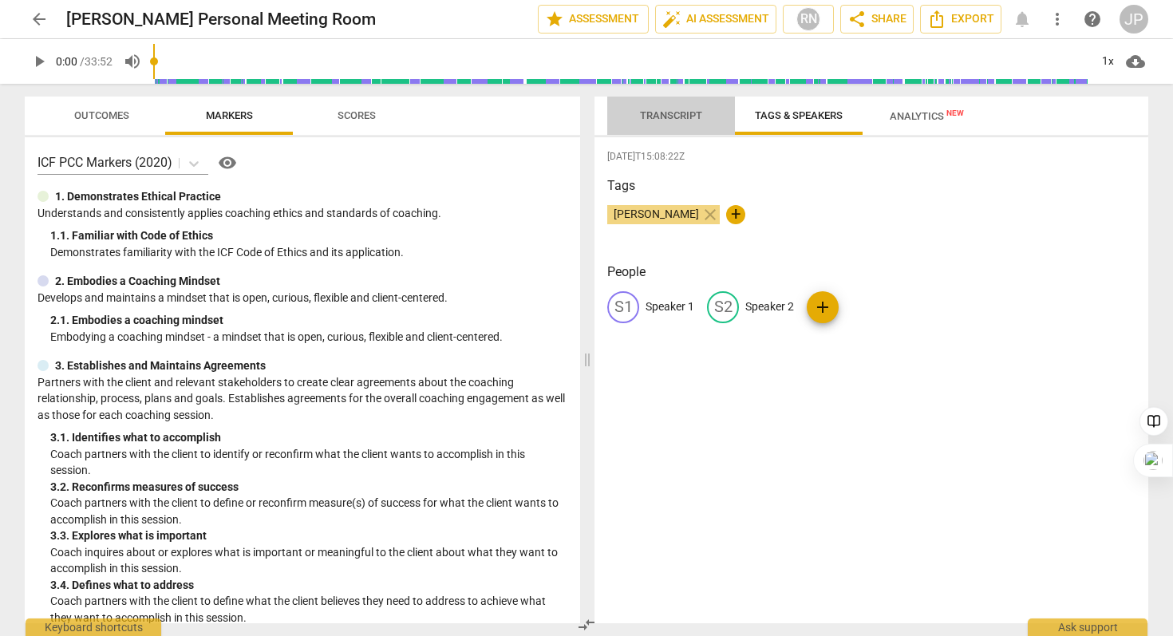
click at [674, 120] on span "Transcript" at bounding box center [671, 115] width 62 height 12
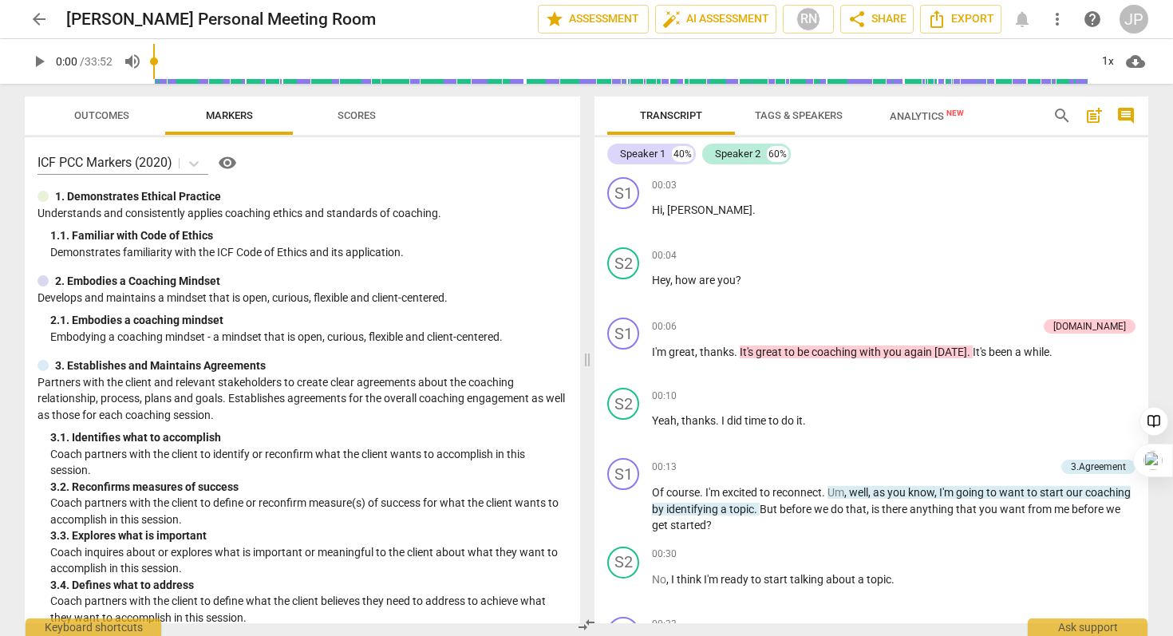
click at [357, 121] on span "Scores" at bounding box center [356, 116] width 77 height 22
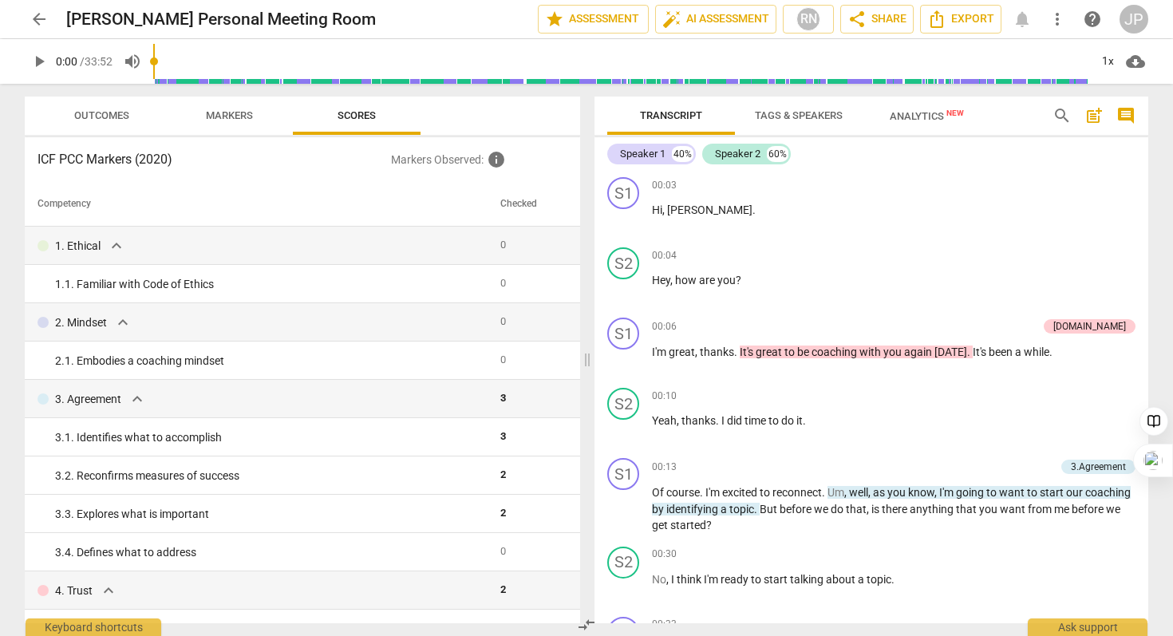
click at [221, 120] on span "Markers" at bounding box center [229, 115] width 47 height 12
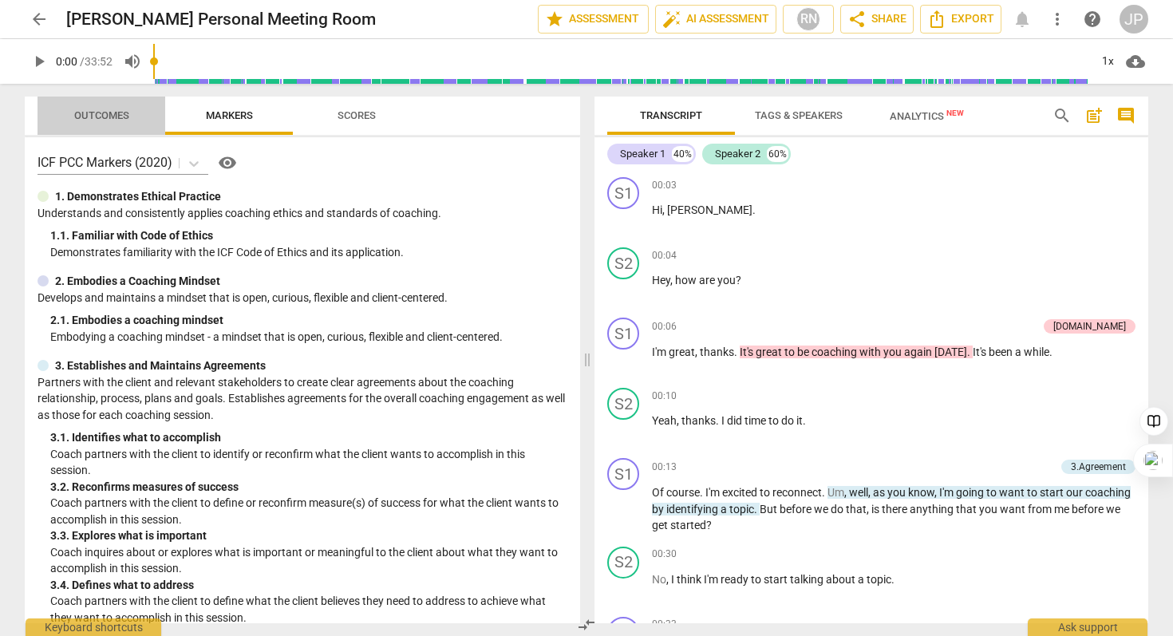
click at [105, 118] on span "Outcomes" at bounding box center [101, 115] width 55 height 12
